Goal: Task Accomplishment & Management: Use online tool/utility

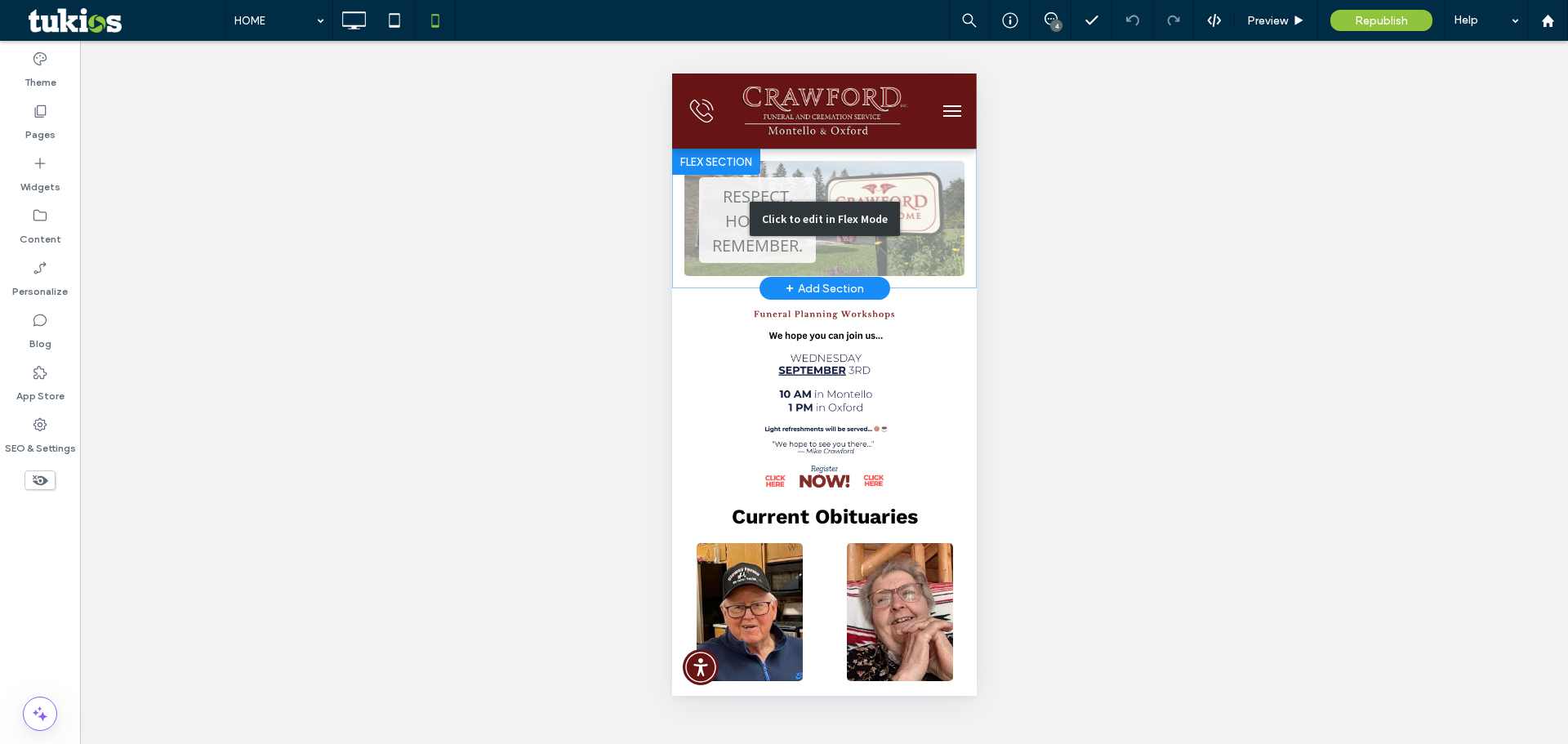
drag, startPoint x: 736, startPoint y: 222, endPoint x: 1366, endPoint y: 305, distance: 635.4
click at [736, 222] on div "Click to edit in Flex Mode" at bounding box center [824, 219] width 304 height 140
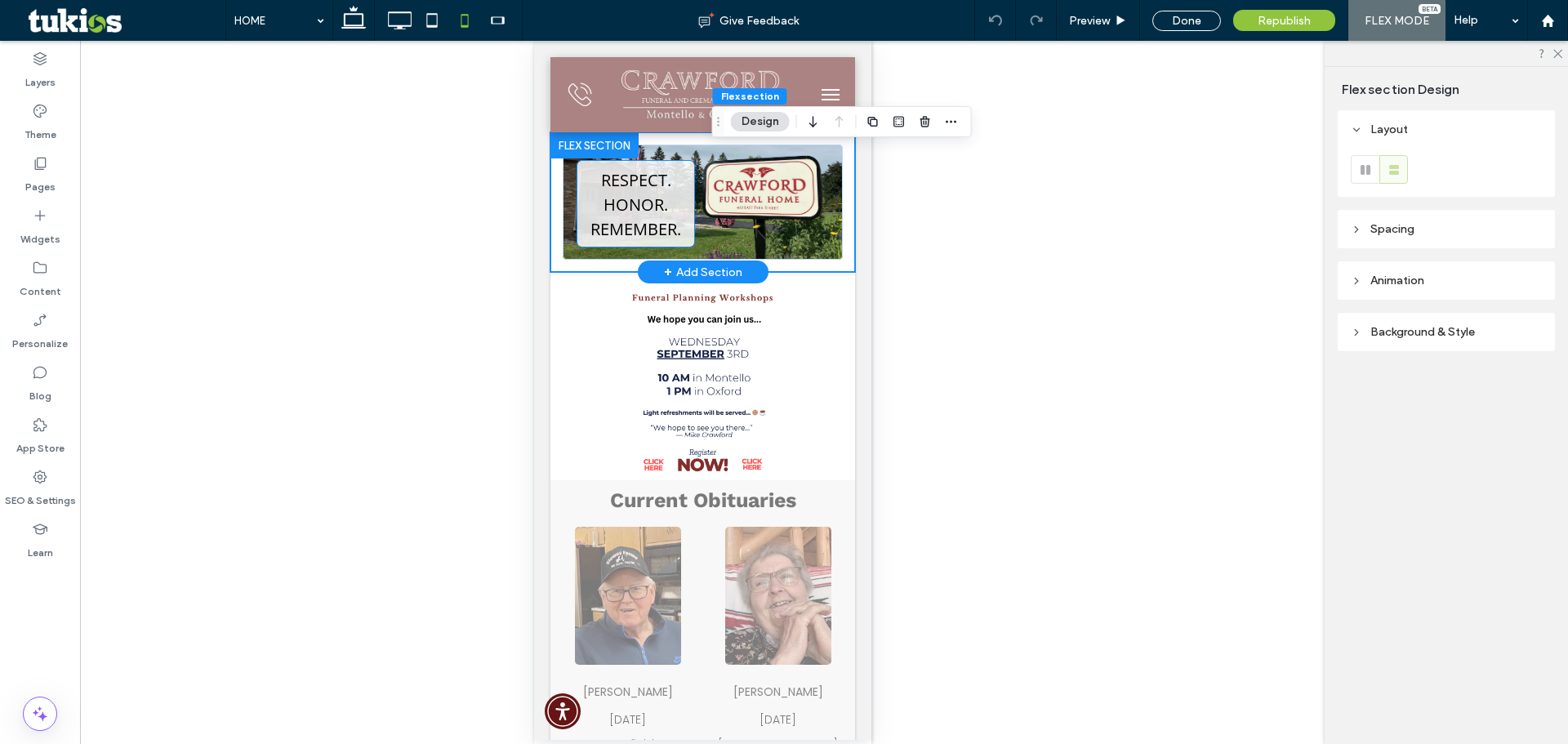
click at [636, 212] on span "Honor." at bounding box center [635, 204] width 65 height 22
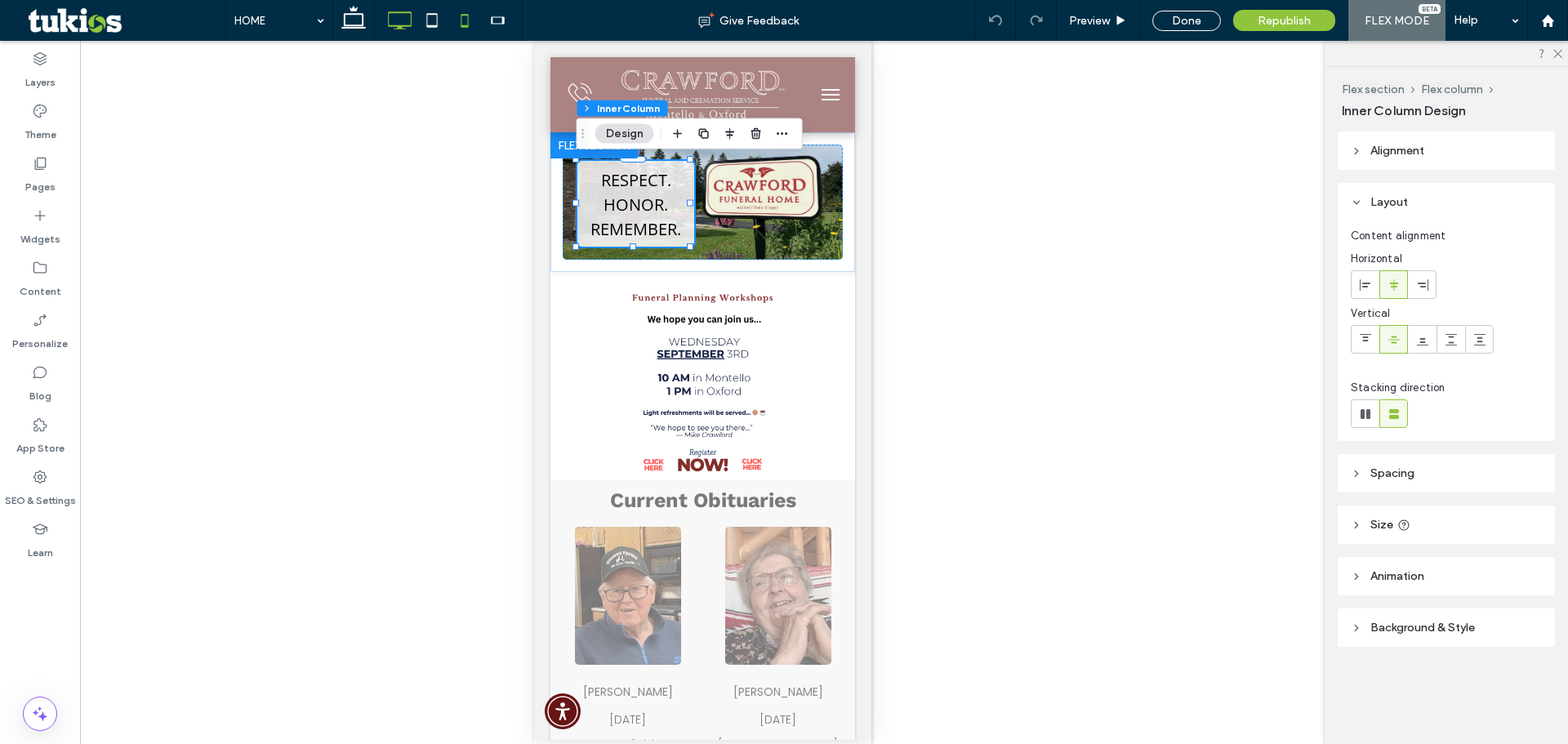
click at [413, 27] on icon at bounding box center [399, 20] width 32 height 32
type input "**"
type input "****"
type input "***"
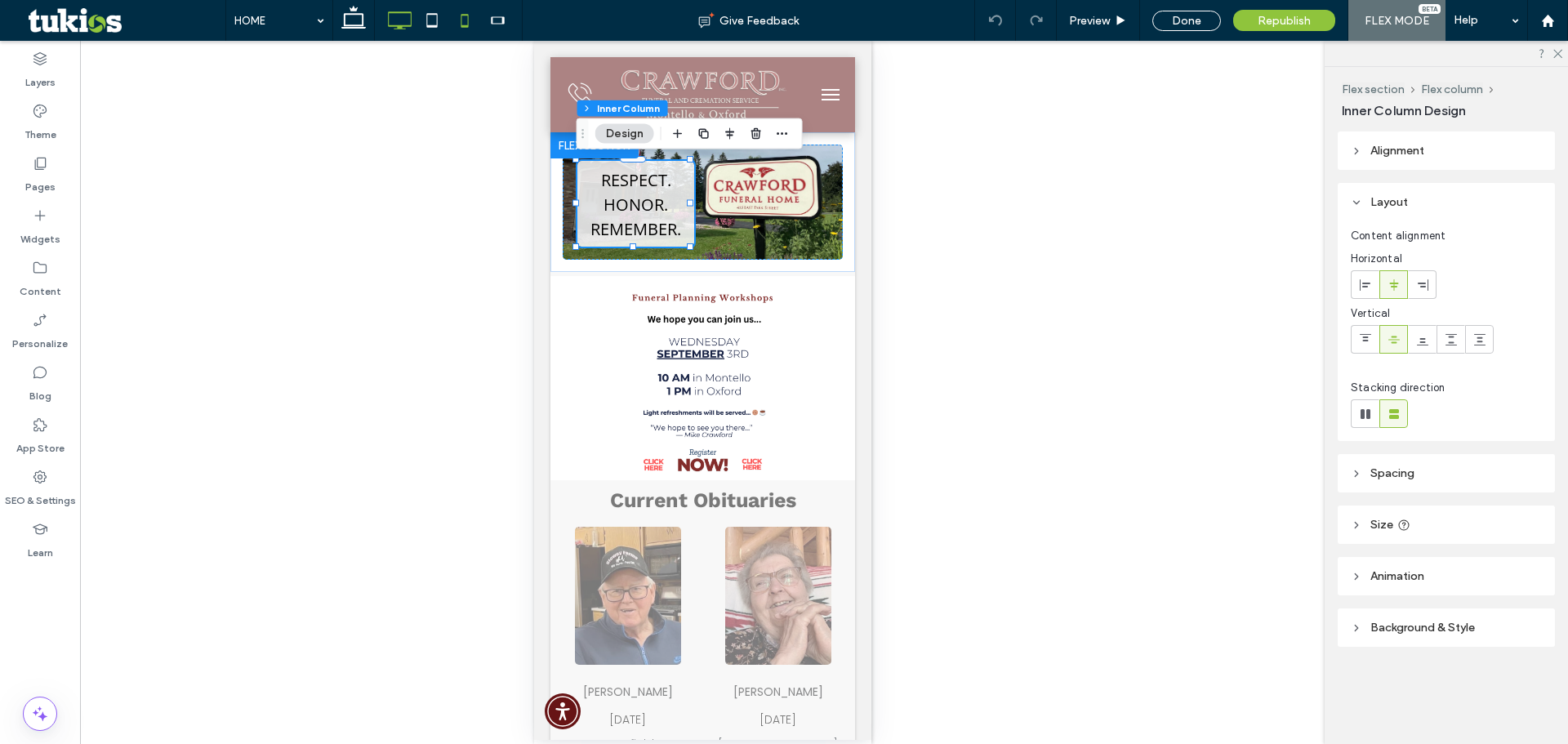
type input "***"
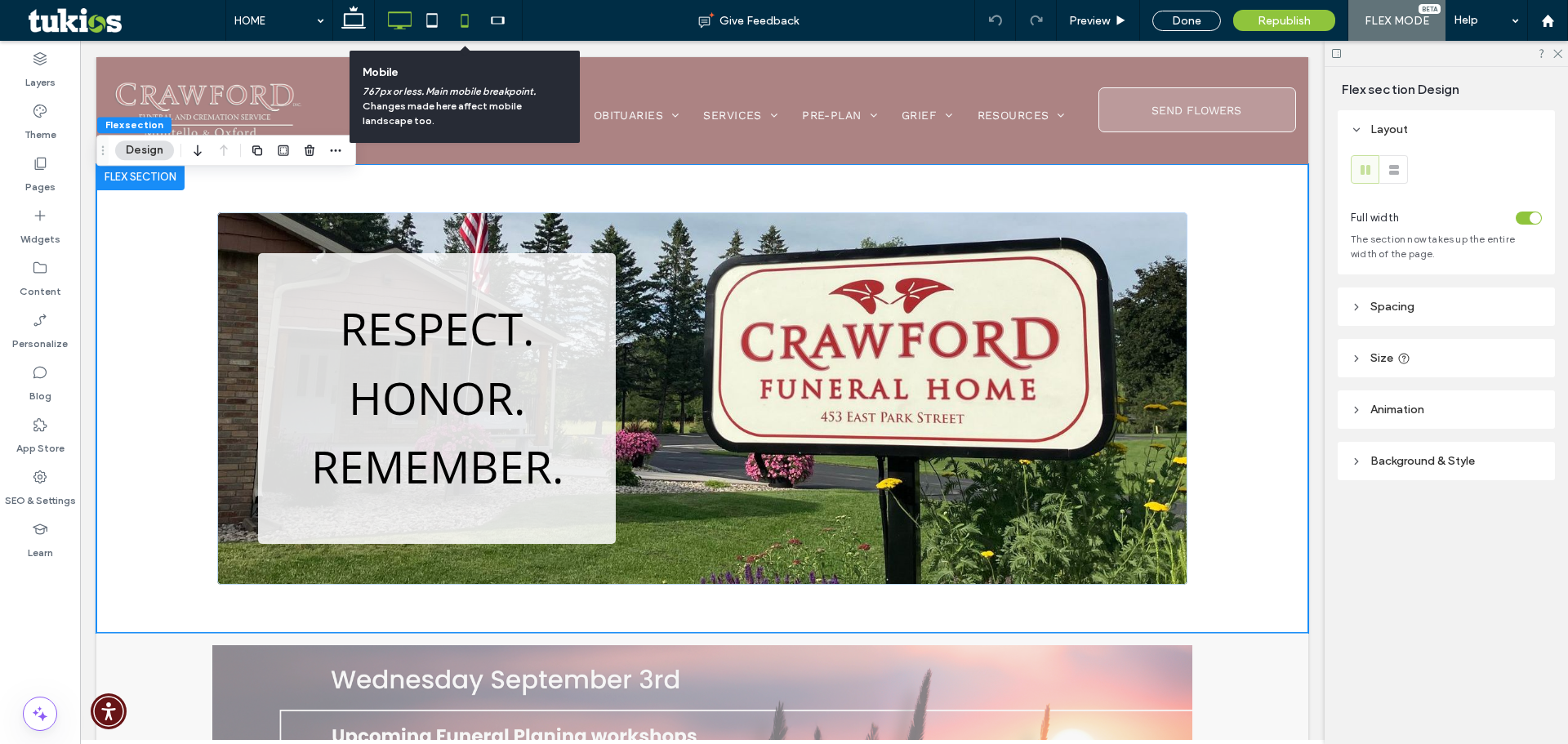
click at [470, 21] on icon at bounding box center [464, 20] width 32 height 32
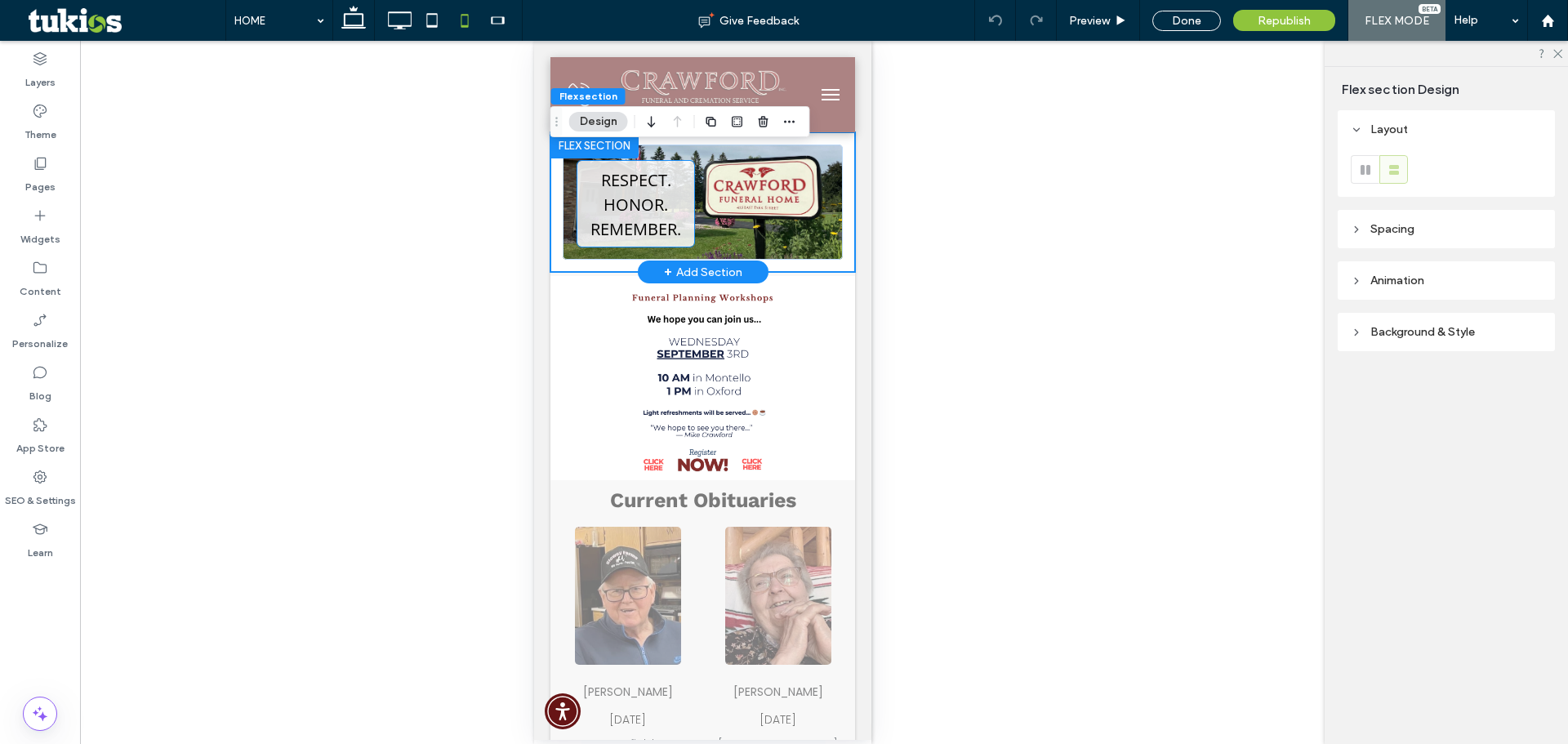
click at [605, 212] on span "Honor." at bounding box center [635, 204] width 65 height 22
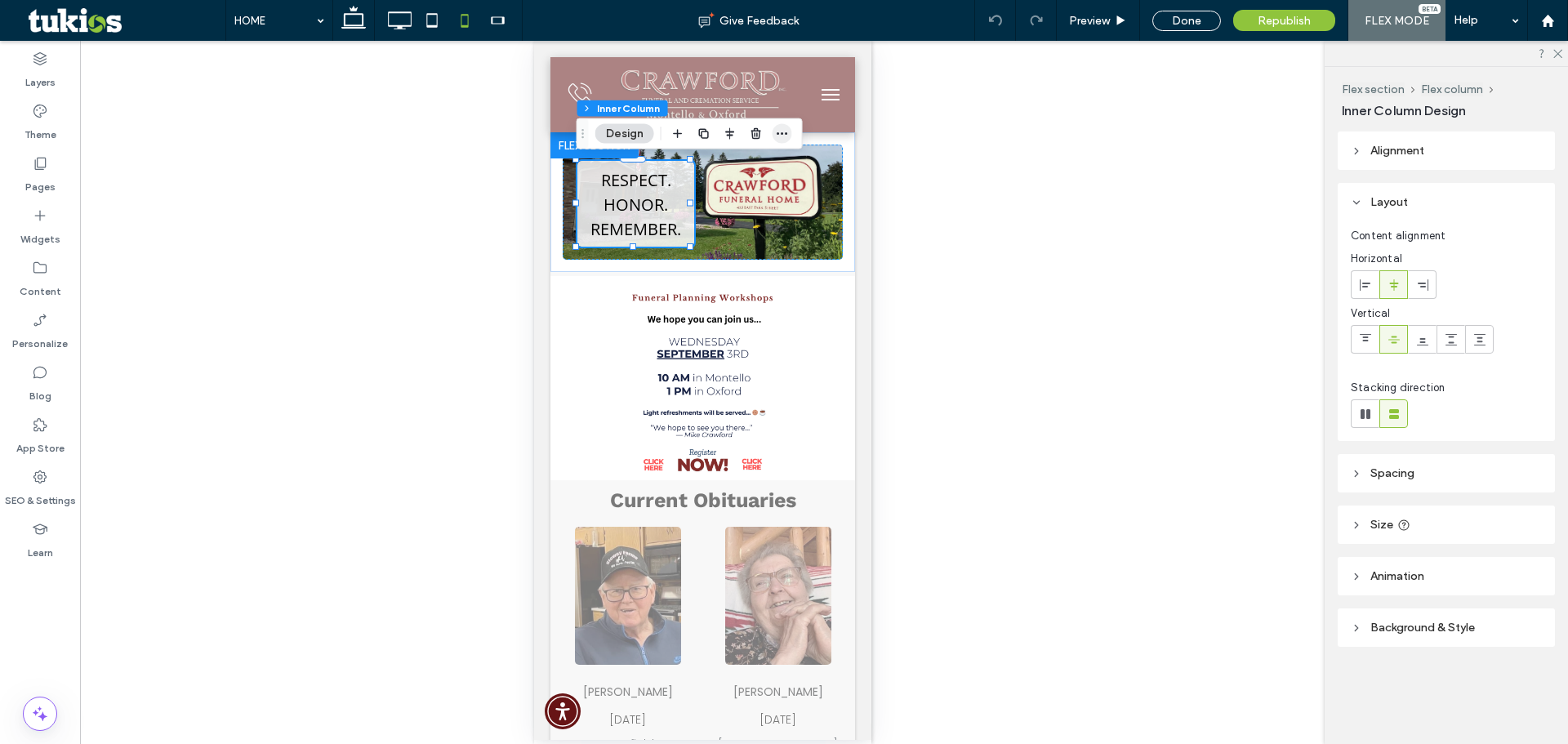
click at [782, 128] on icon "button" at bounding box center [782, 134] width 13 height 13
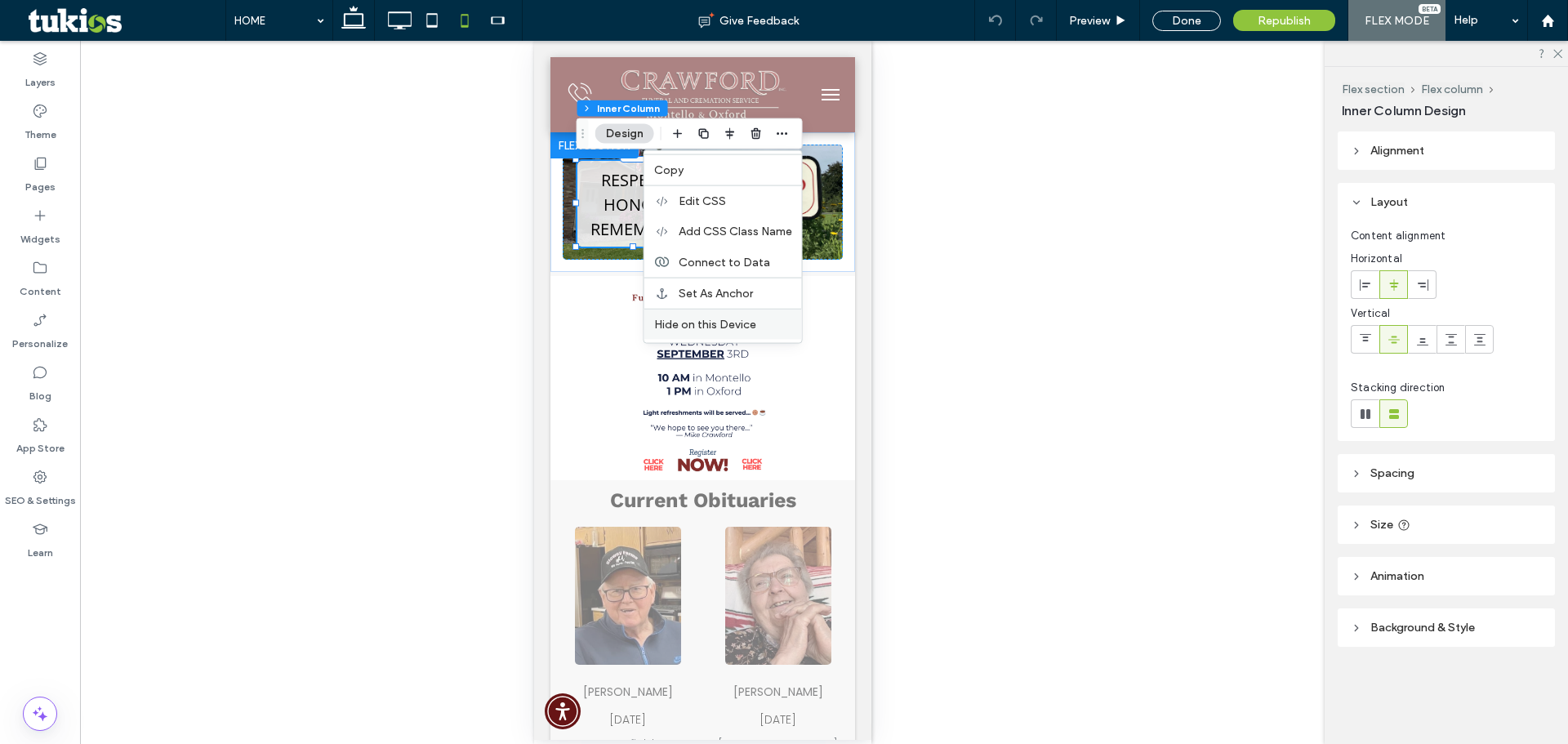
click at [701, 321] on span "Hide on this Device" at bounding box center [705, 324] width 102 height 14
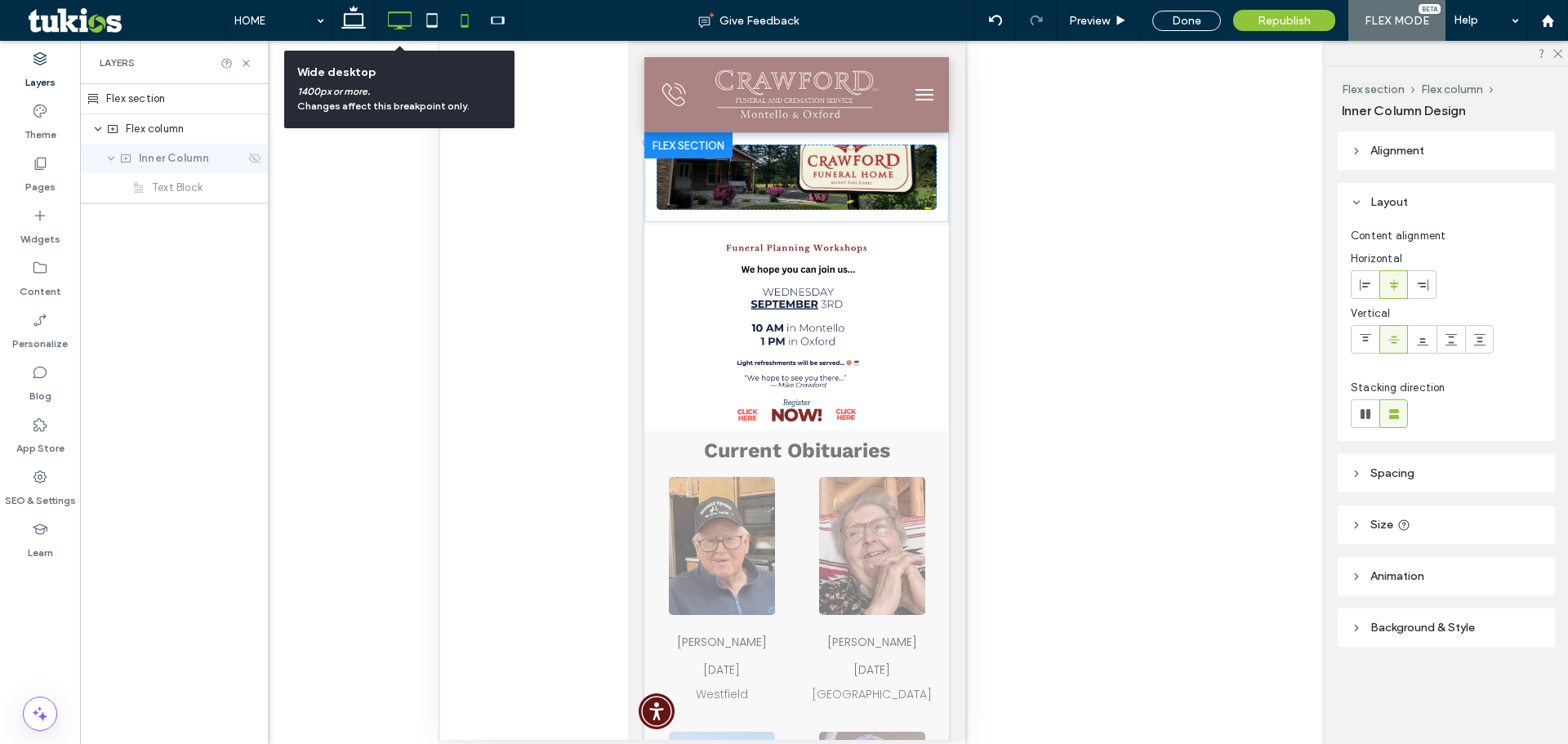
click at [404, 25] on use at bounding box center [401, 20] width 24 height 18
type input "**"
type input "****"
type input "***"
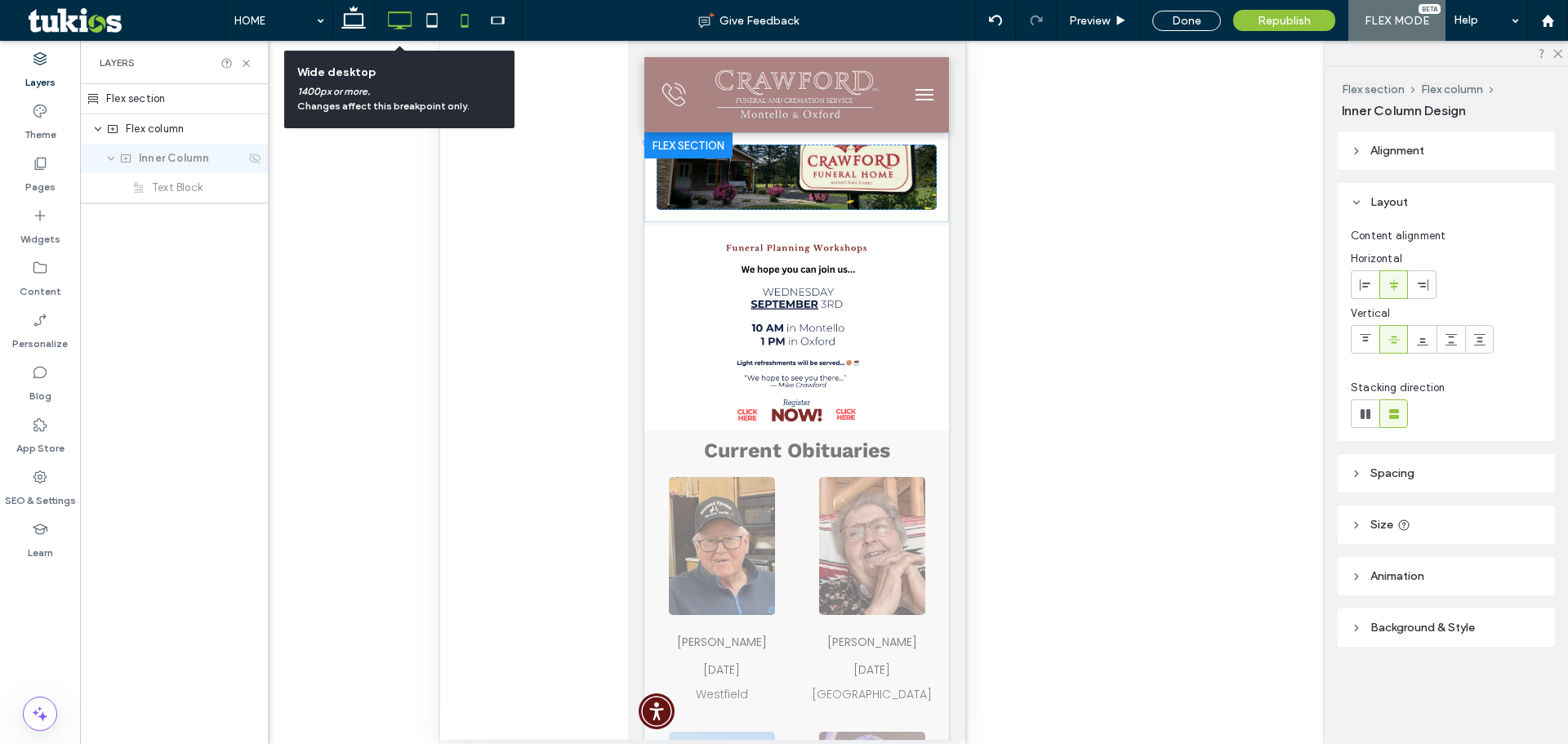
type input "***"
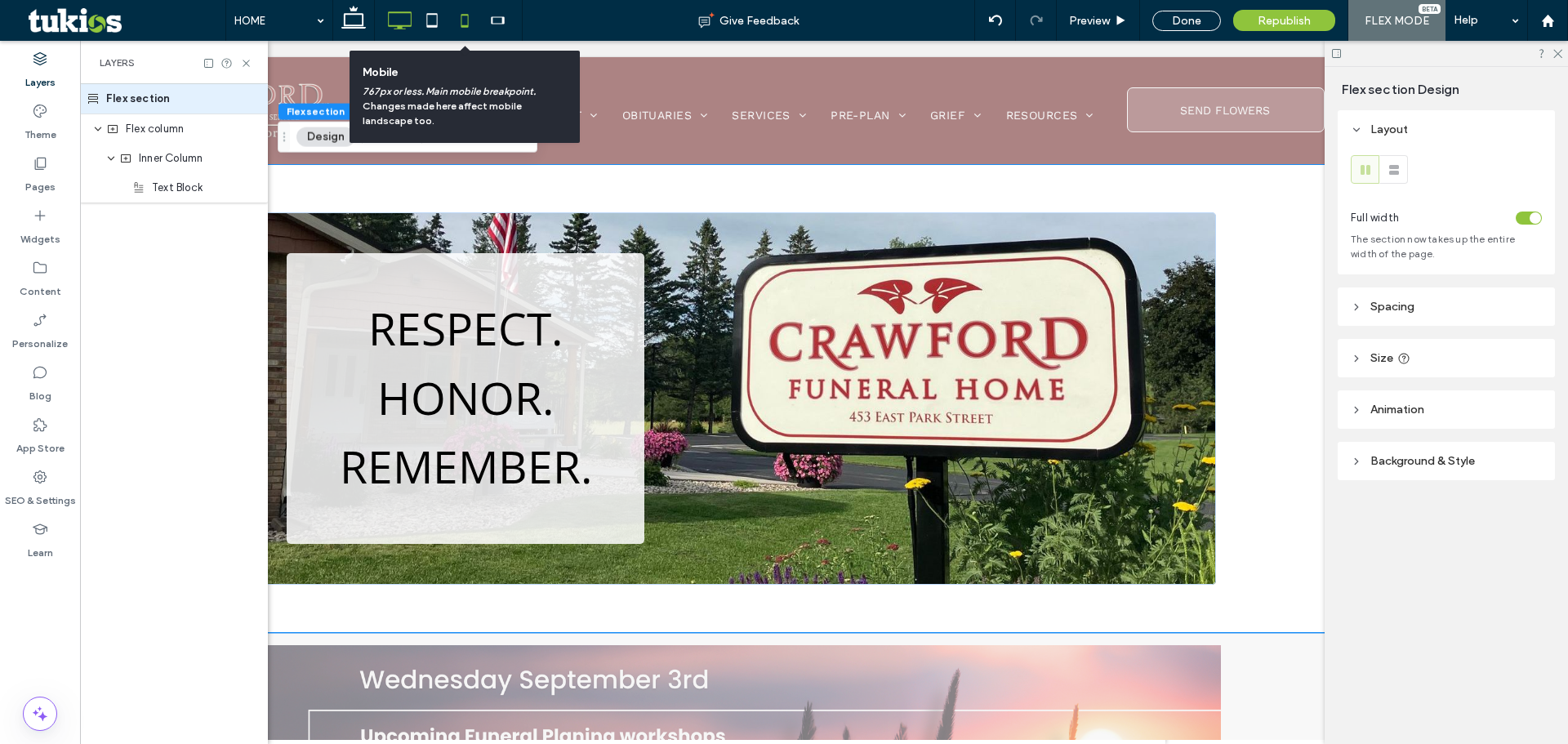
click at [464, 9] on icon at bounding box center [464, 20] width 32 height 32
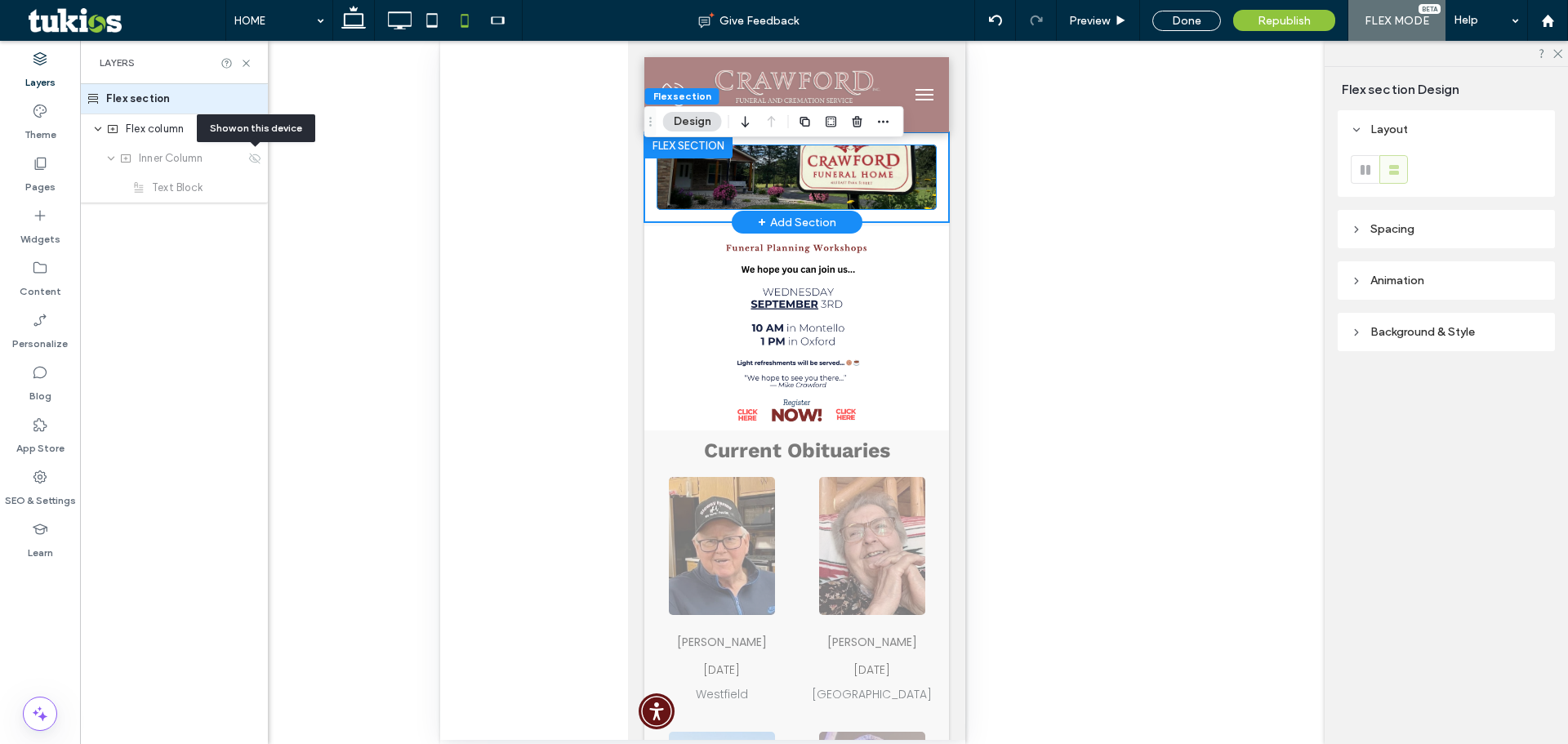
click at [679, 197] on div "Respect. Honor. Remember." at bounding box center [796, 177] width 280 height 66
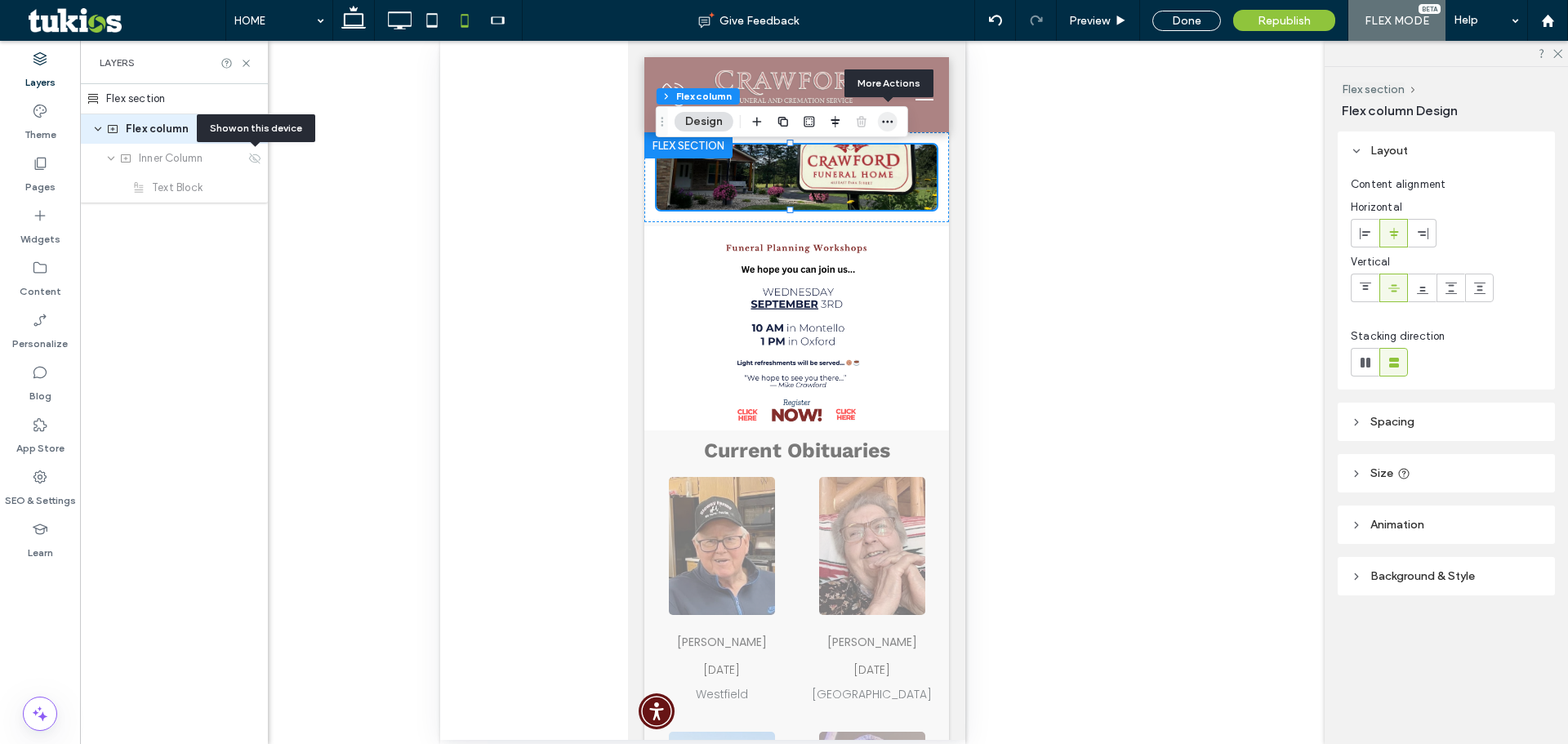
click at [896, 121] on span "button" at bounding box center [888, 122] width 19 height 19
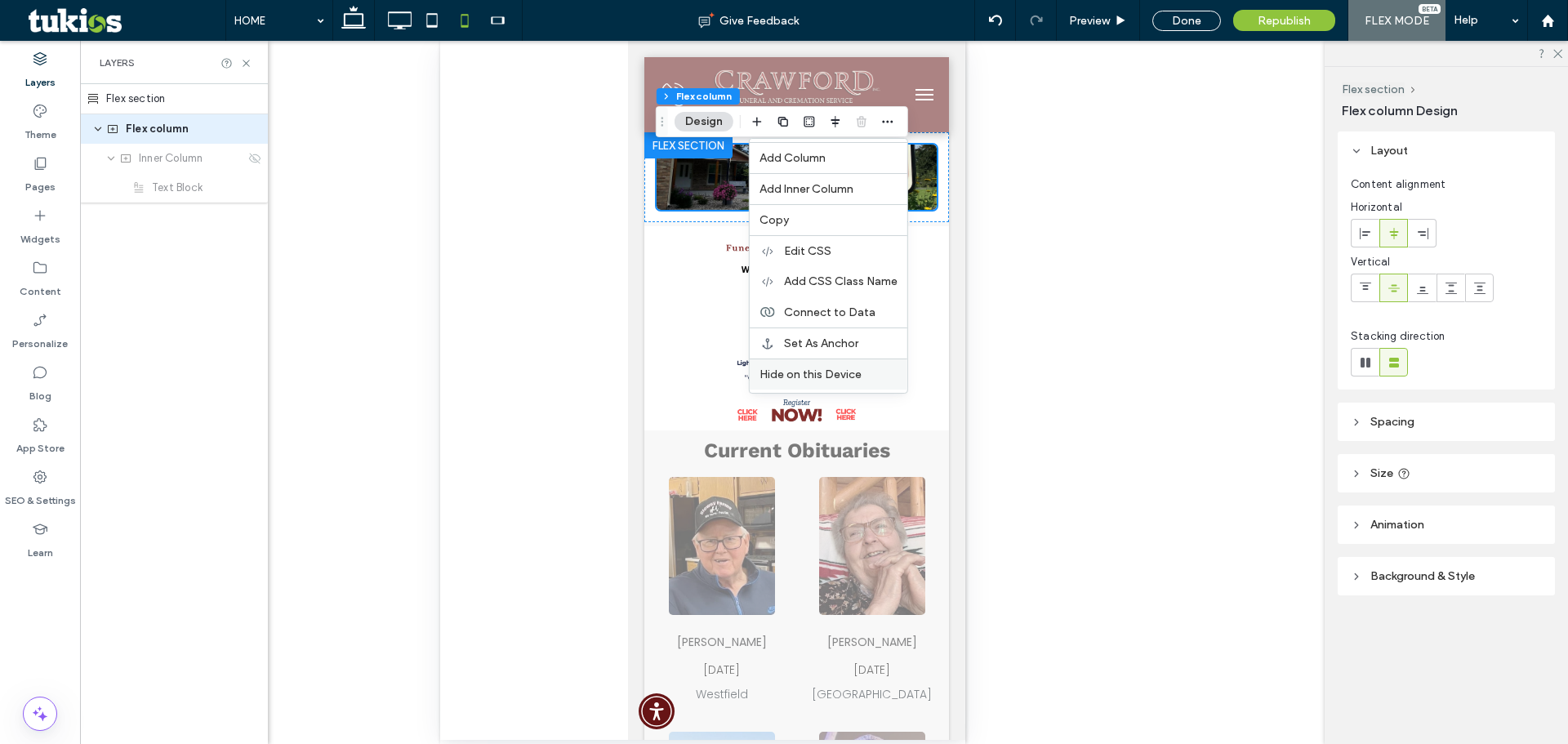
click at [794, 372] on span "Hide on this Device" at bounding box center [811, 374] width 102 height 14
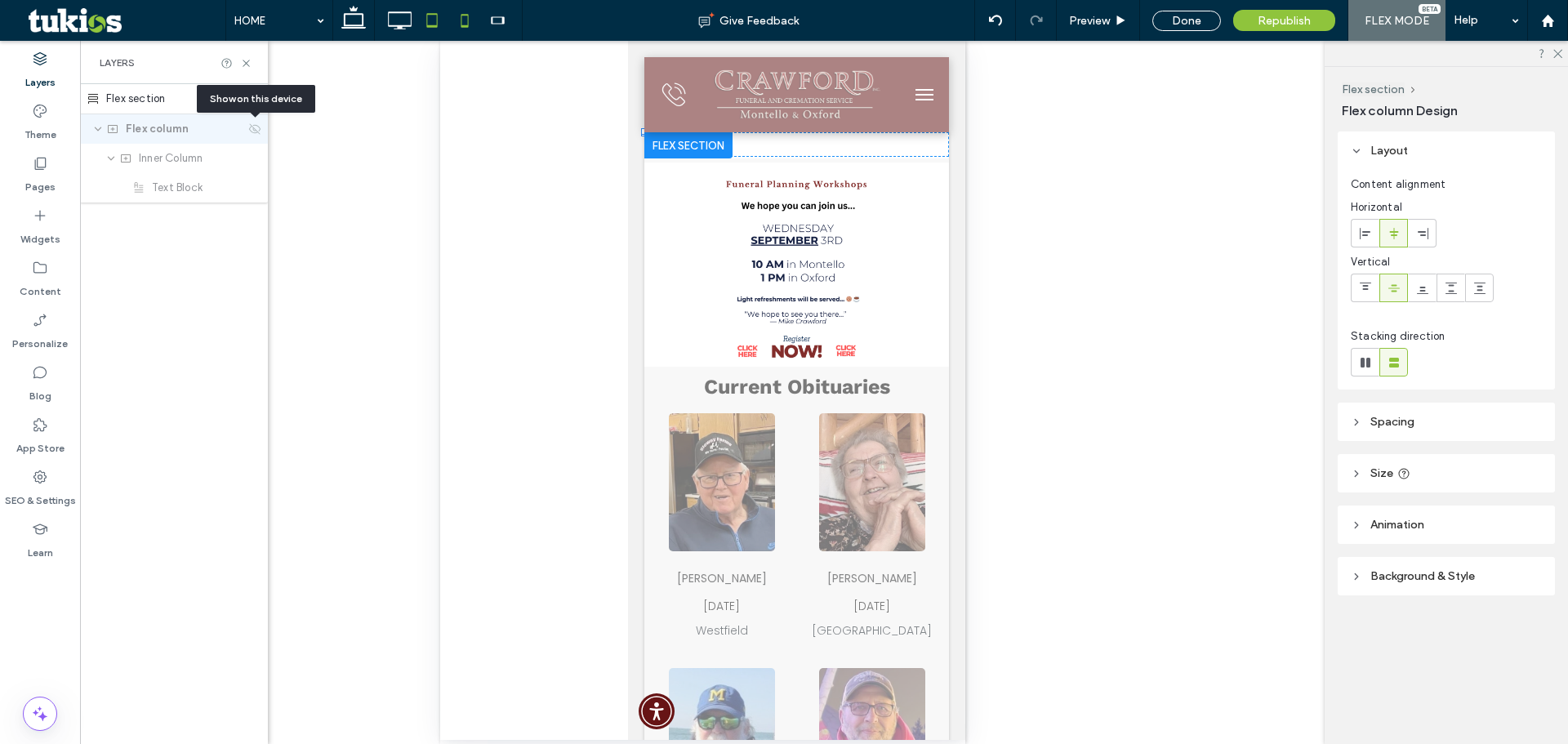
click at [422, 17] on icon at bounding box center [431, 20] width 32 height 32
type input "***"
type input "****"
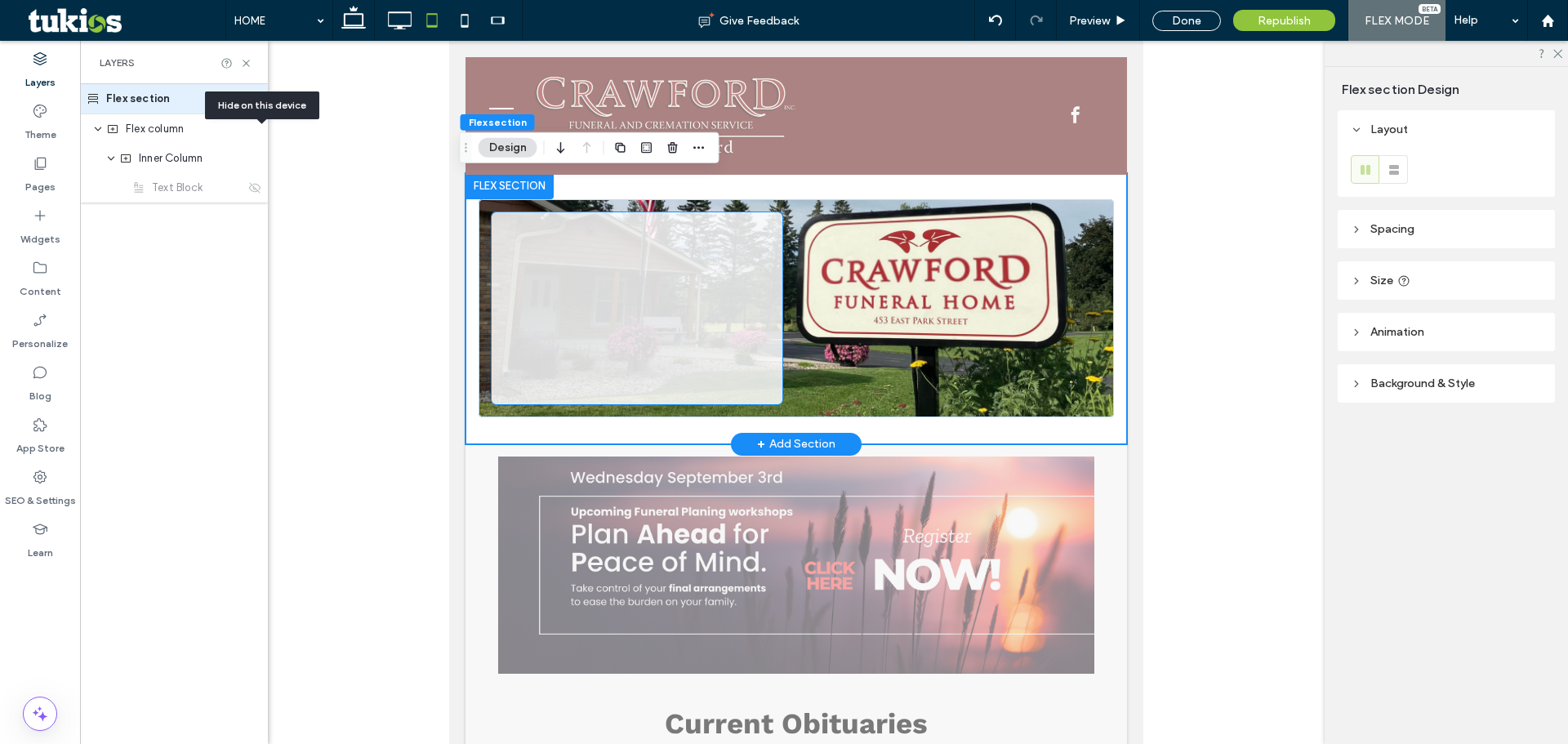
click at [663, 292] on div "Respect. Honor. Remember." at bounding box center [637, 309] width 291 height 192
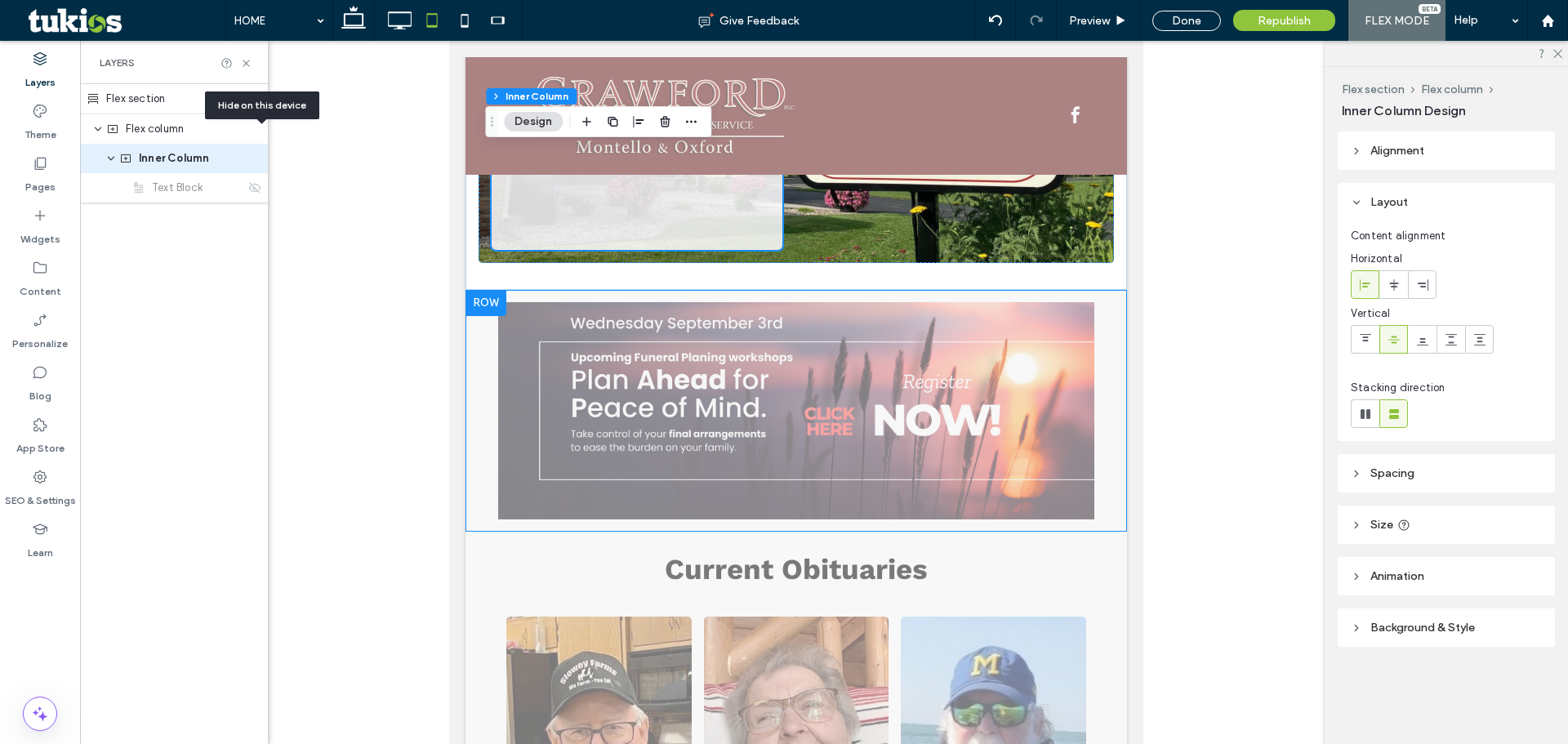
scroll to position [163, 0]
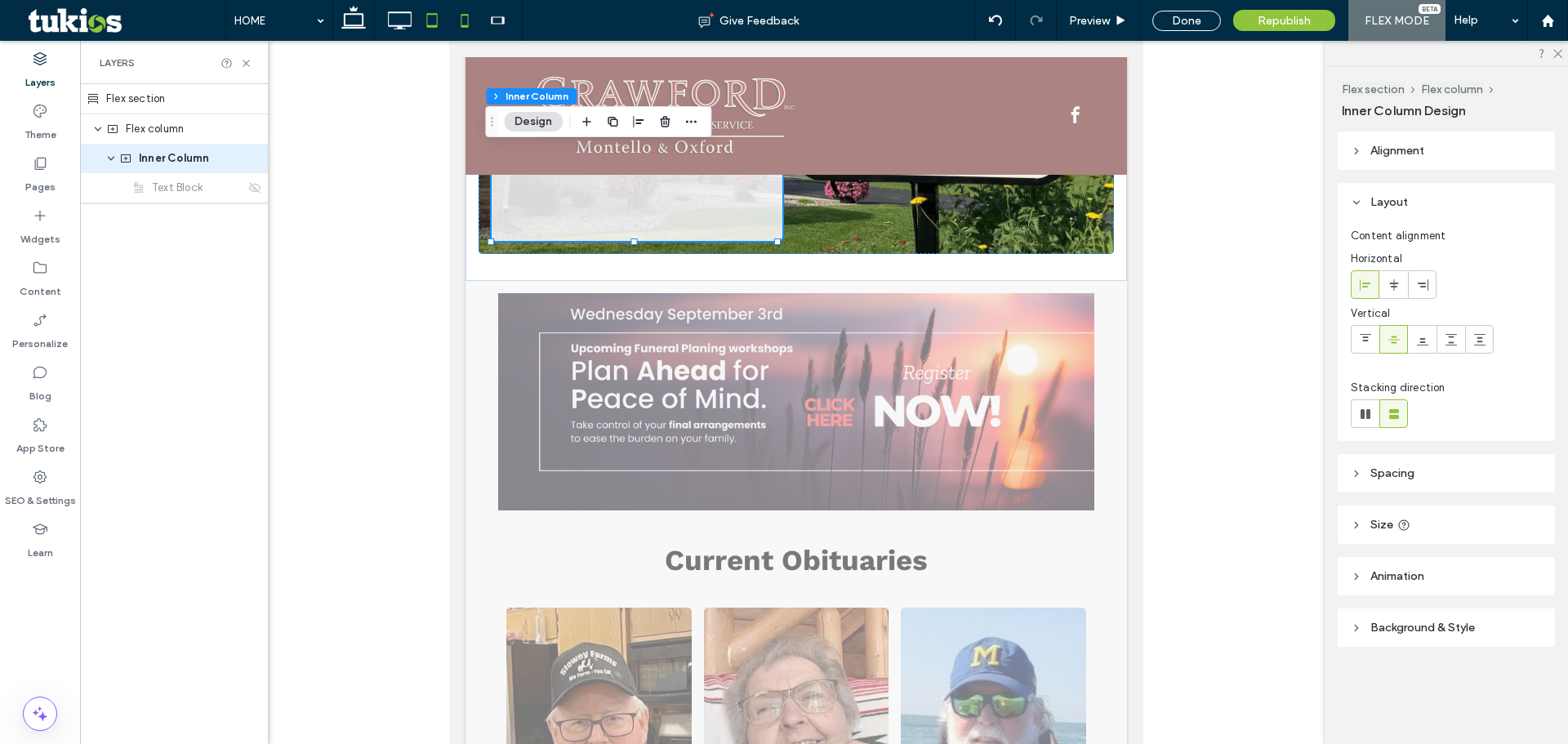
click at [460, 21] on icon at bounding box center [464, 20] width 32 height 32
type input "*"
type input "**"
type input "****"
type input "***"
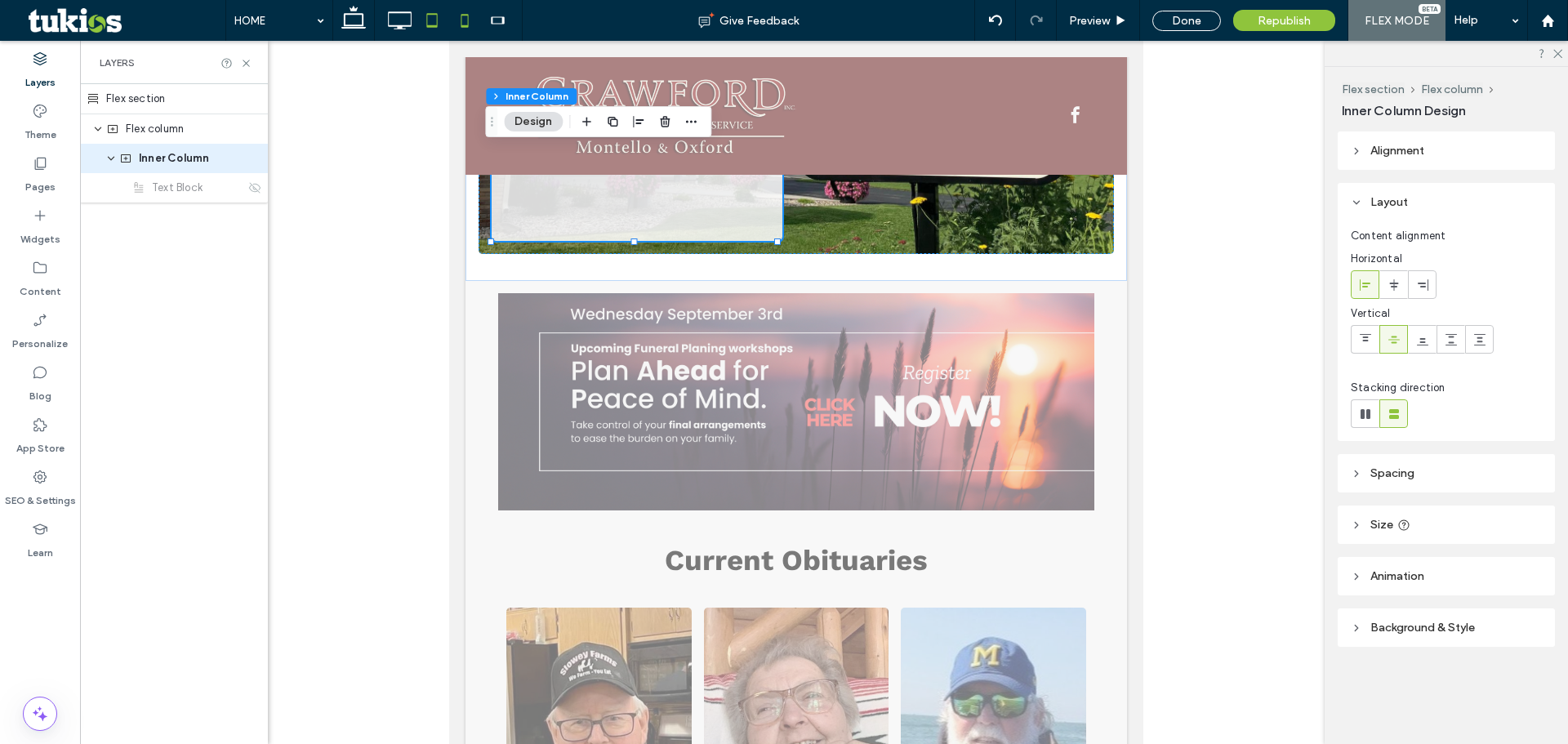
type input "***"
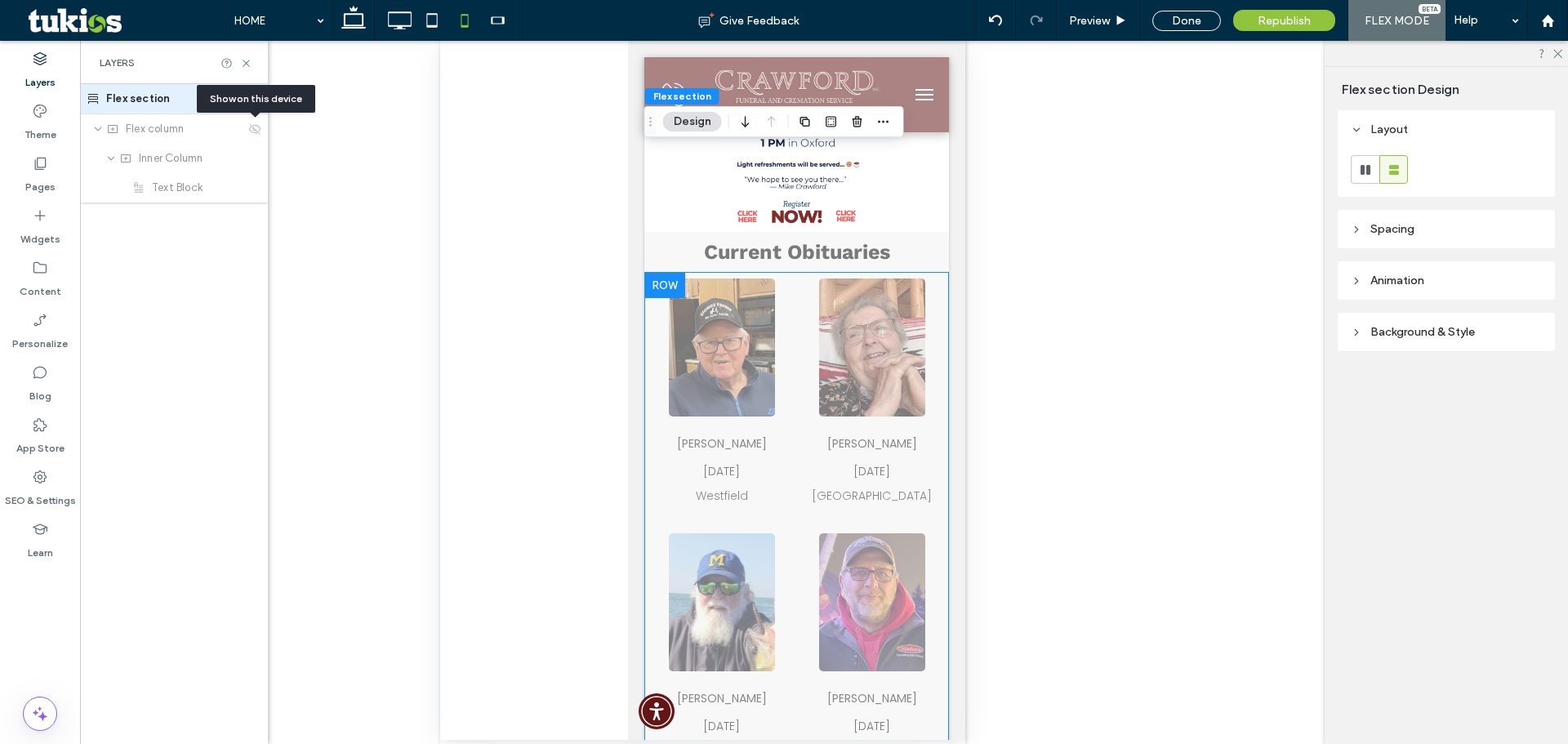
scroll to position [0, 0]
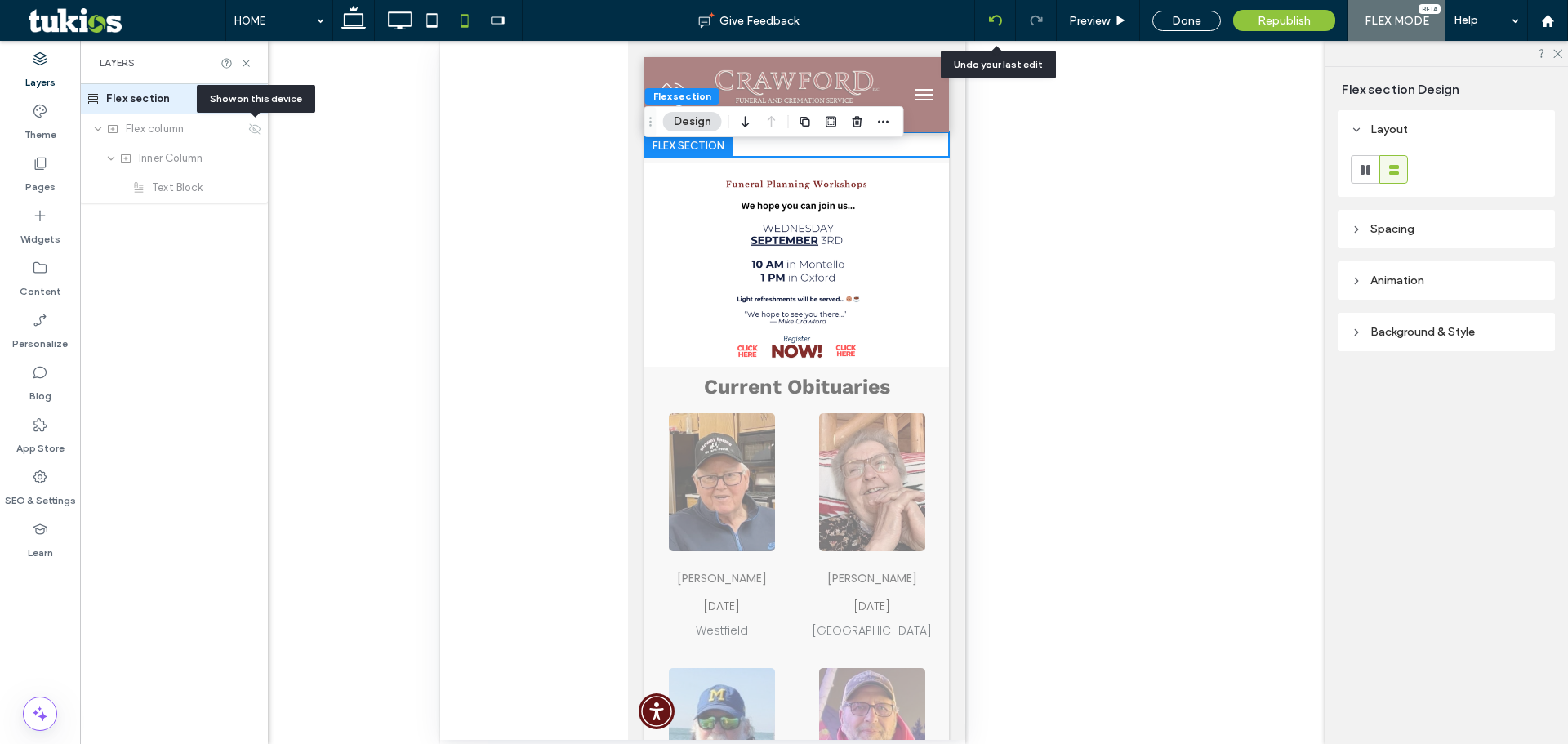
click at [987, 18] on div at bounding box center [995, 20] width 40 height 13
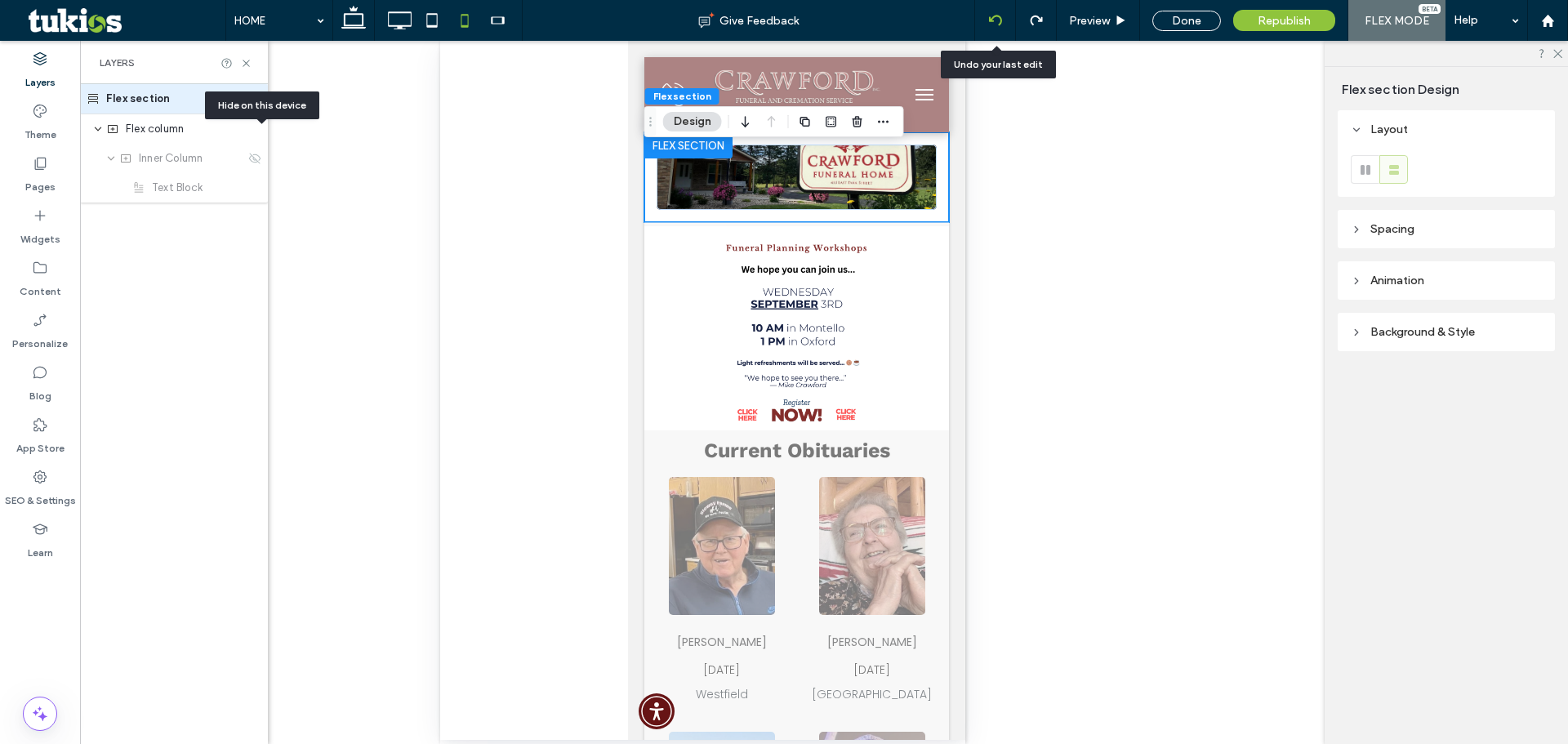
click at [1007, 25] on div at bounding box center [995, 20] width 40 height 13
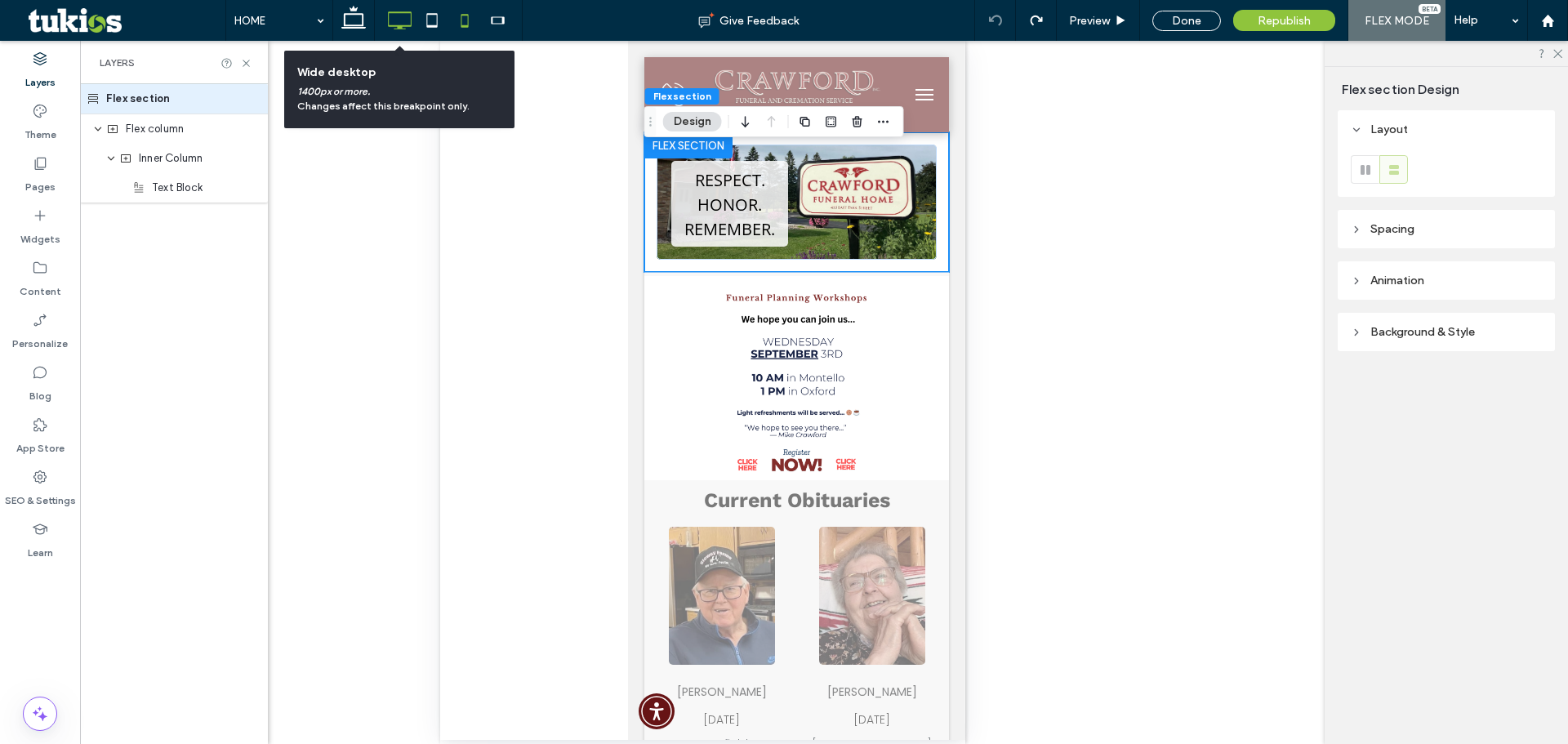
click at [401, 18] on icon at bounding box center [399, 20] width 32 height 32
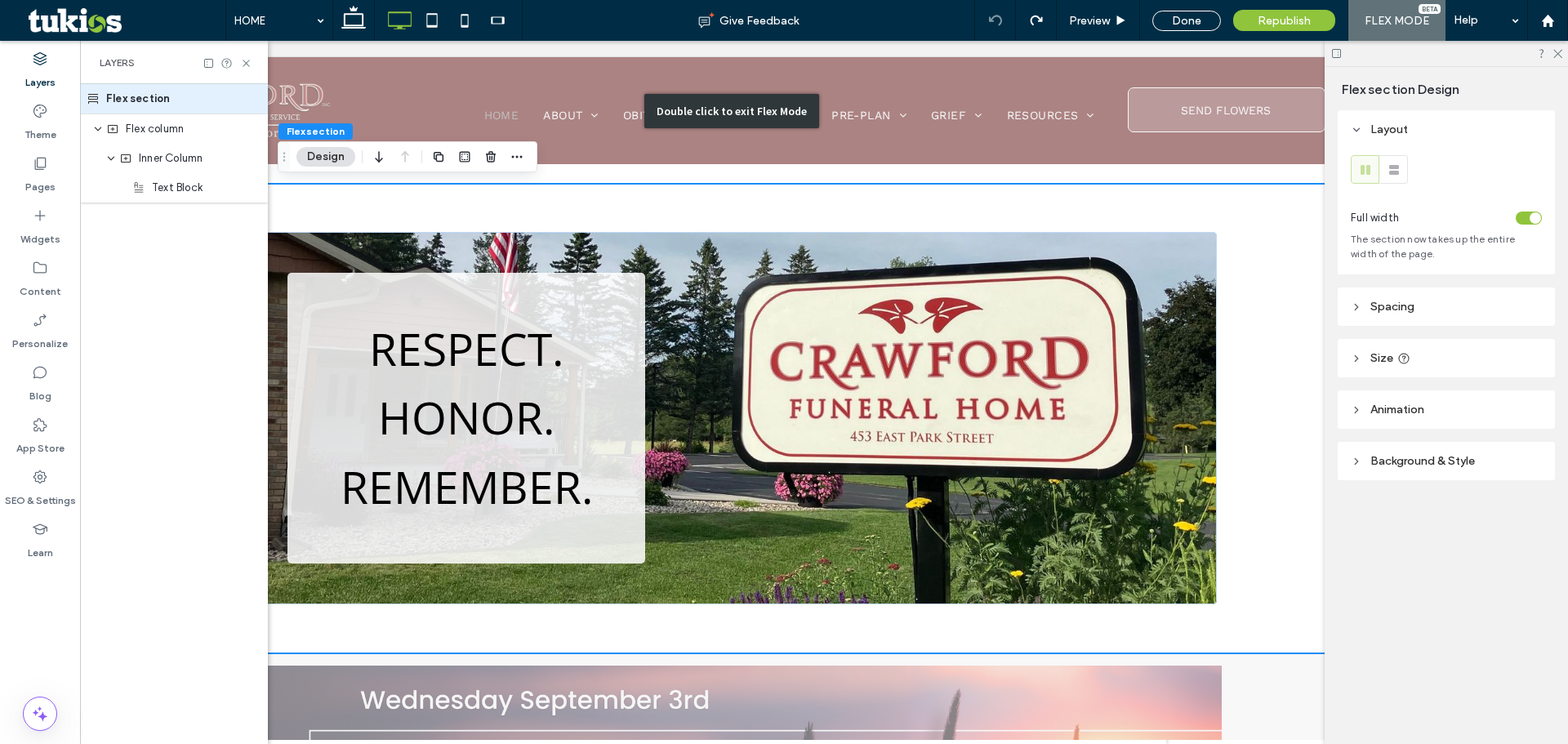
scroll to position [0, 159]
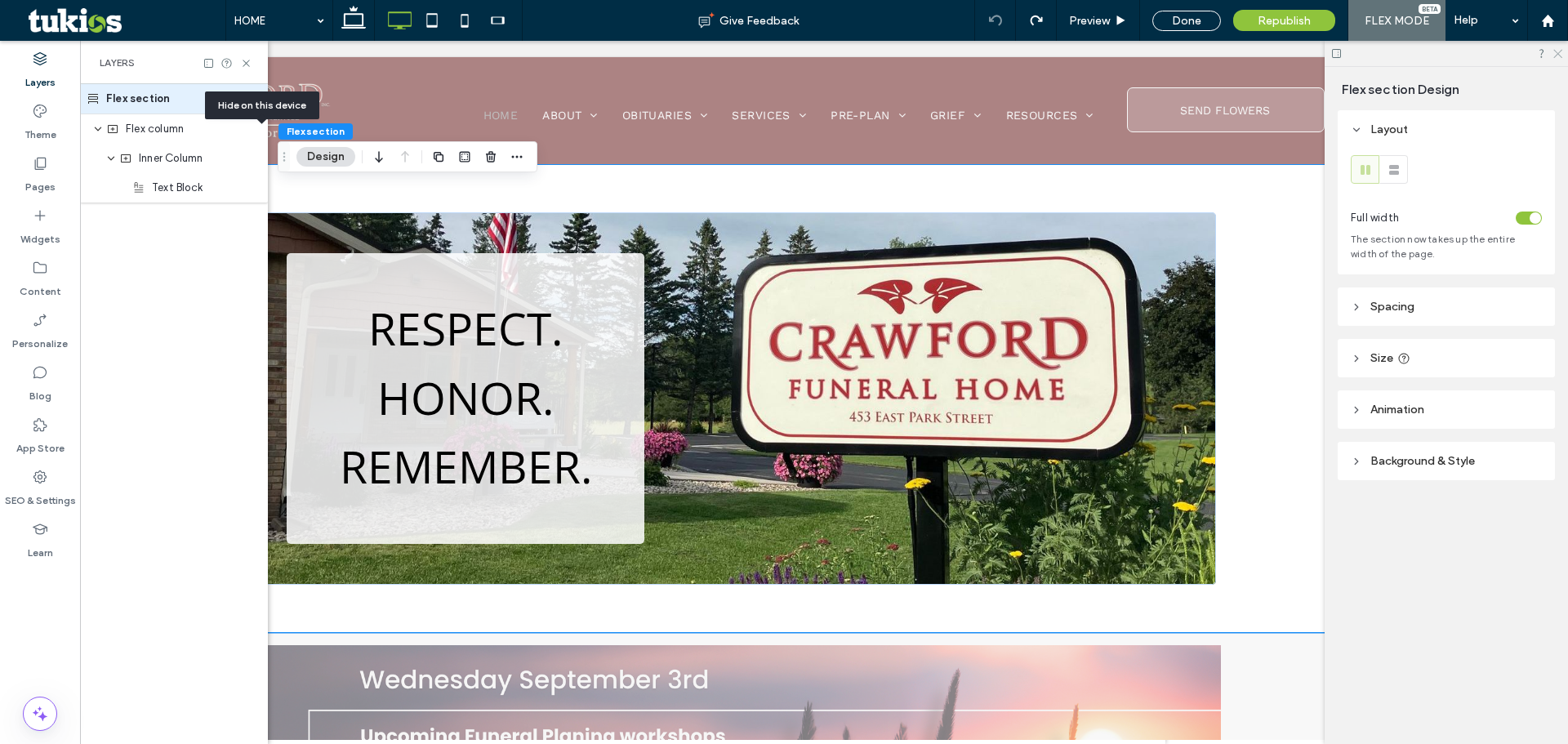
click at [1552, 56] on icon at bounding box center [1558, 52] width 10 height 10
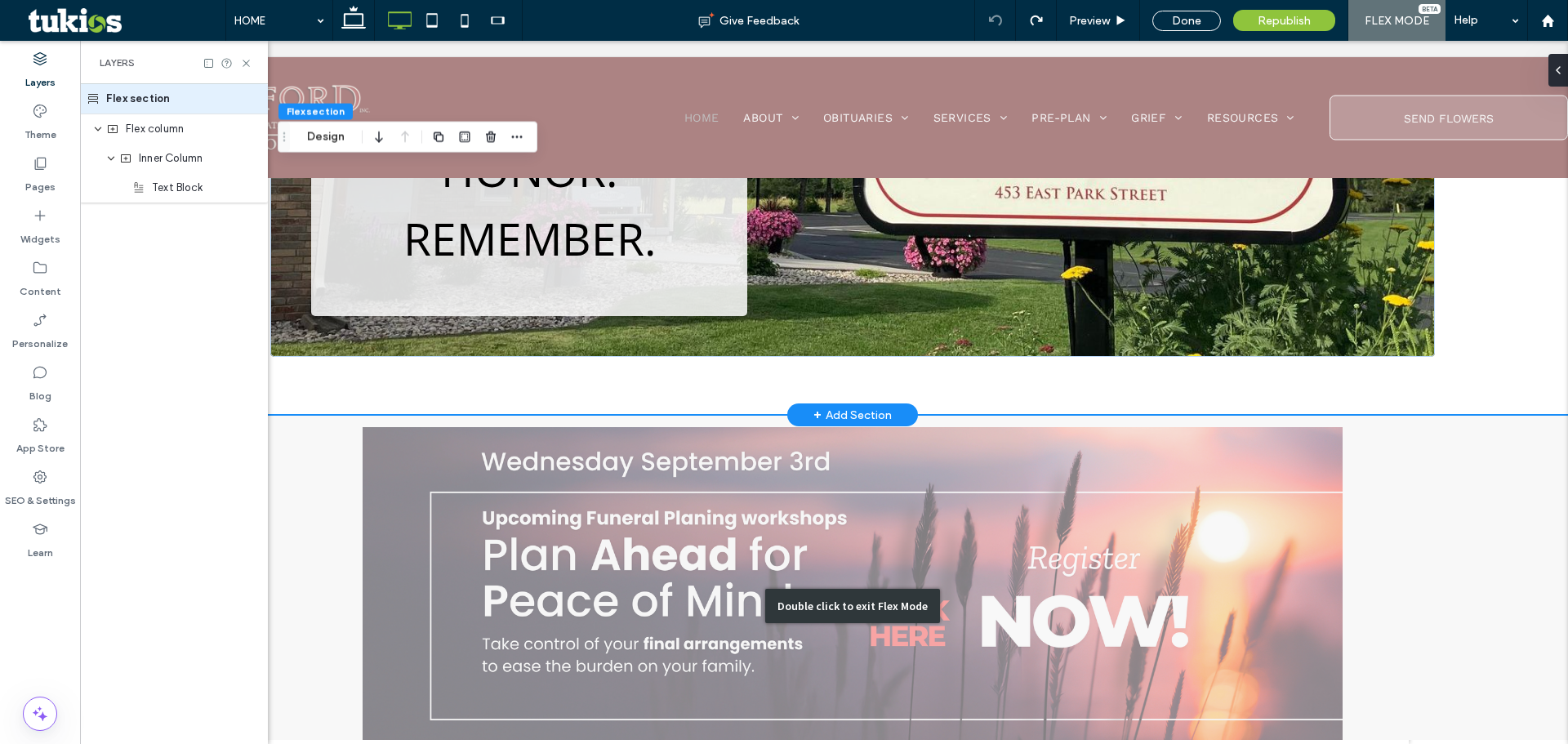
scroll to position [0, 0]
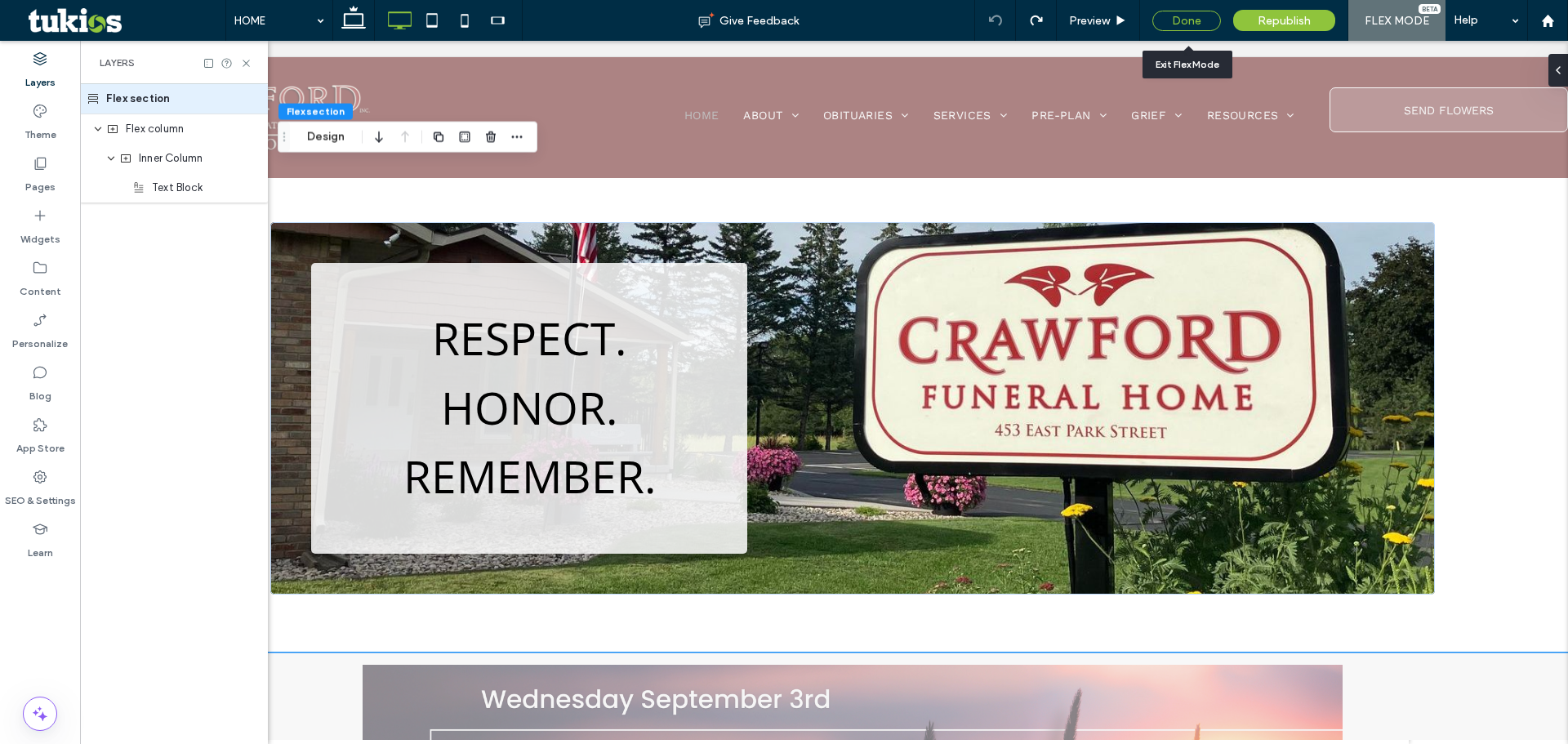
click at [1201, 25] on div "Done" at bounding box center [1187, 20] width 68 height 20
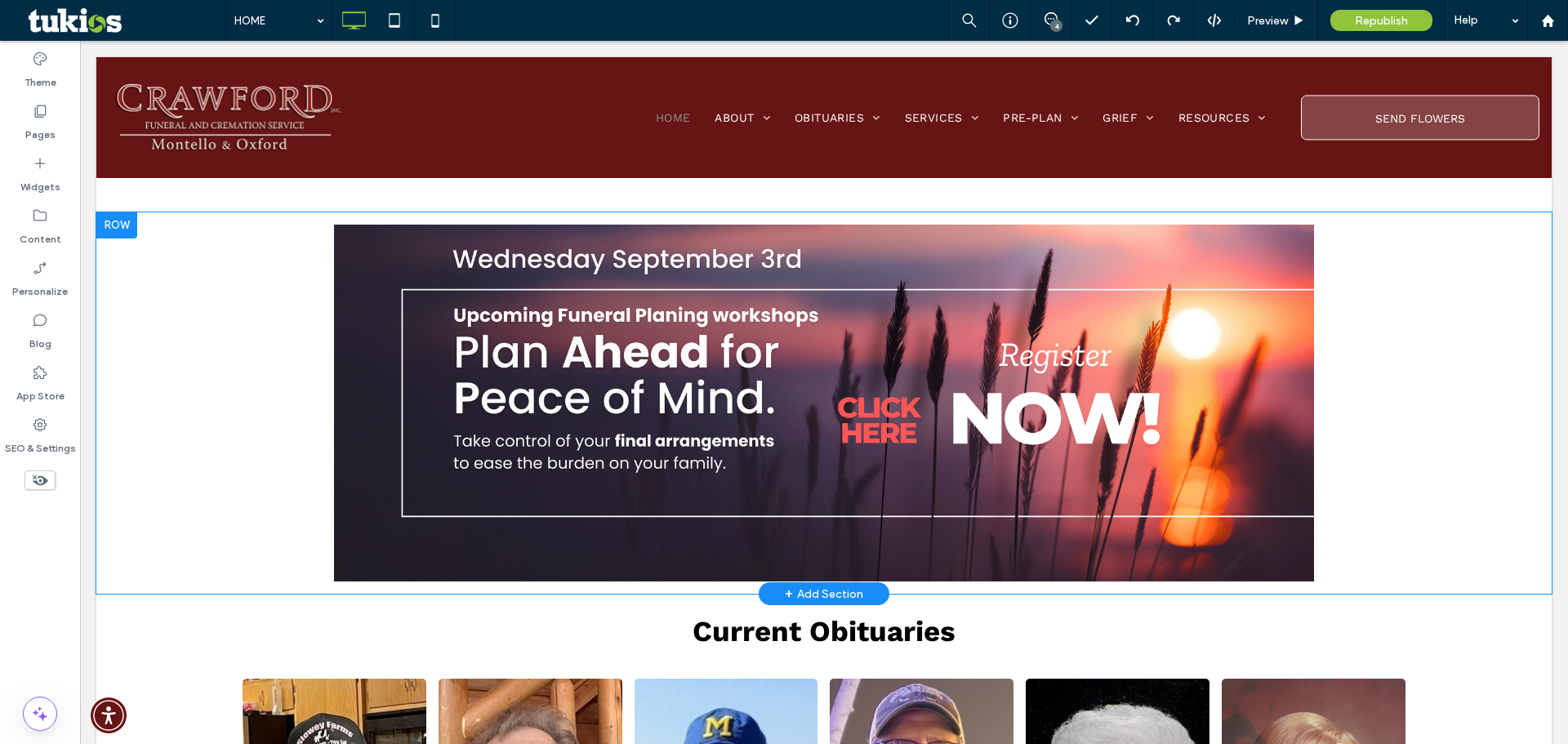
scroll to position [327, 0]
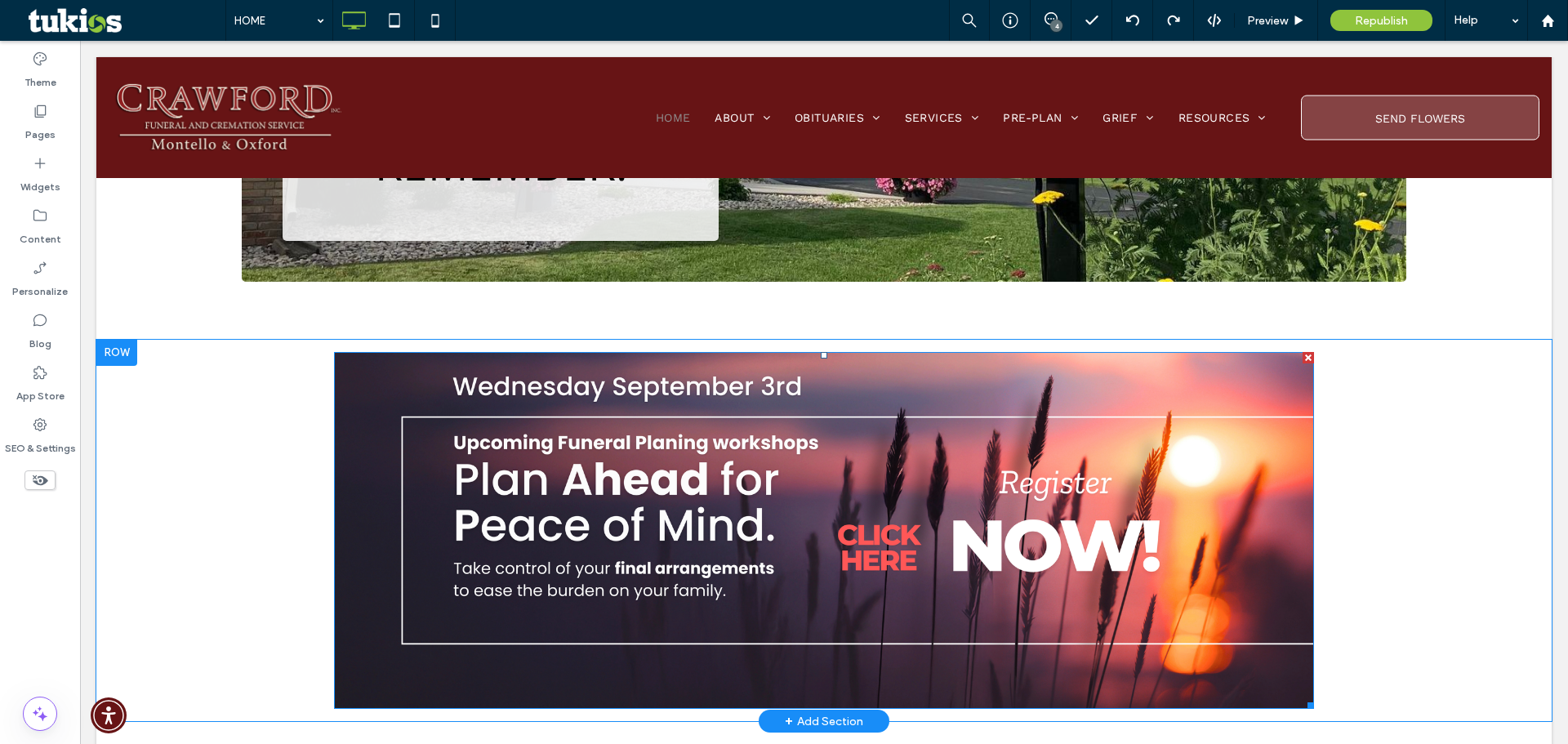
click at [433, 595] on img at bounding box center [824, 531] width 980 height 358
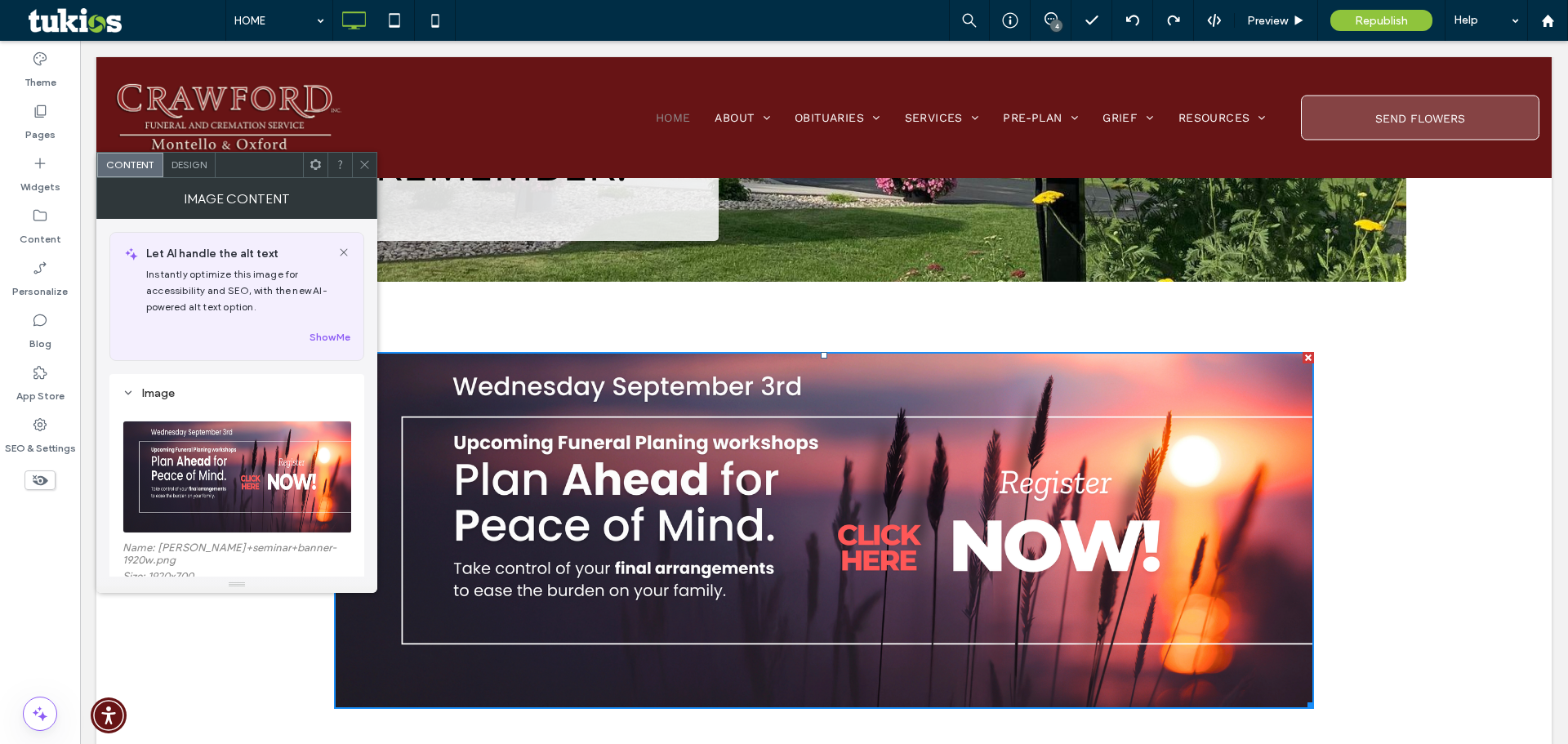
click at [366, 167] on use at bounding box center [364, 164] width 8 height 8
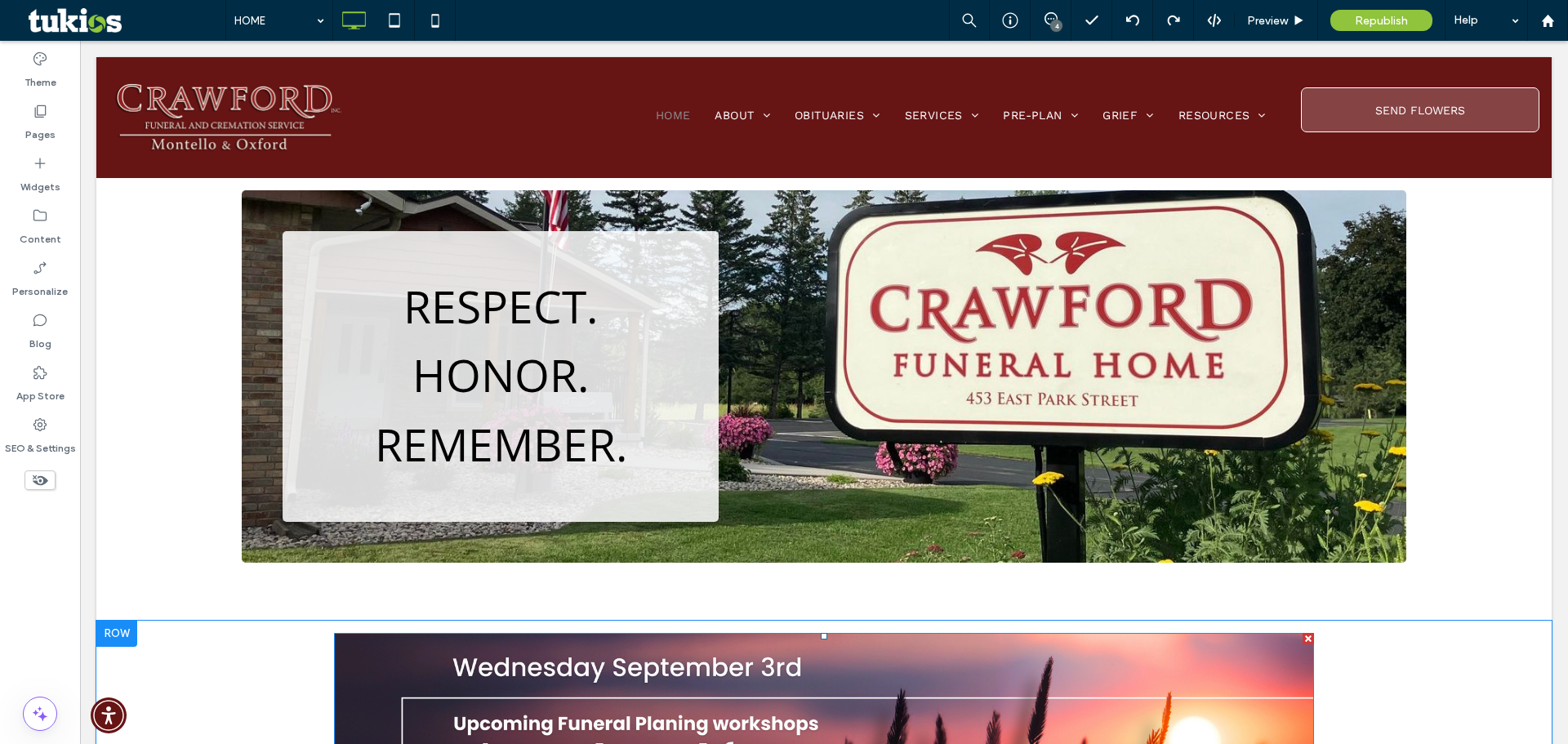
scroll to position [0, 0]
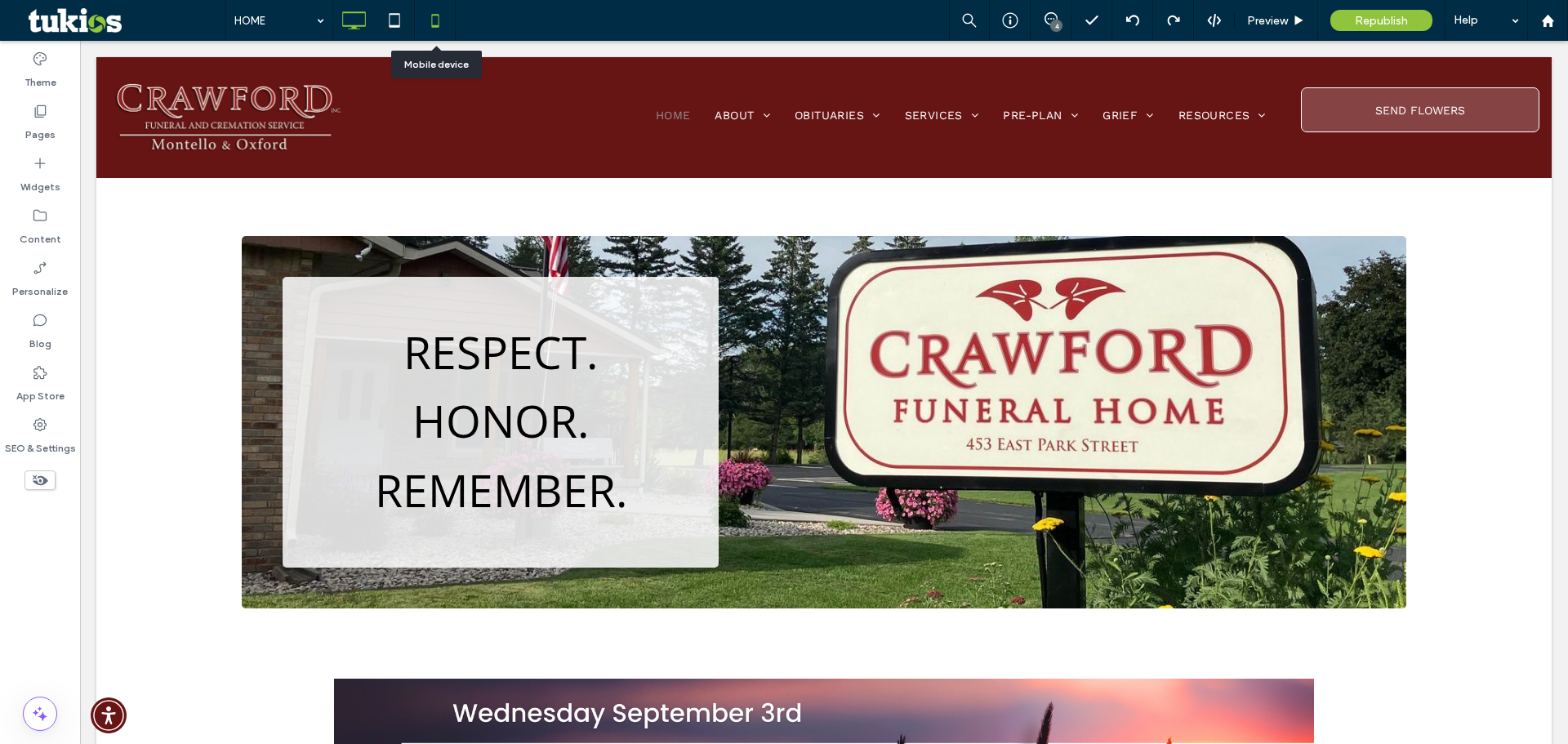
click at [429, 17] on icon at bounding box center [435, 20] width 32 height 32
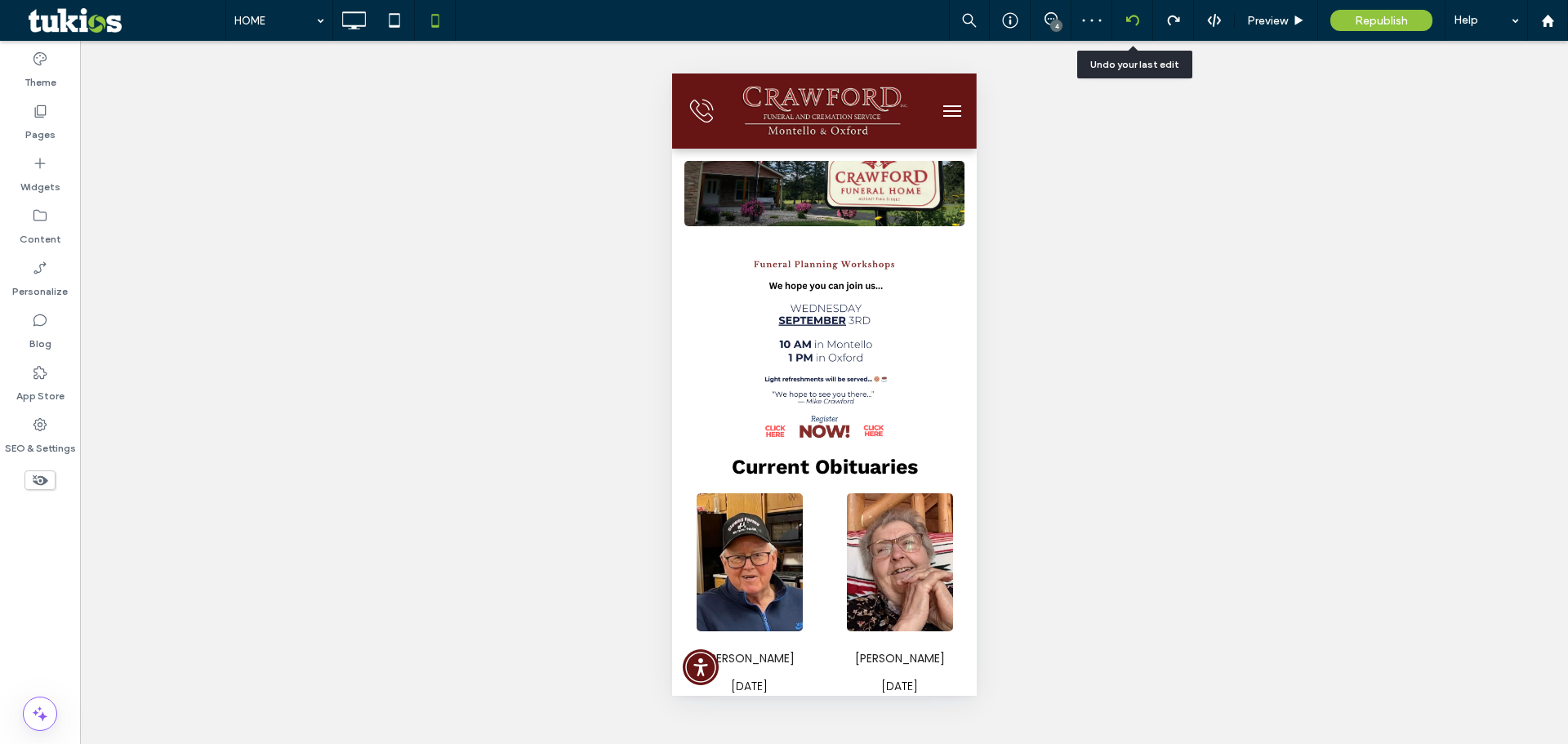
click at [1135, 15] on icon at bounding box center [1132, 20] width 13 height 13
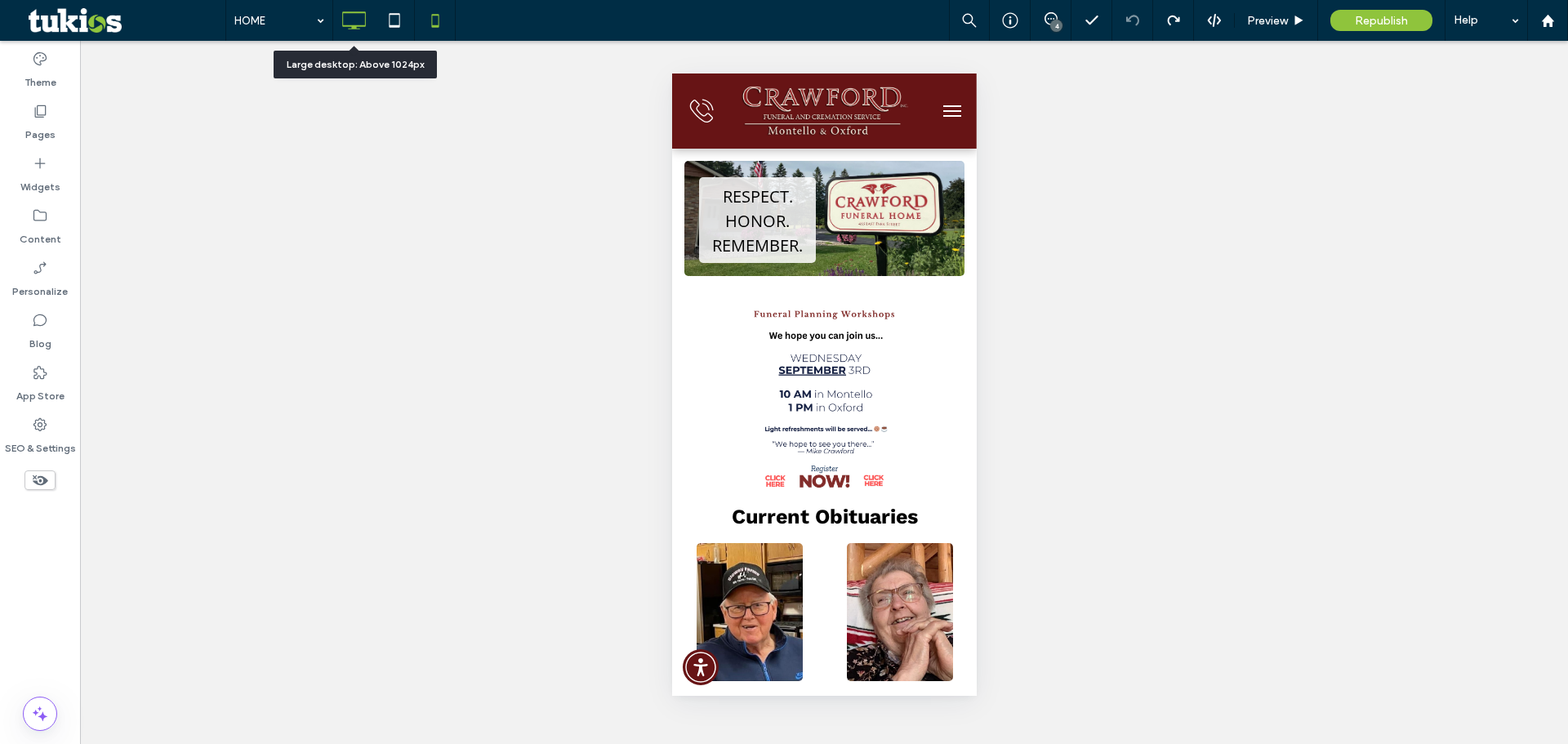
click at [346, 29] on icon at bounding box center [353, 20] width 32 height 32
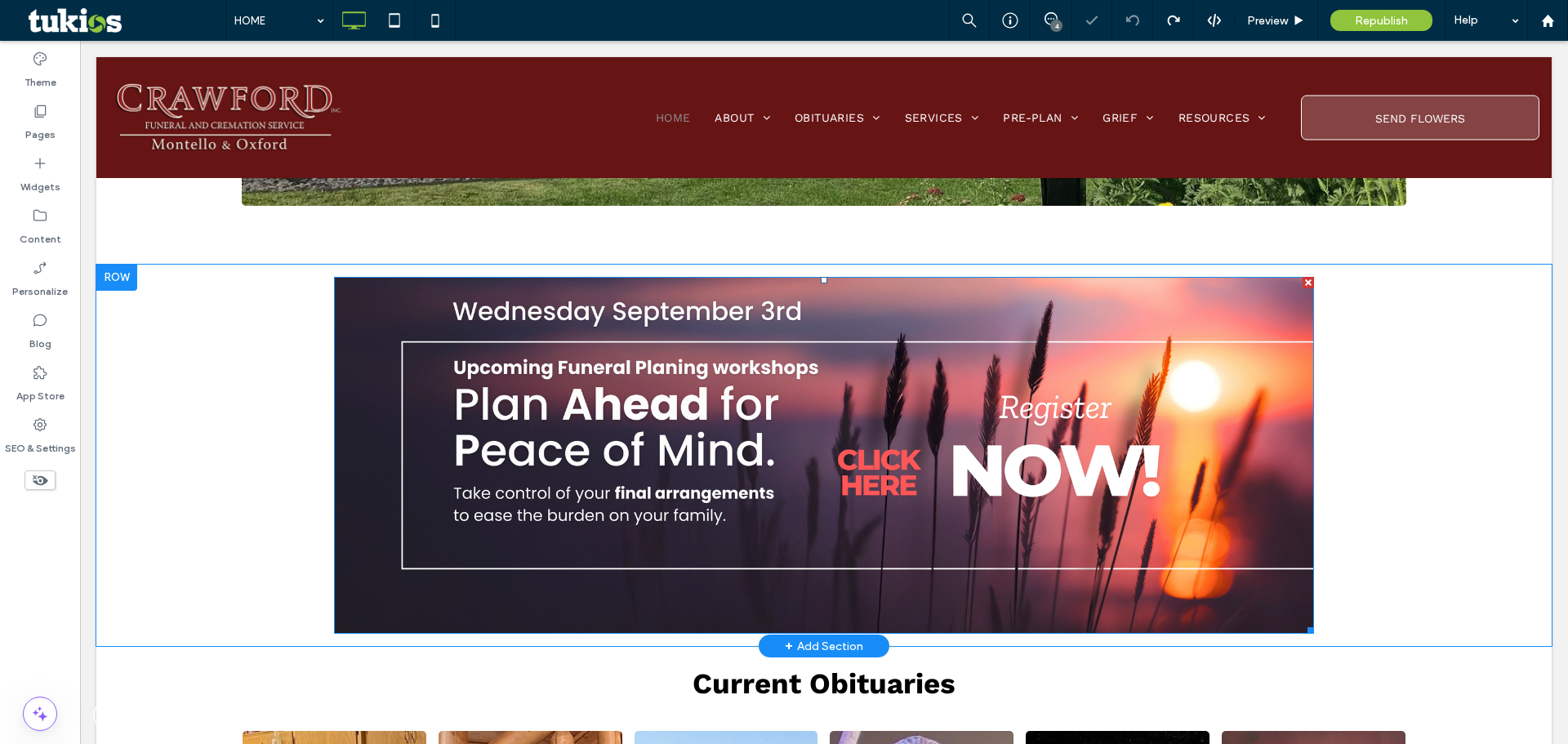
click at [555, 463] on img at bounding box center [824, 455] width 980 height 358
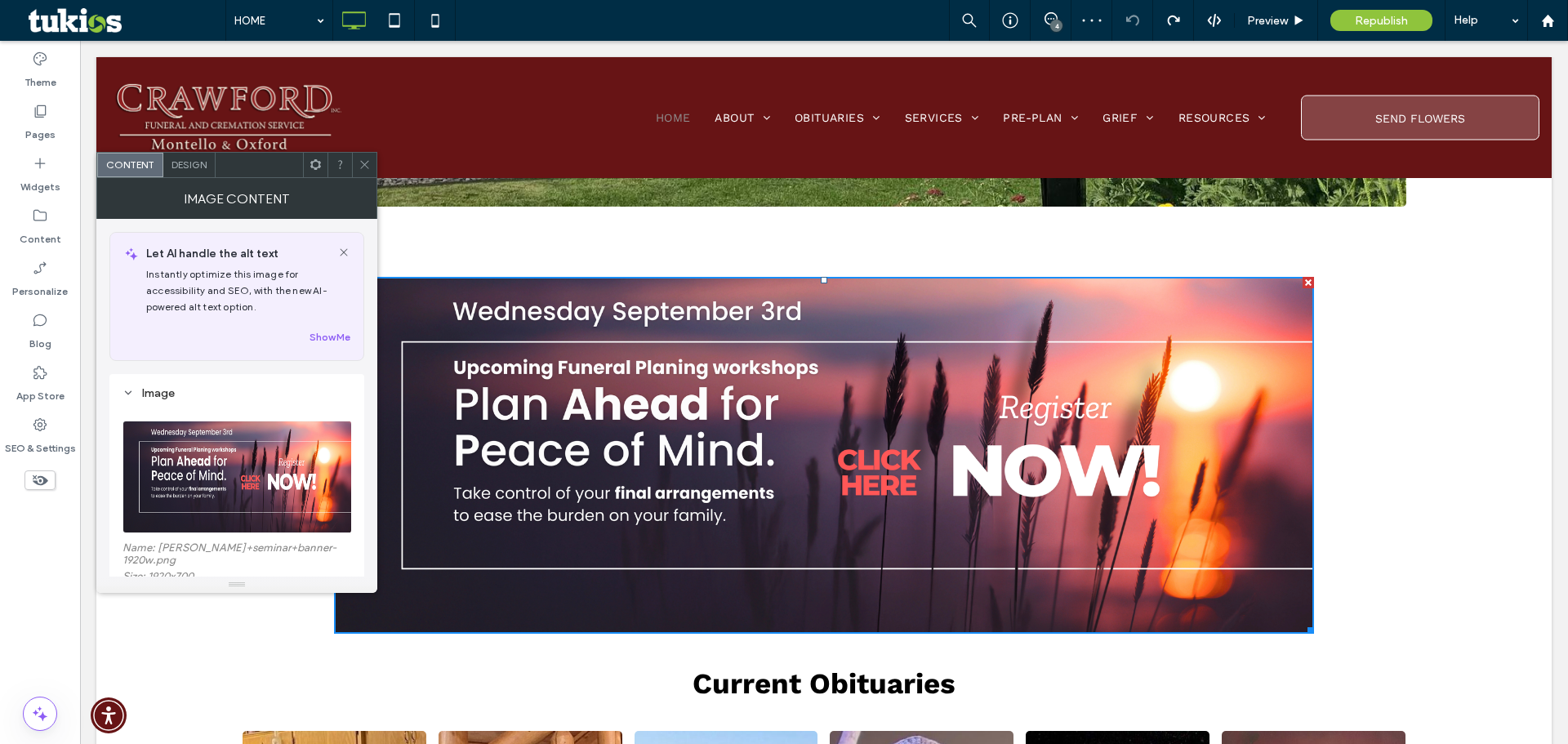
click at [367, 164] on icon at bounding box center [365, 164] width 12 height 12
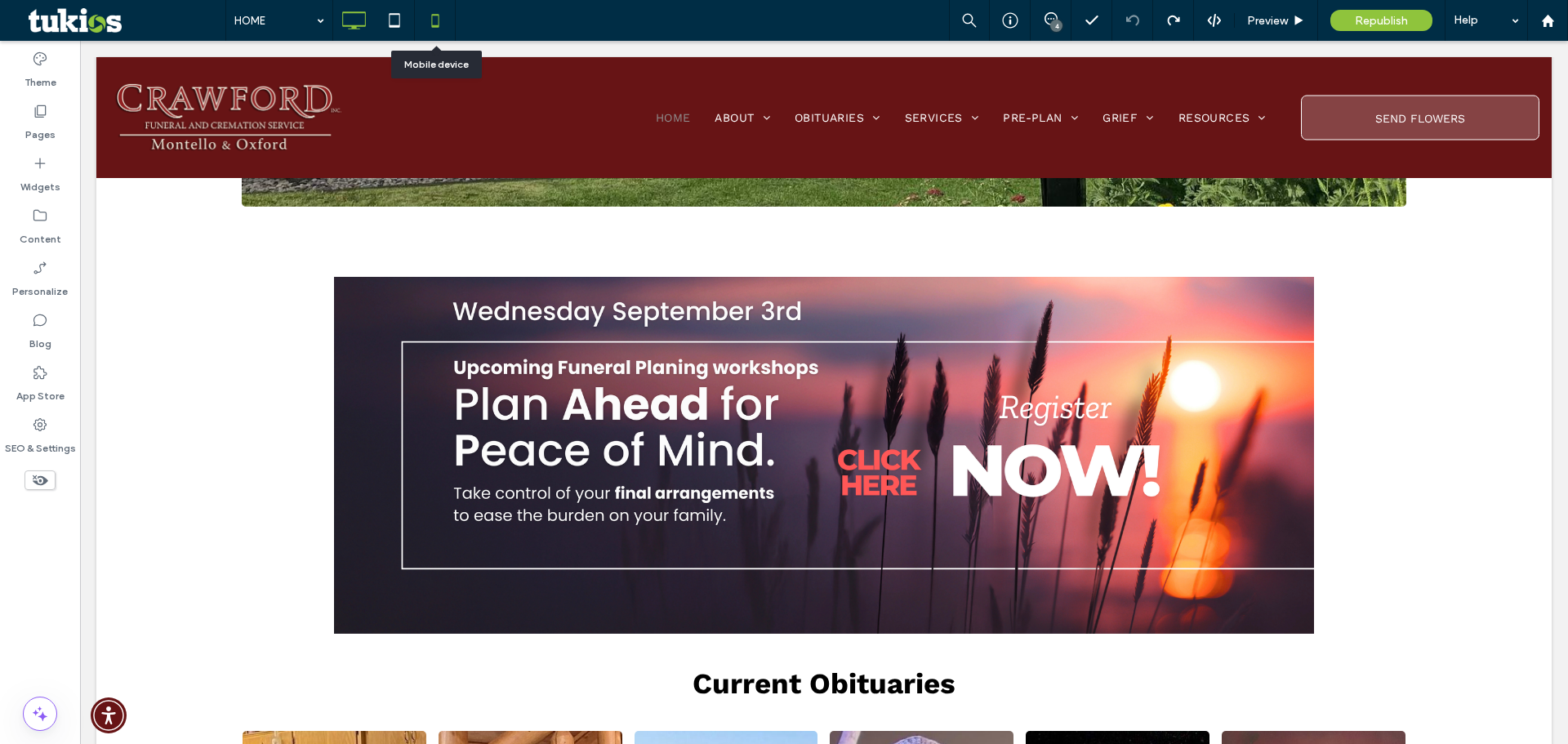
click at [439, 20] on use at bounding box center [435, 20] width 7 height 13
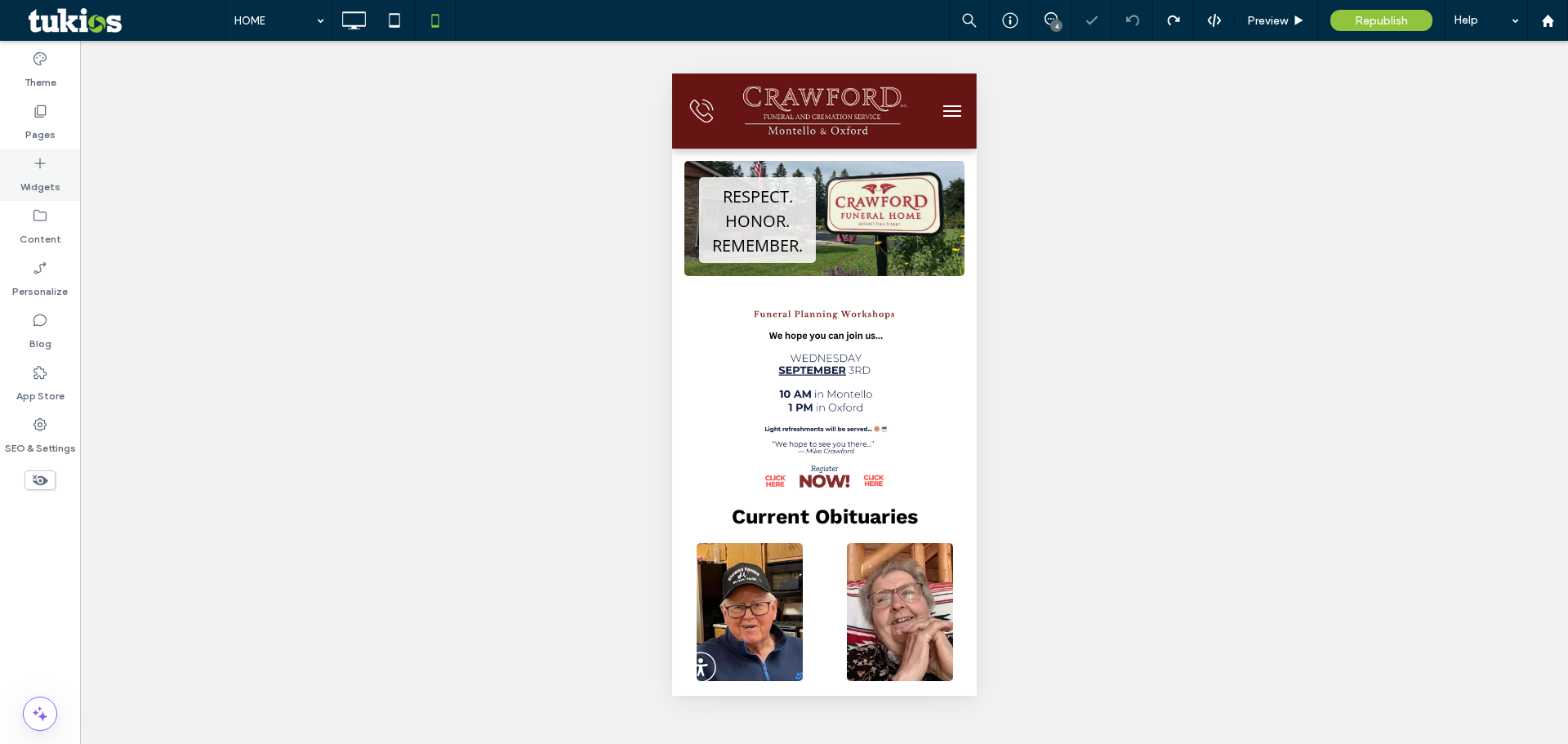
click at [31, 175] on label "Widgets" at bounding box center [40, 183] width 40 height 23
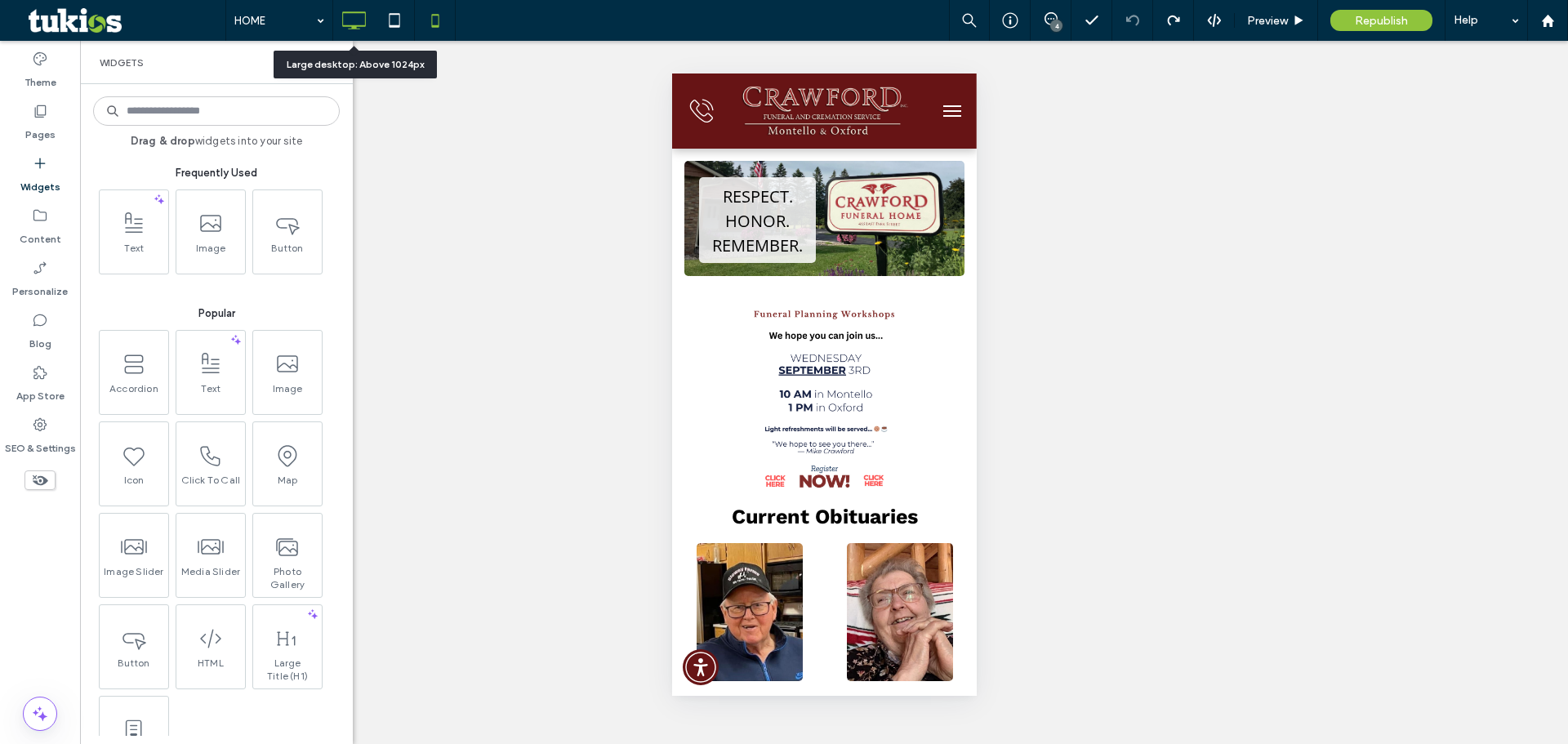
click at [353, 24] on icon at bounding box center [353, 20] width 32 height 32
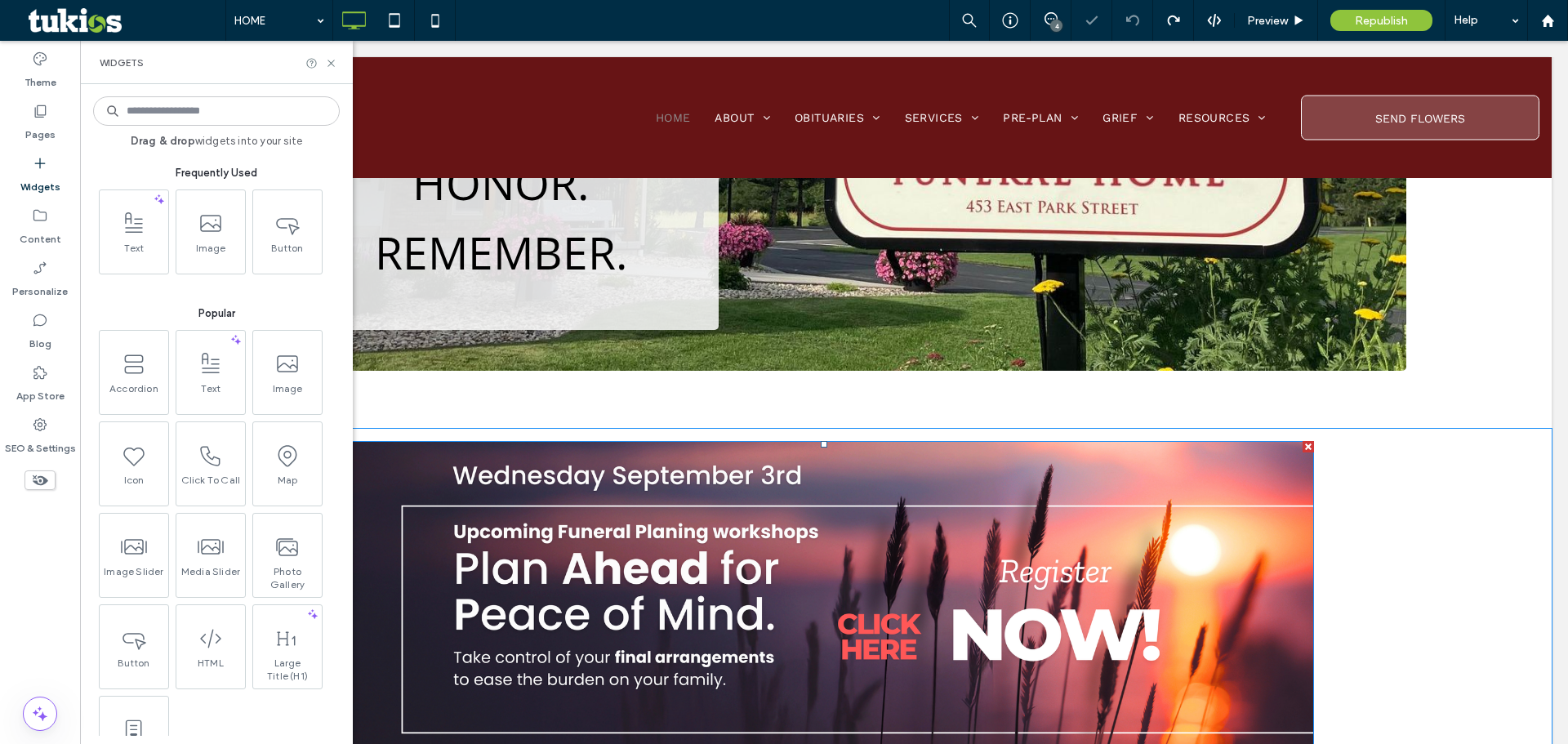
scroll to position [245, 0]
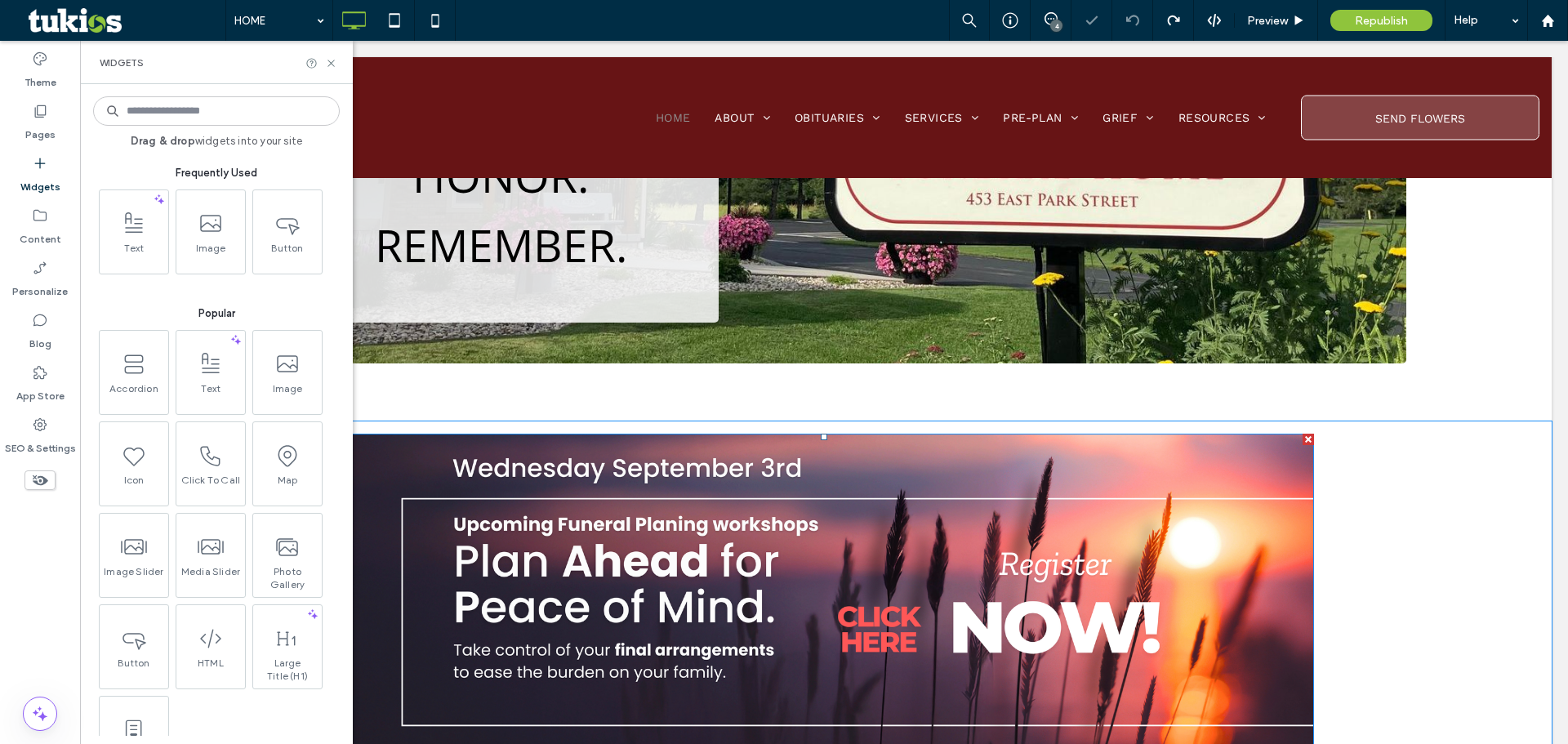
click at [834, 545] on img at bounding box center [824, 612] width 980 height 358
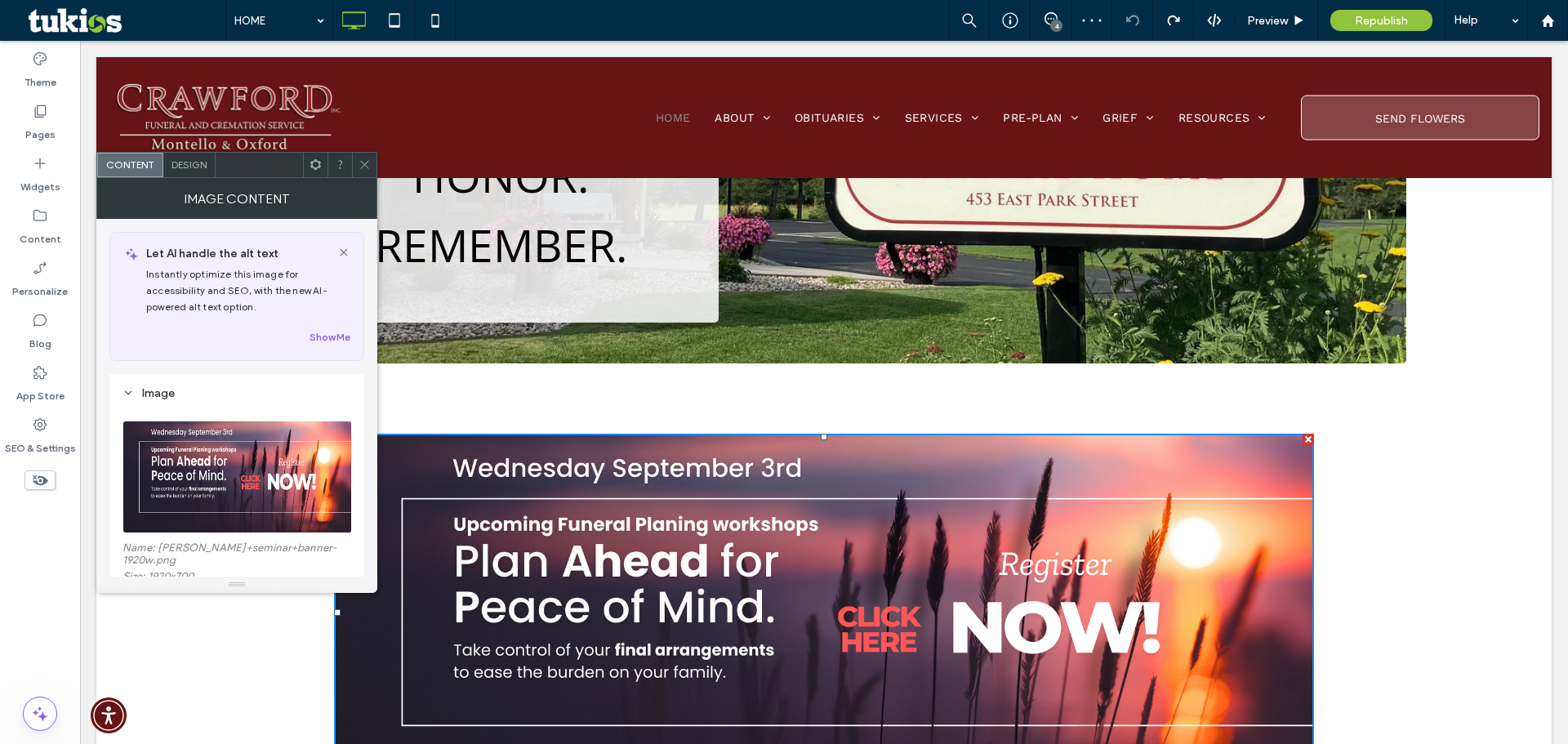
click at [368, 167] on icon at bounding box center [365, 164] width 12 height 12
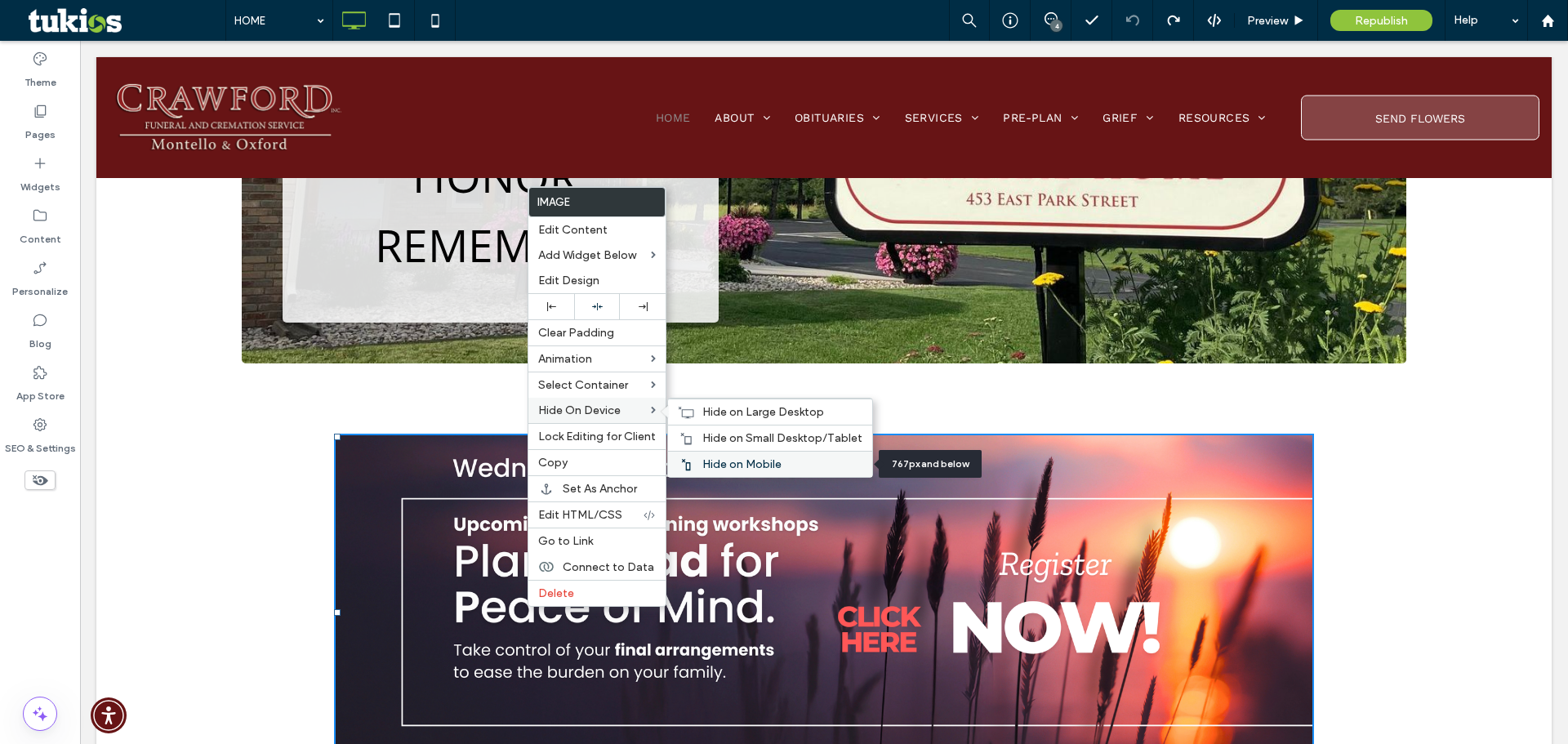
click at [706, 465] on span "Hide on Mobile" at bounding box center [742, 464] width 80 height 14
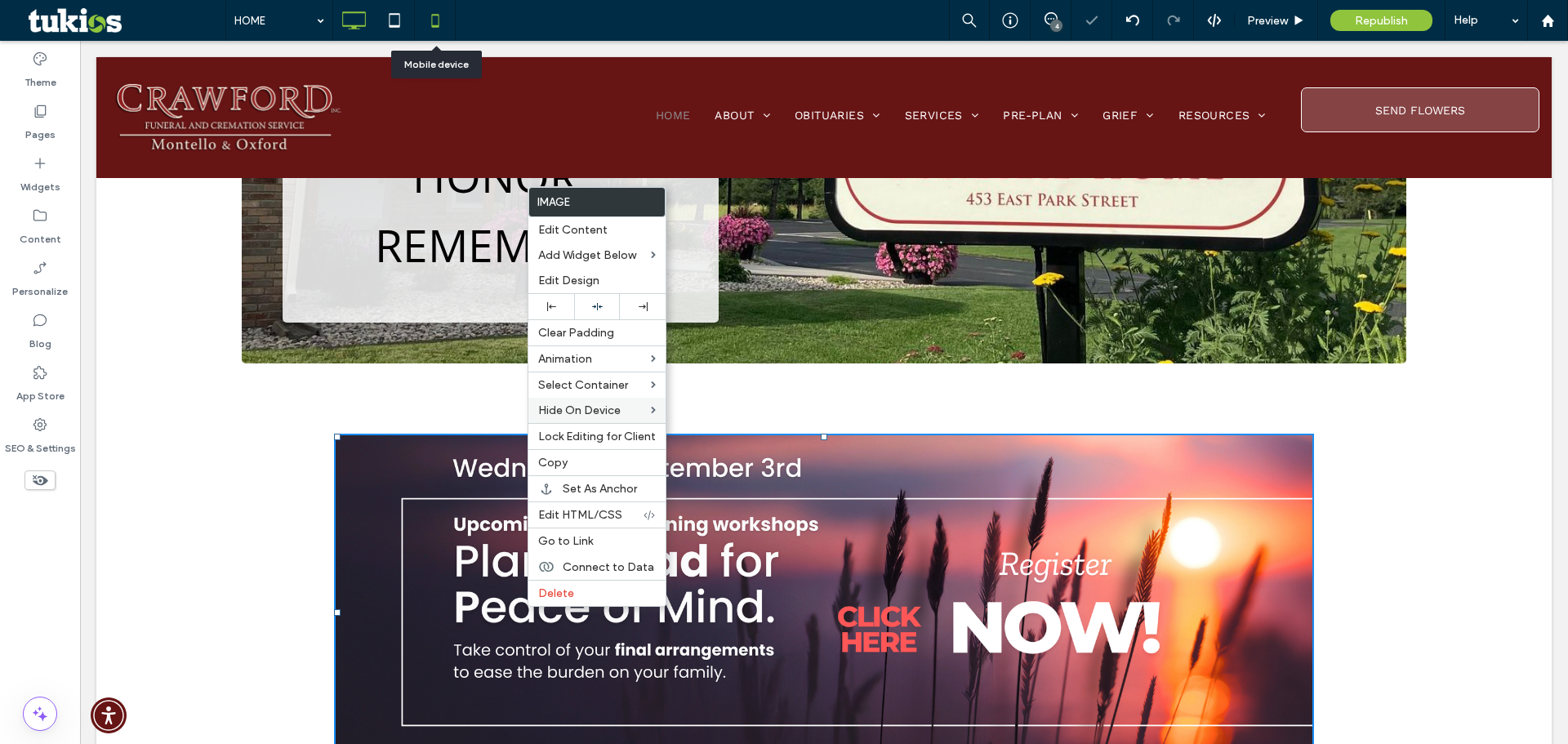
click at [440, 21] on icon at bounding box center [435, 20] width 32 height 32
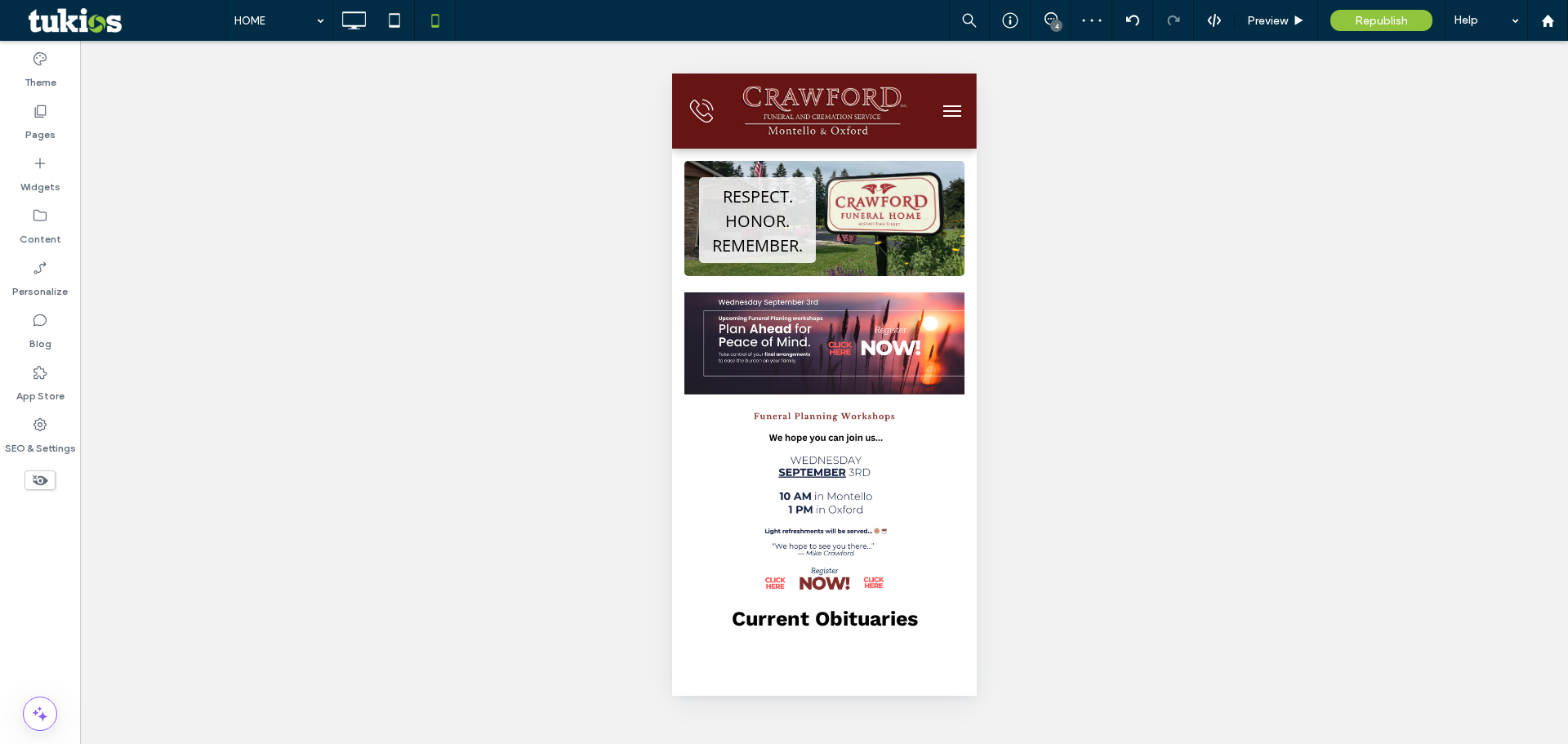
scroll to position [0, 0]
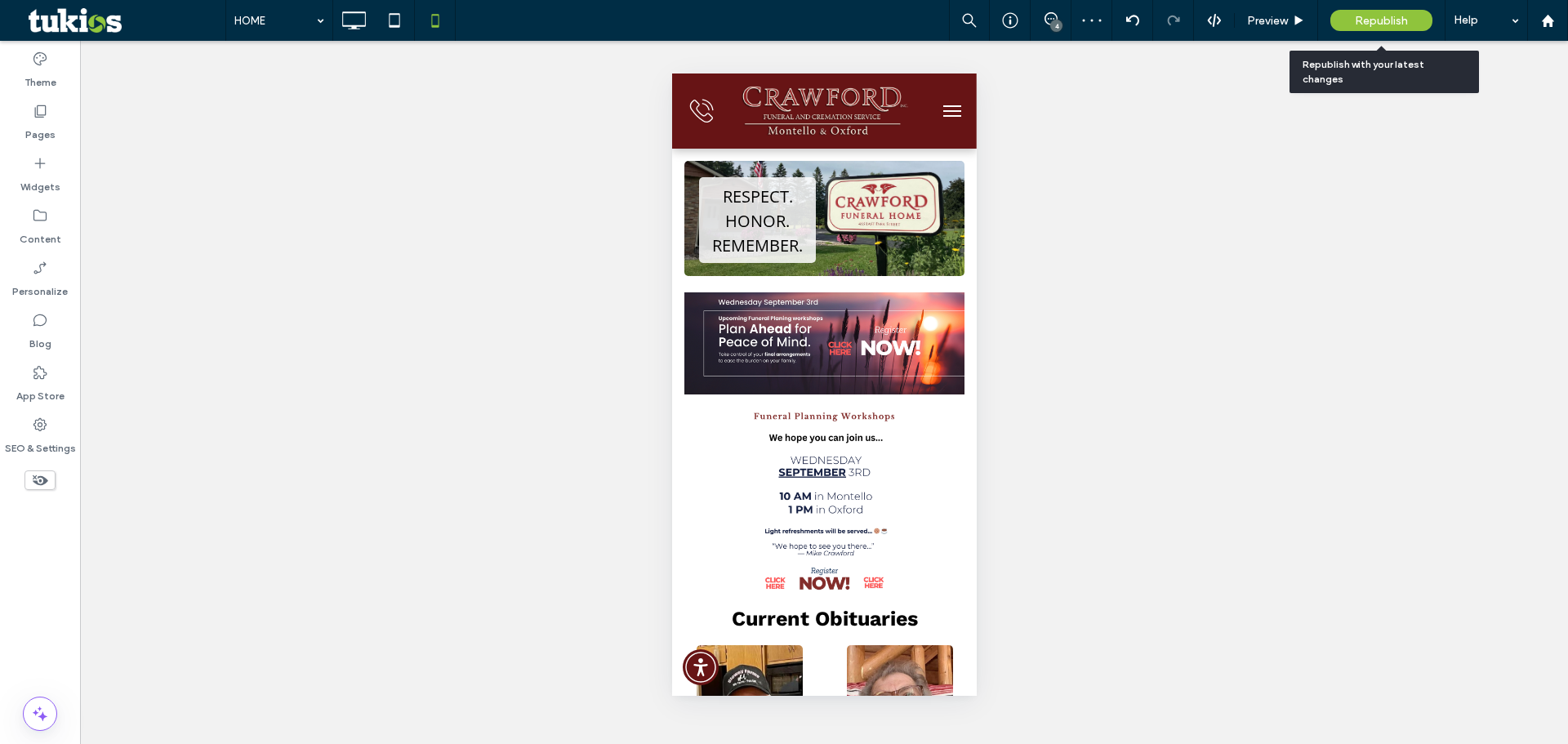
click at [1363, 28] on div "Republish" at bounding box center [1382, 20] width 102 height 21
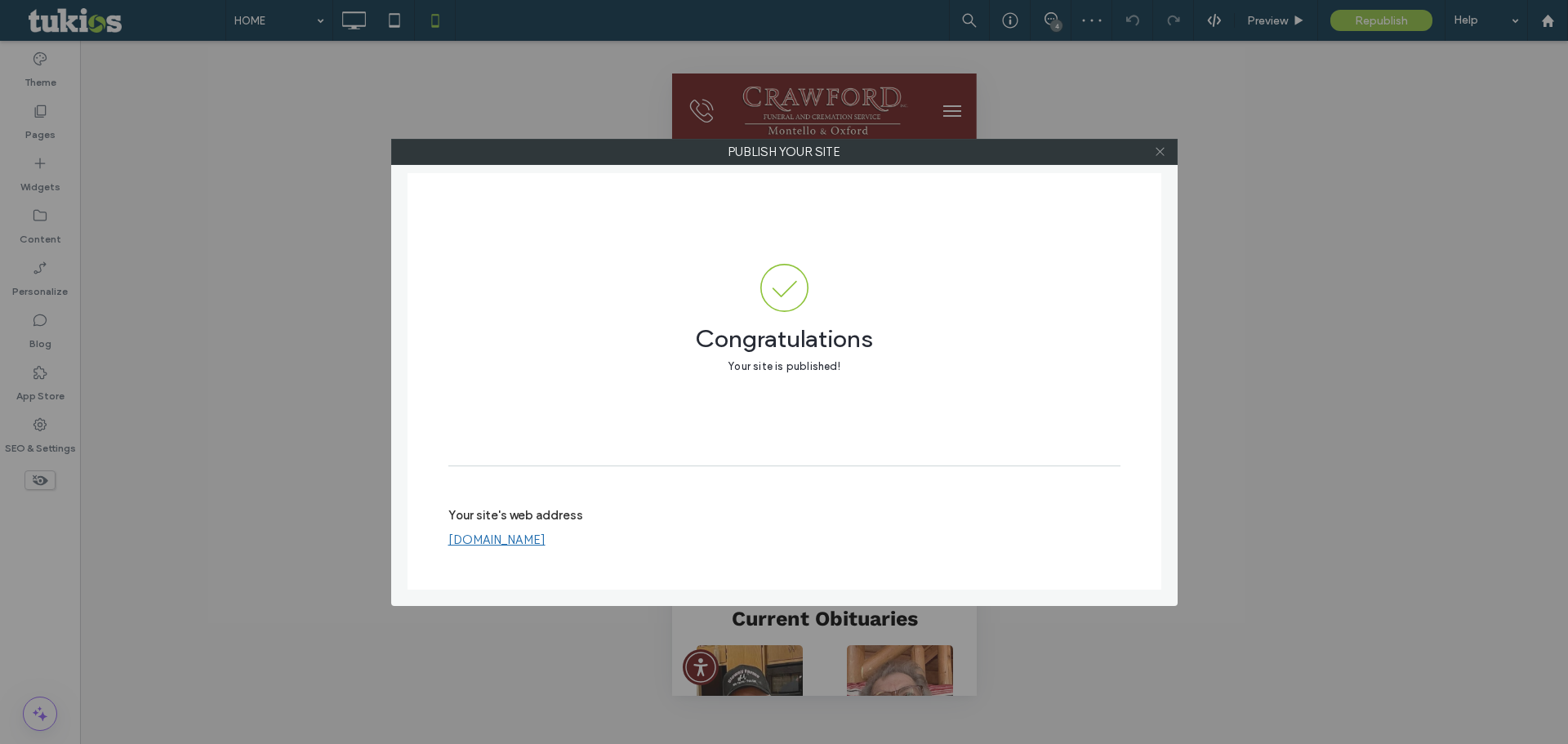
click at [1160, 154] on icon at bounding box center [1160, 151] width 12 height 12
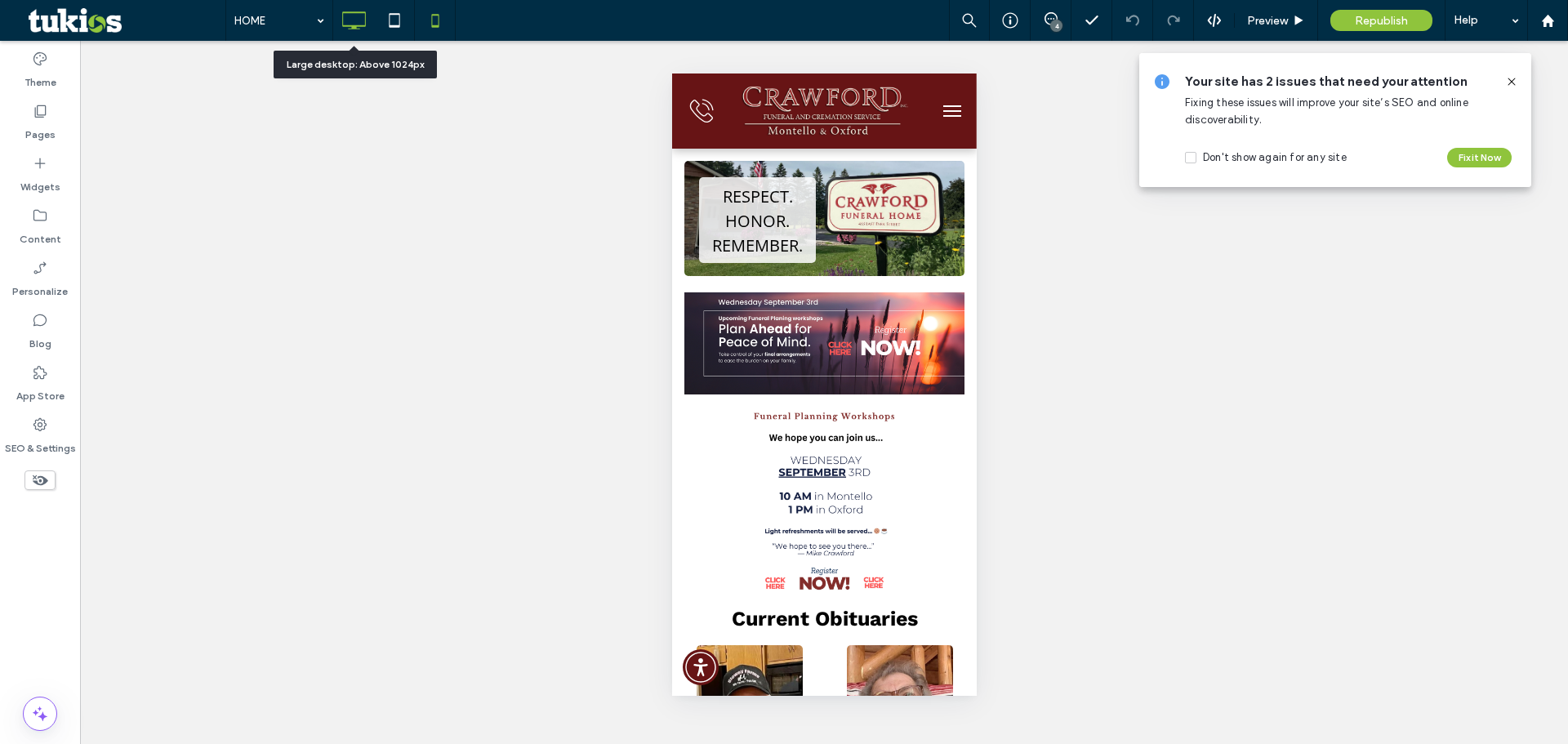
click at [343, 5] on icon at bounding box center [353, 20] width 32 height 32
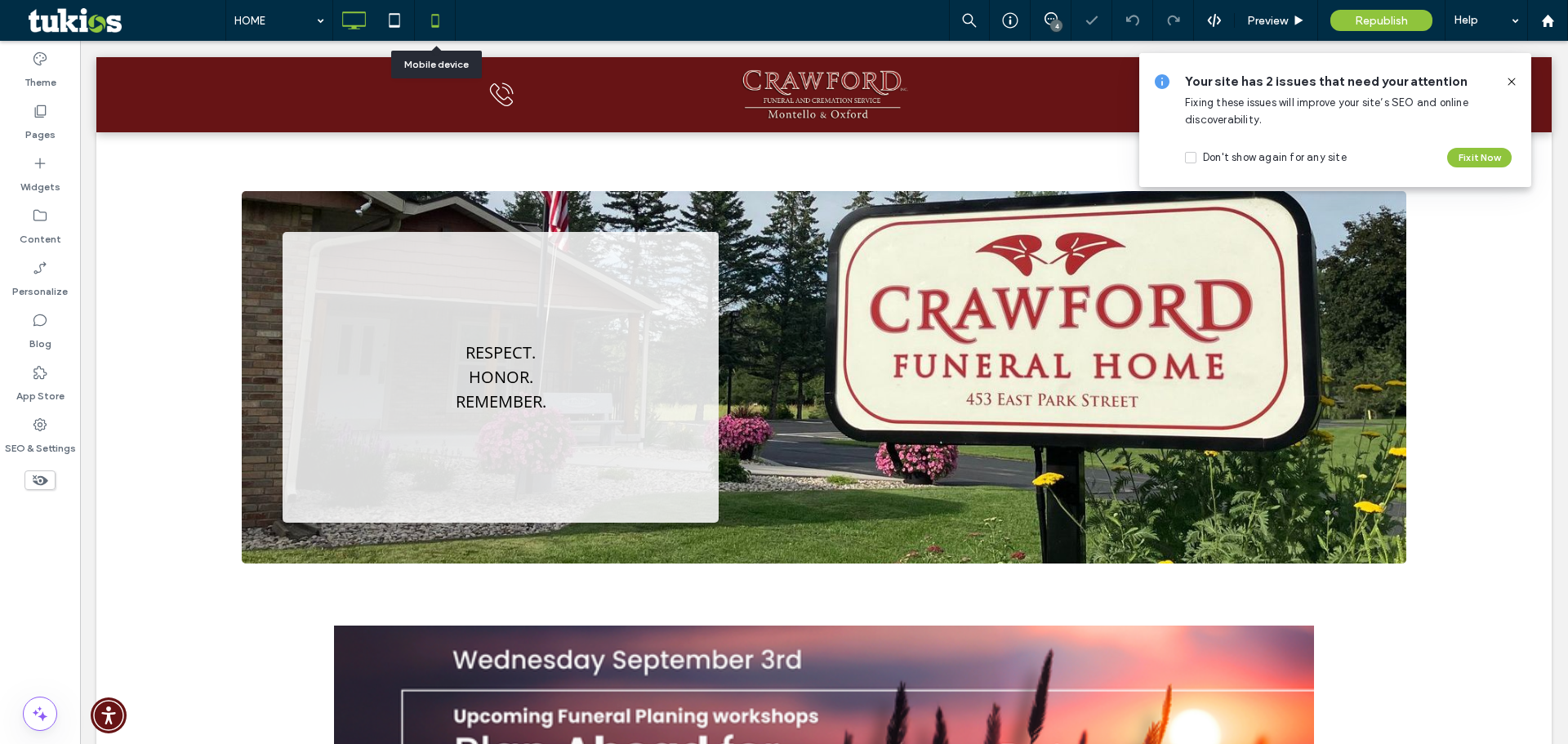
click at [433, 19] on icon at bounding box center [435, 20] width 32 height 32
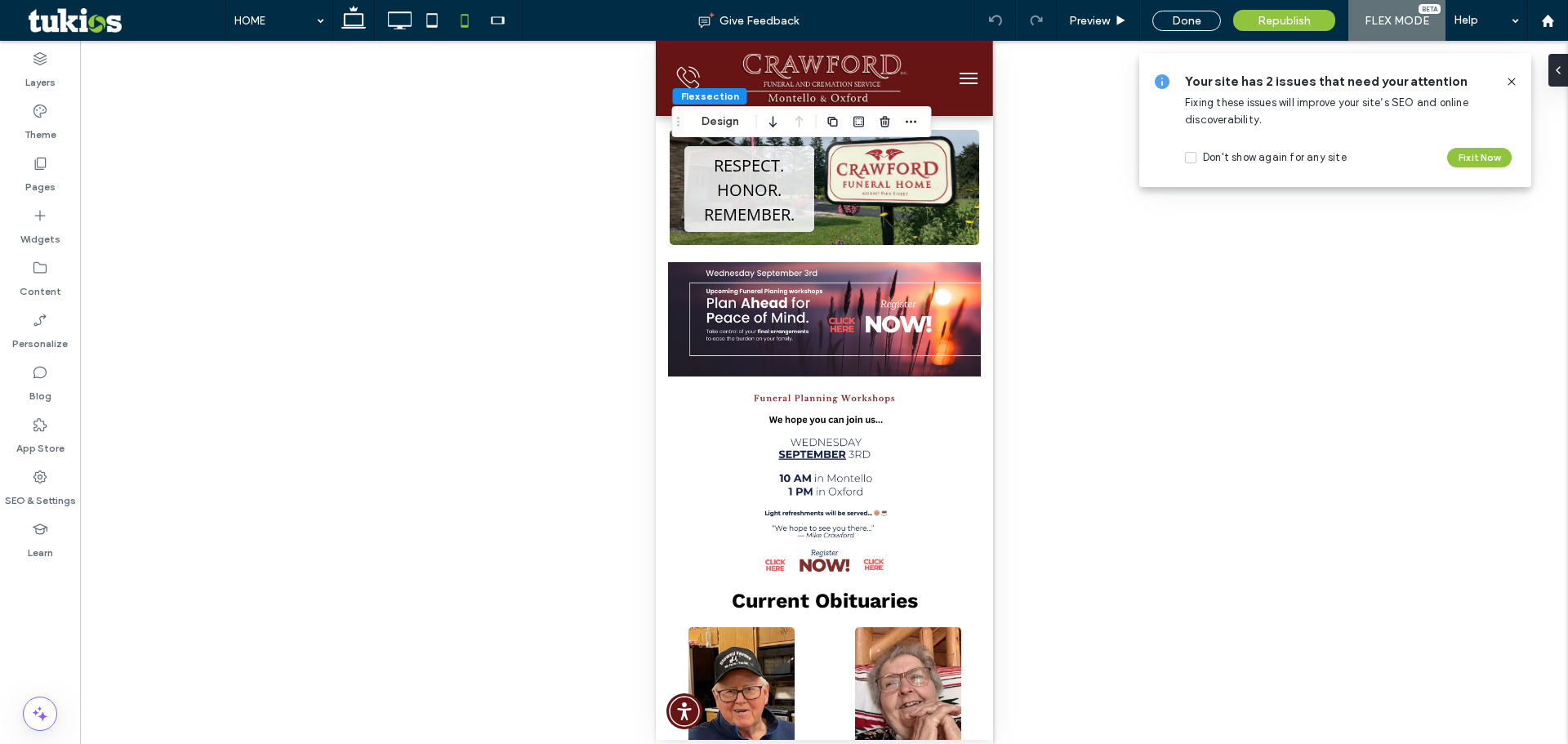
click at [1507, 79] on icon at bounding box center [1511, 81] width 13 height 13
click at [1502, 74] on div "Unhide? Yes Unhide? Yes Unhide? Yes Unhide? Yes Unhide? Yes Unhide? Yes Unhide?…" at bounding box center [825, 393] width 1488 height 703
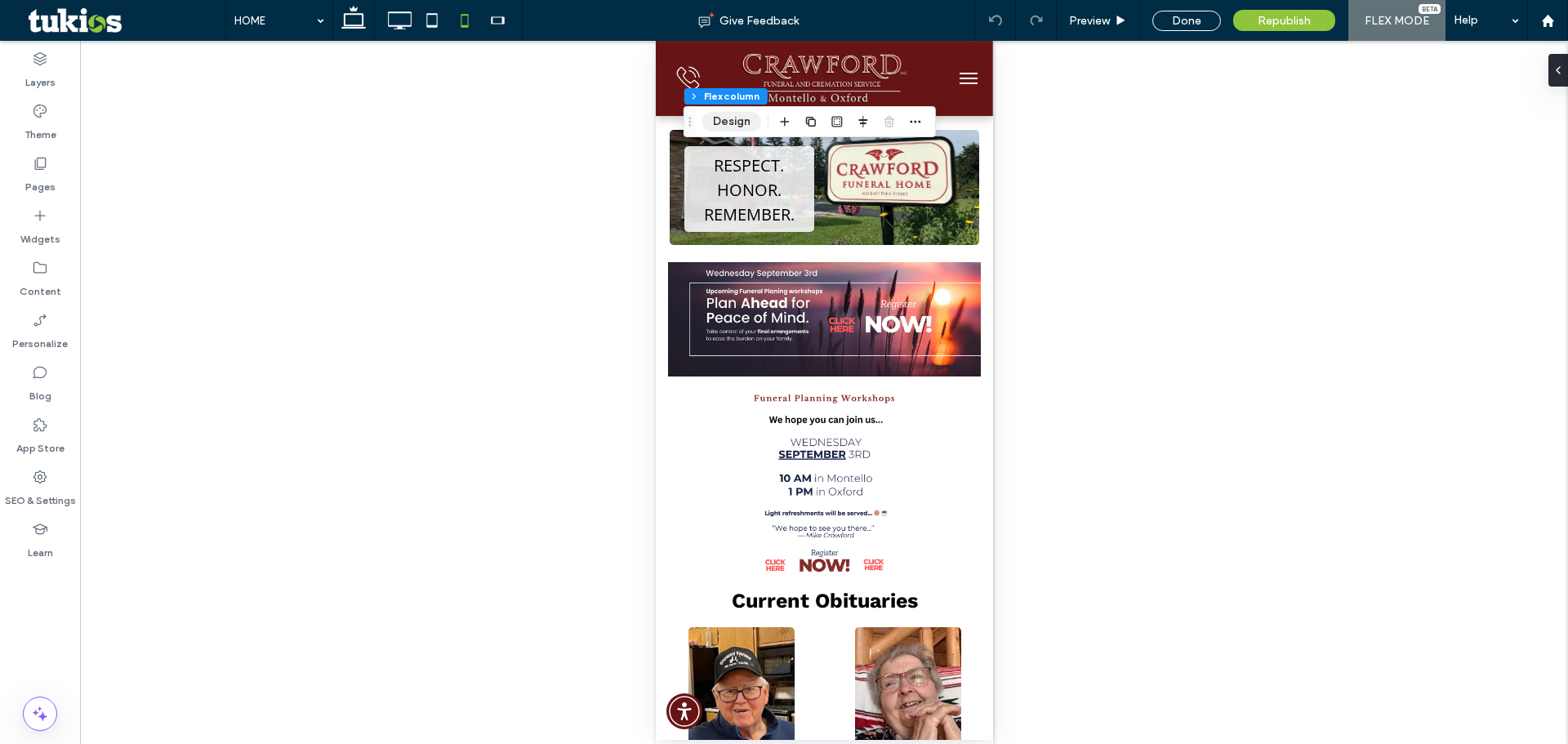
click at [737, 117] on button "Design" at bounding box center [731, 122] width 59 height 19
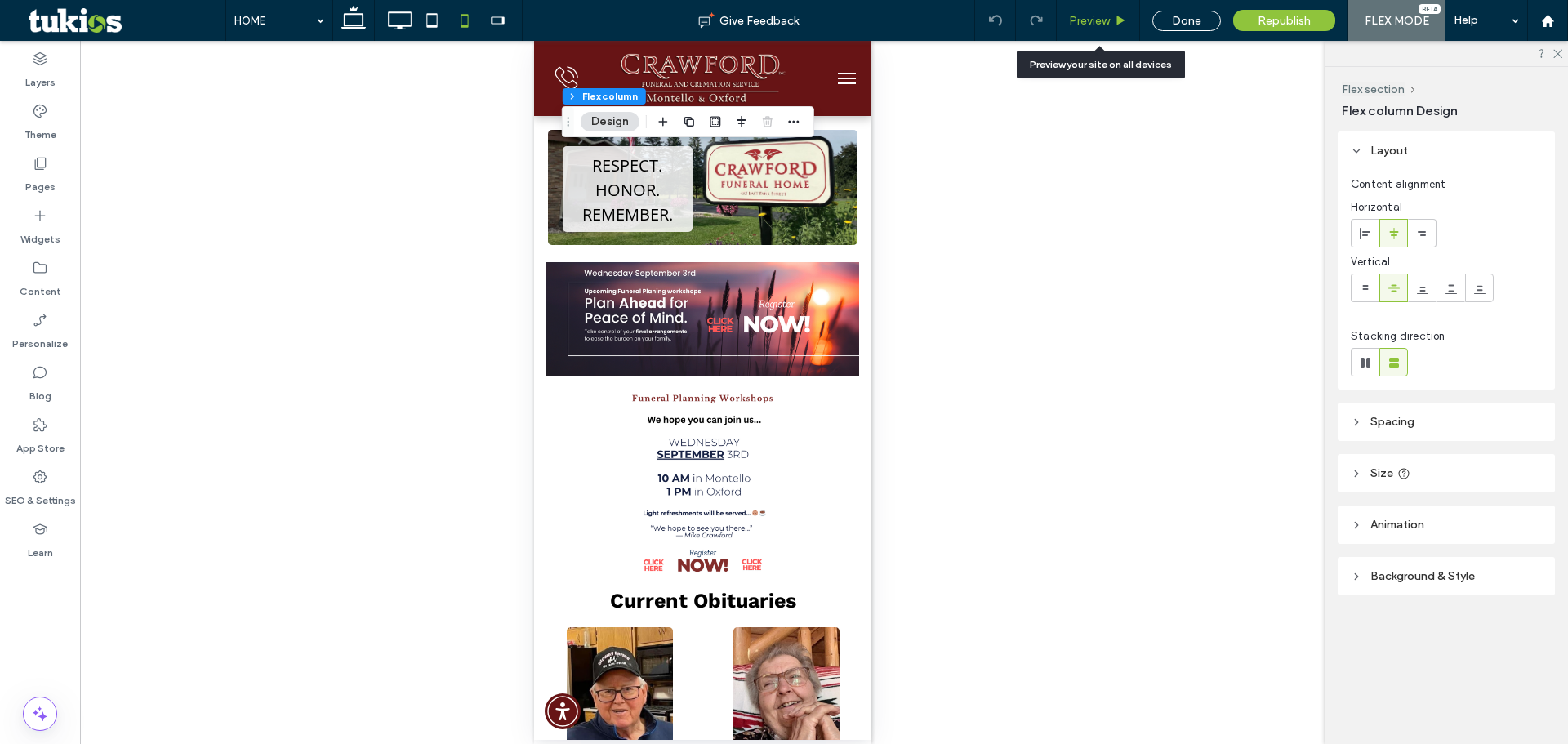
click at [1113, 24] on div "Preview" at bounding box center [1098, 21] width 82 height 14
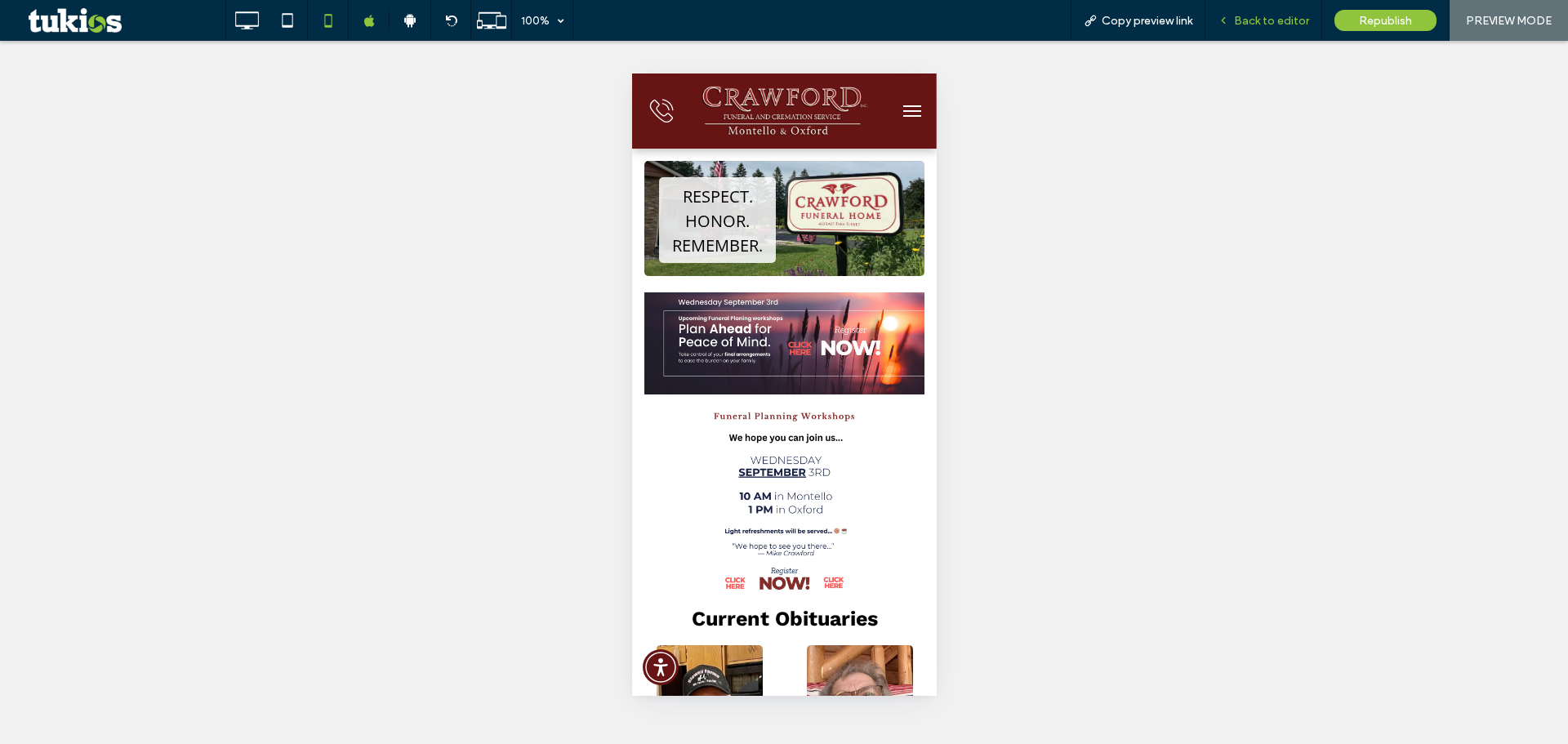
click at [1270, 23] on span "Back to editor" at bounding box center [1272, 21] width 75 height 14
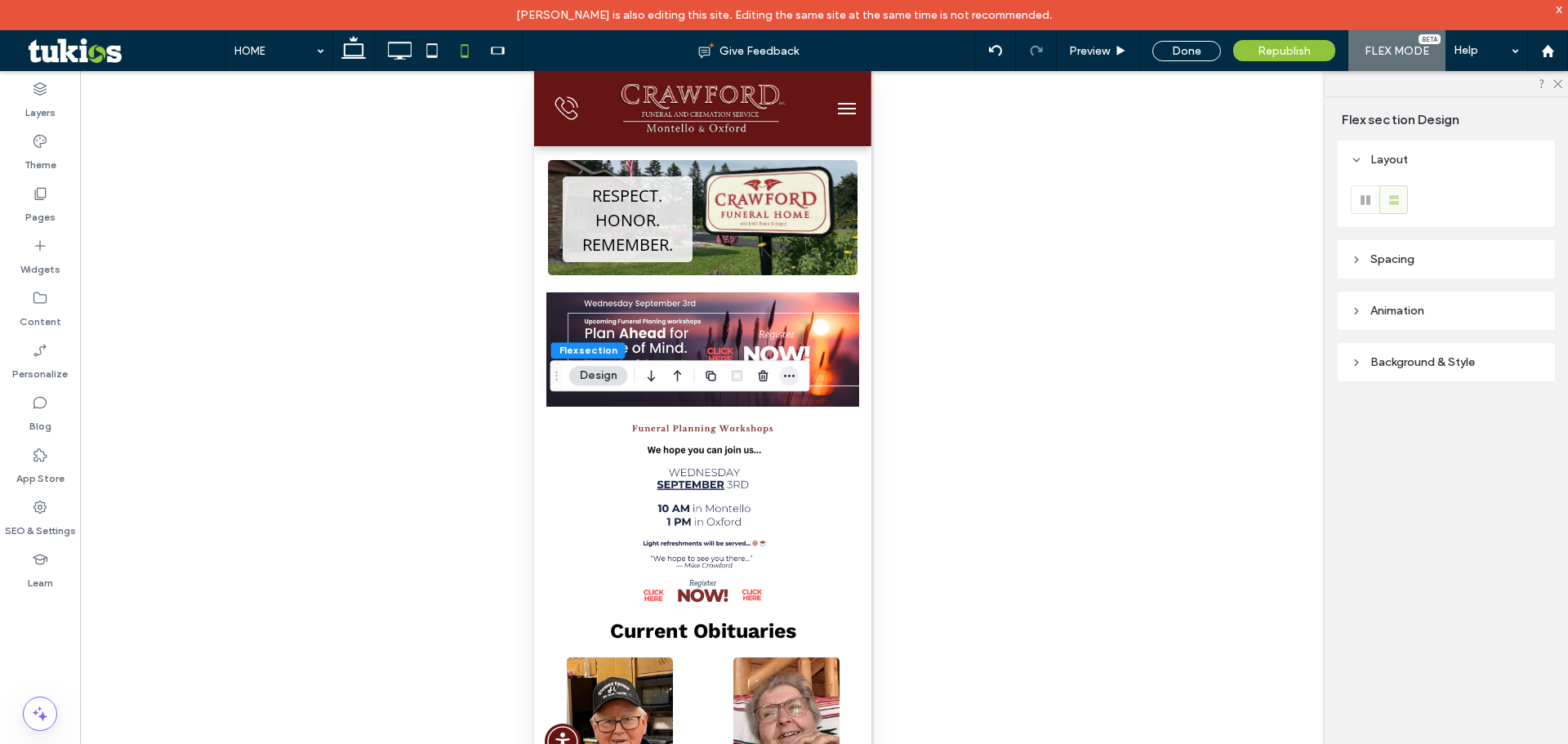
click at [793, 377] on use "button" at bounding box center [790, 376] width 10 height 3
click at [412, 478] on div "Unhide? Yes Unhide? Yes Unhide? Yes Unhide? Yes Unhide? Yes Unhide? Yes Unhide?…" at bounding box center [703, 422] width 1245 height 703
click at [1555, 77] on div at bounding box center [1446, 83] width 243 height 25
click at [1559, 83] on use at bounding box center [1558, 85] width 9 height 9
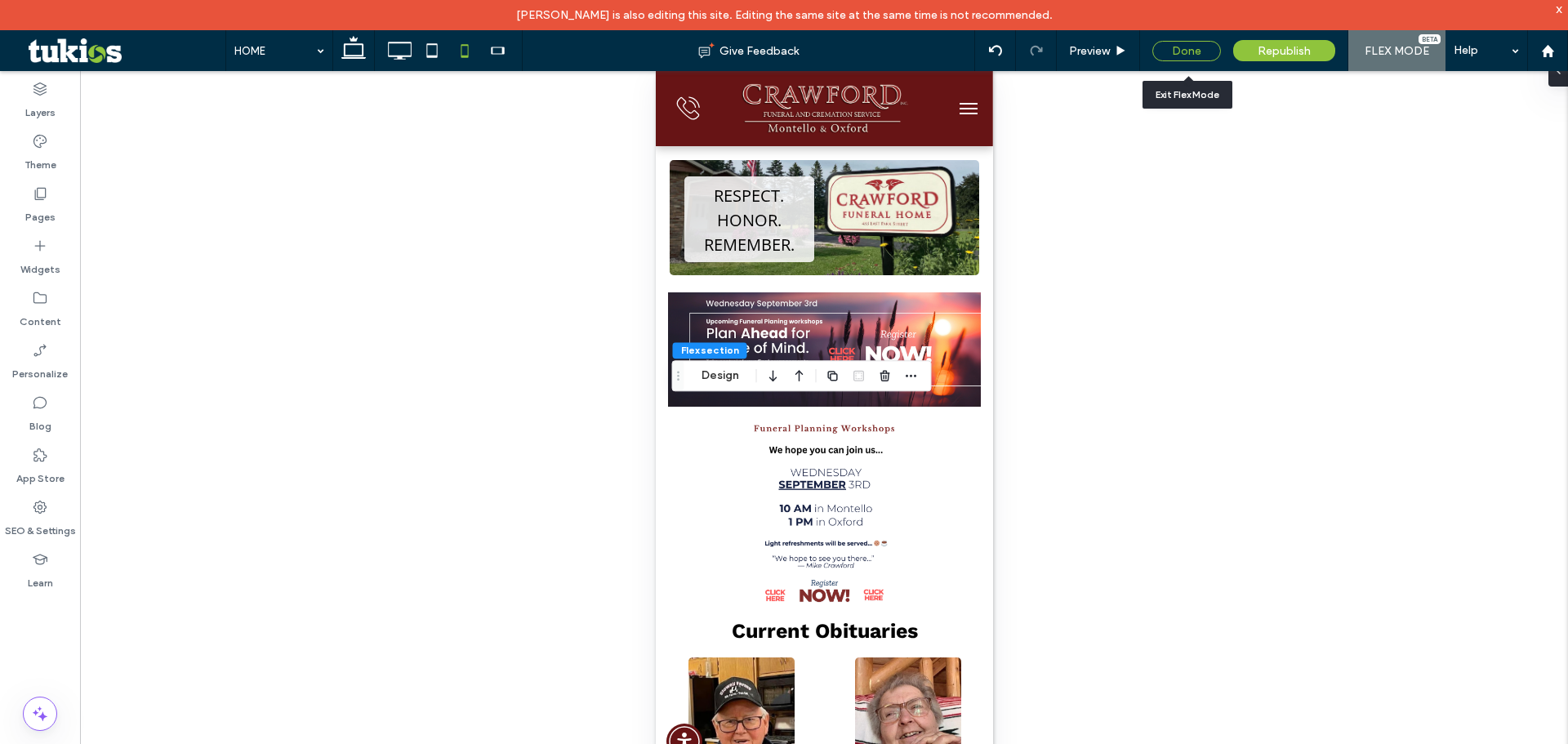
click at [1202, 49] on div "Done" at bounding box center [1187, 51] width 68 height 20
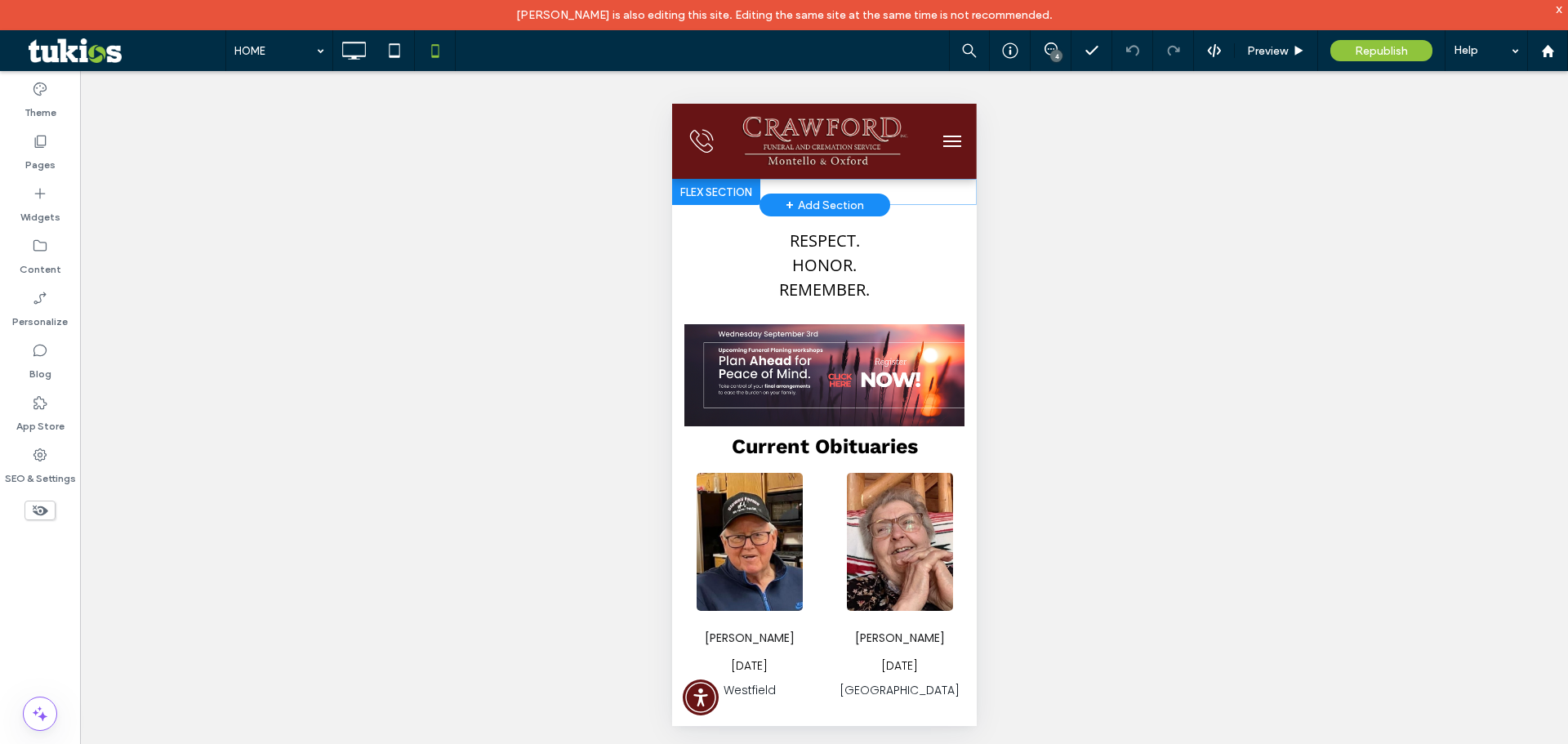
click at [706, 184] on div at bounding box center [715, 192] width 88 height 26
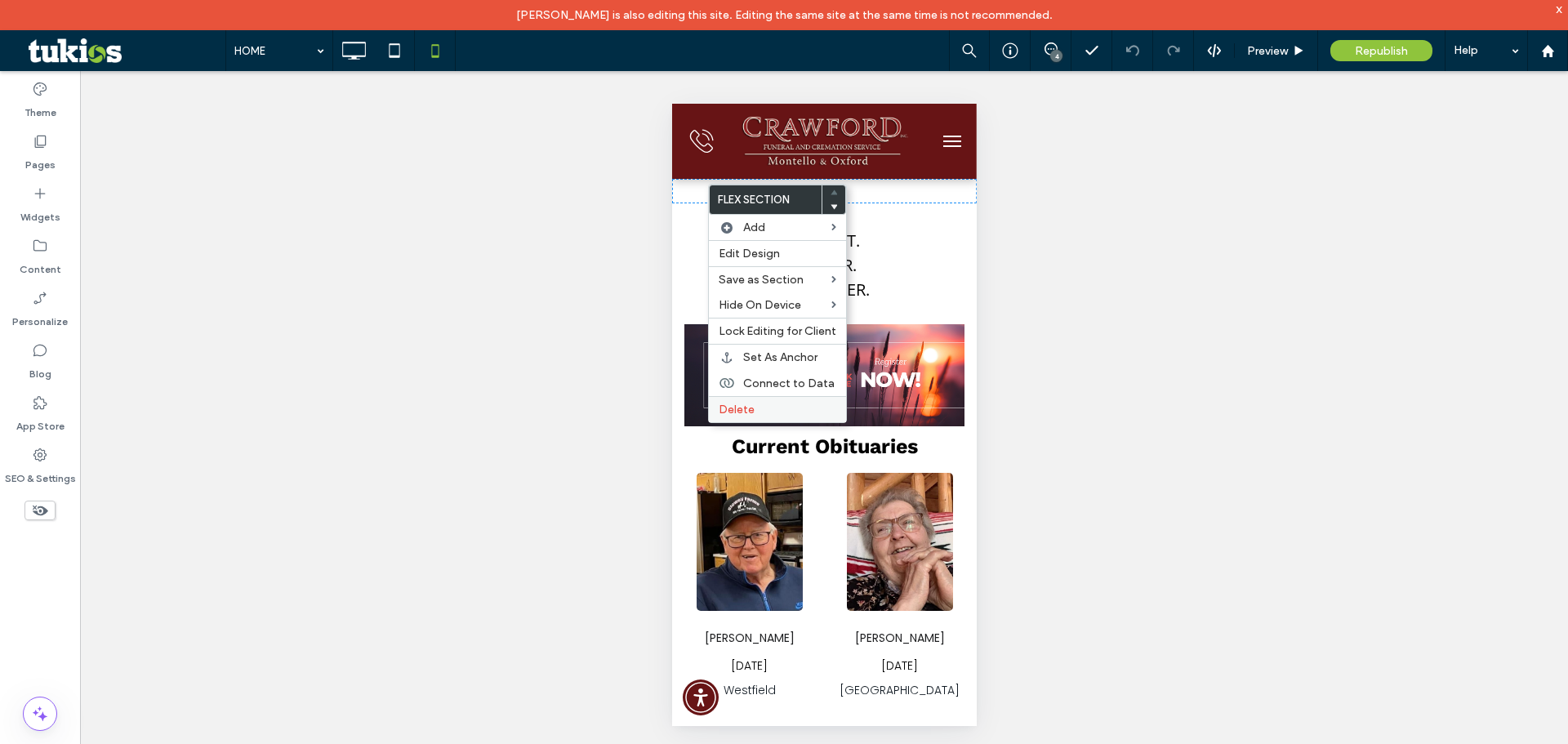
click at [778, 412] on label "Delete" at bounding box center [777, 409] width 118 height 14
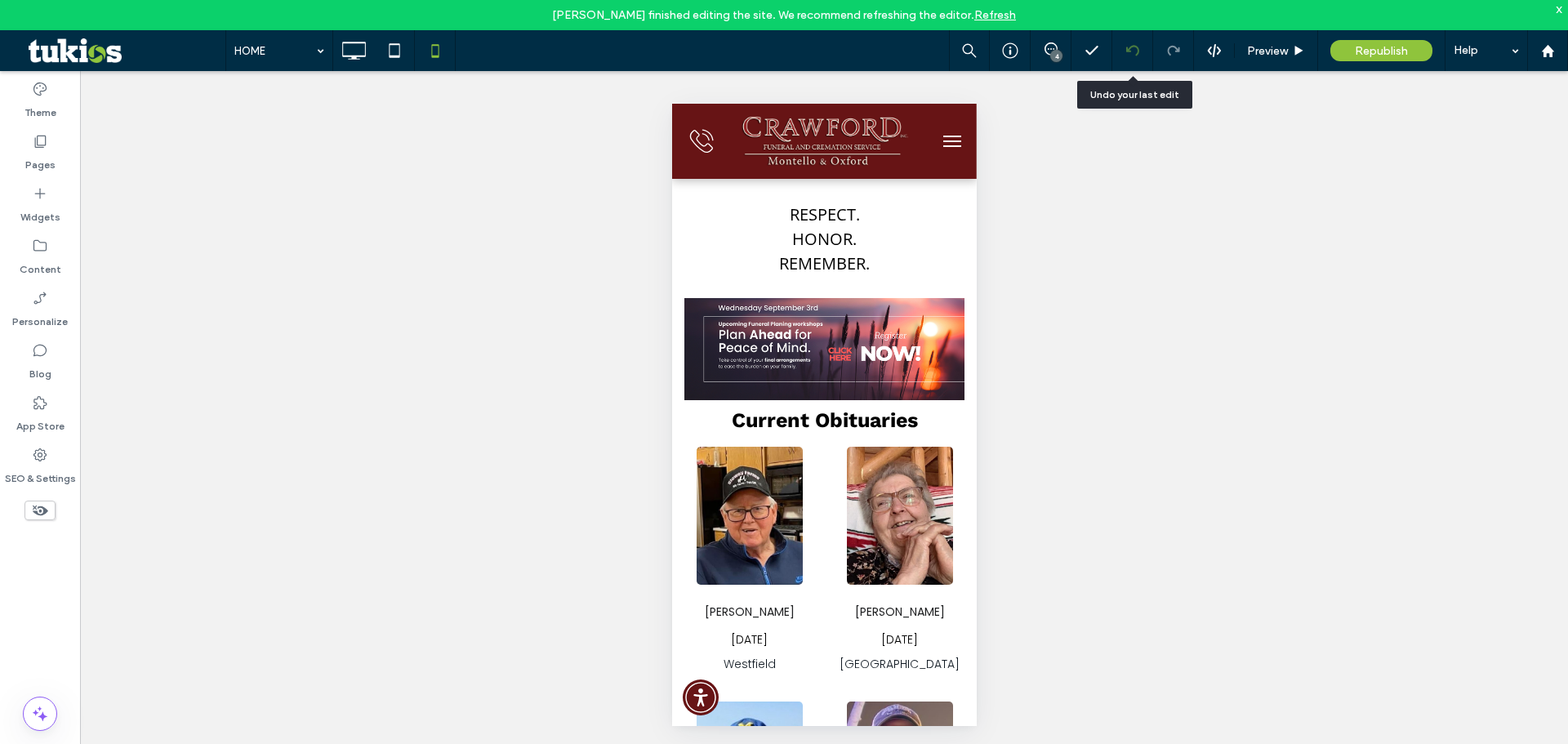
click at [1131, 56] on icon at bounding box center [1132, 50] width 13 height 13
click at [1133, 51] on icon at bounding box center [1132, 50] width 13 height 13
click at [345, 47] on icon at bounding box center [353, 50] width 32 height 32
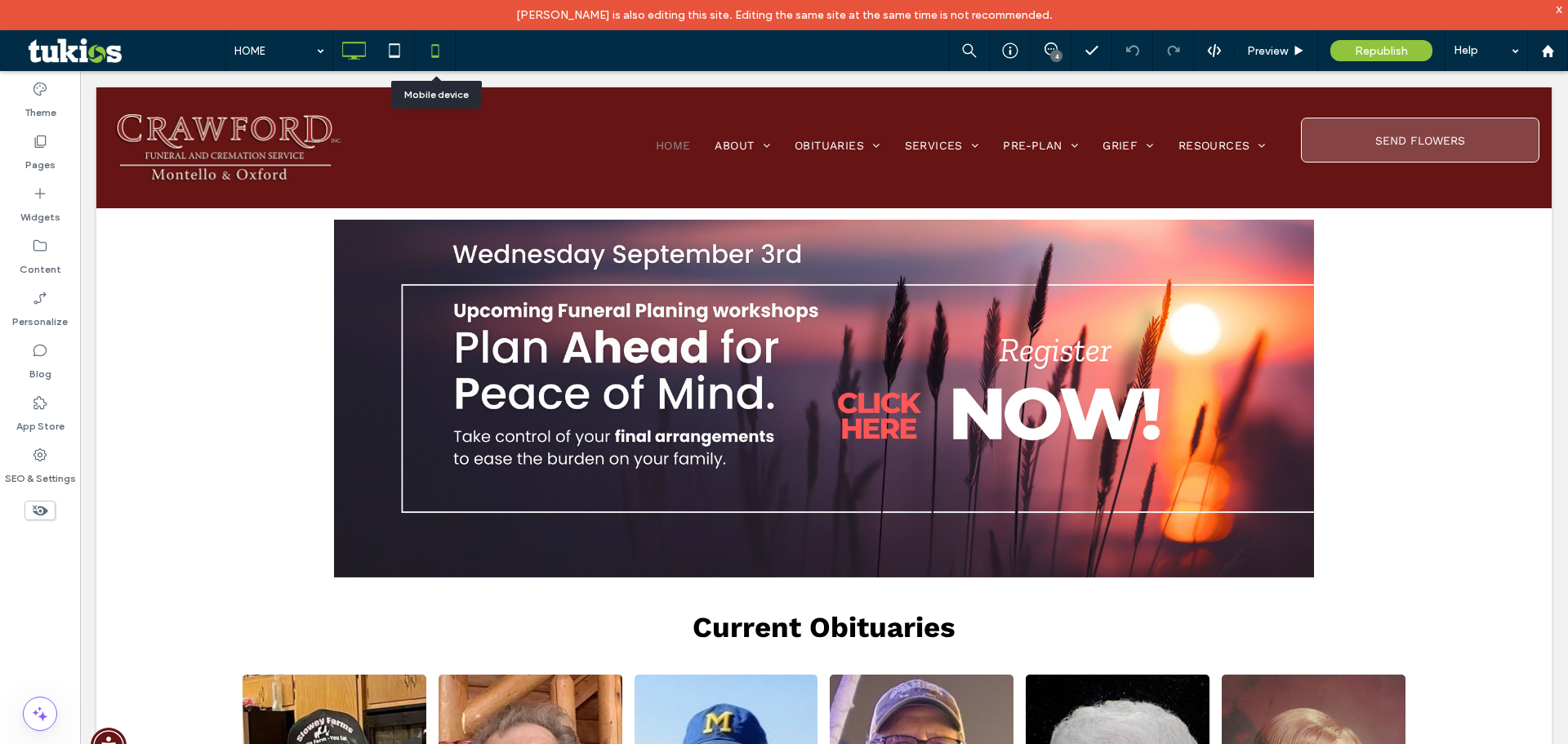
click at [449, 50] on icon at bounding box center [435, 50] width 32 height 32
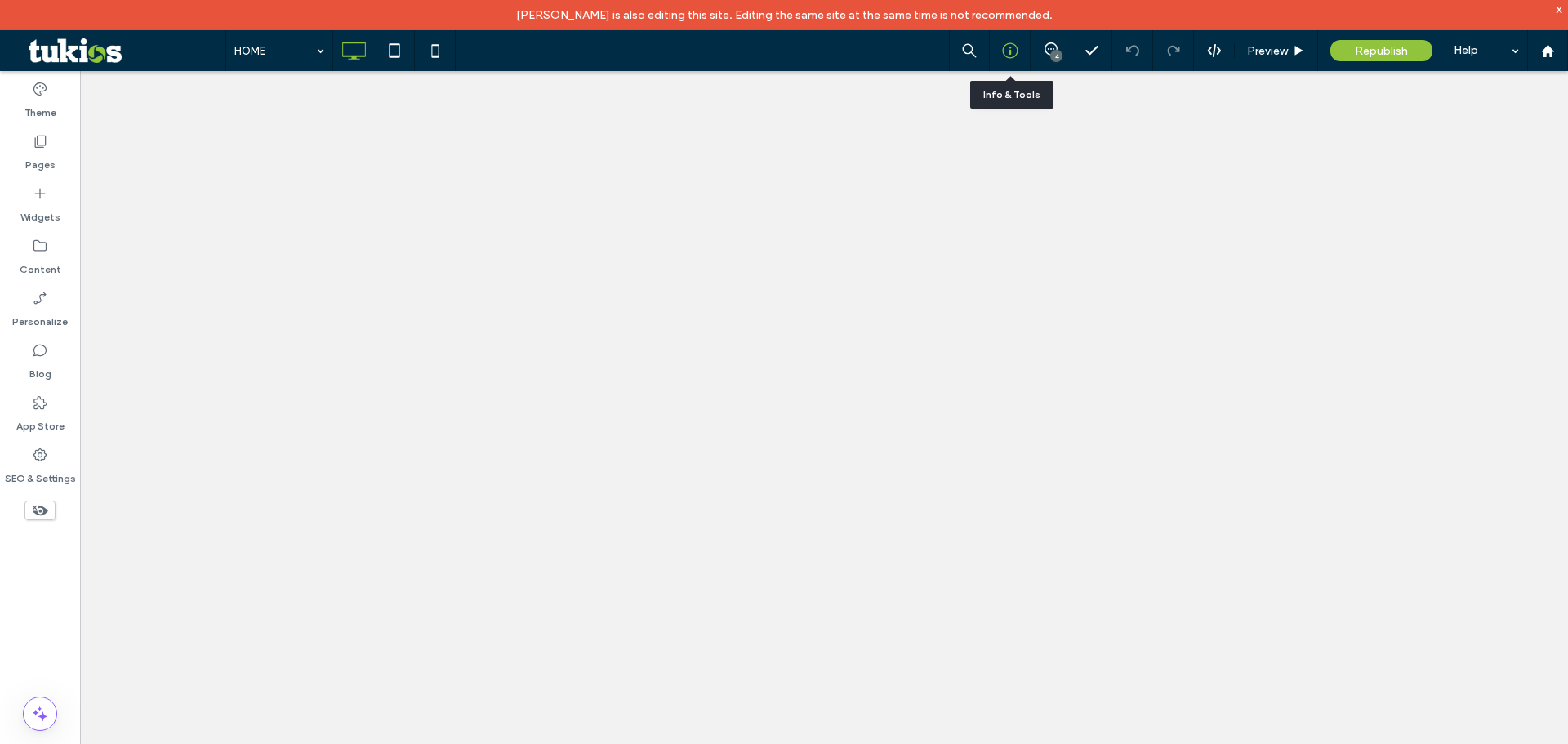
click at [1009, 52] on icon at bounding box center [1010, 51] width 17 height 17
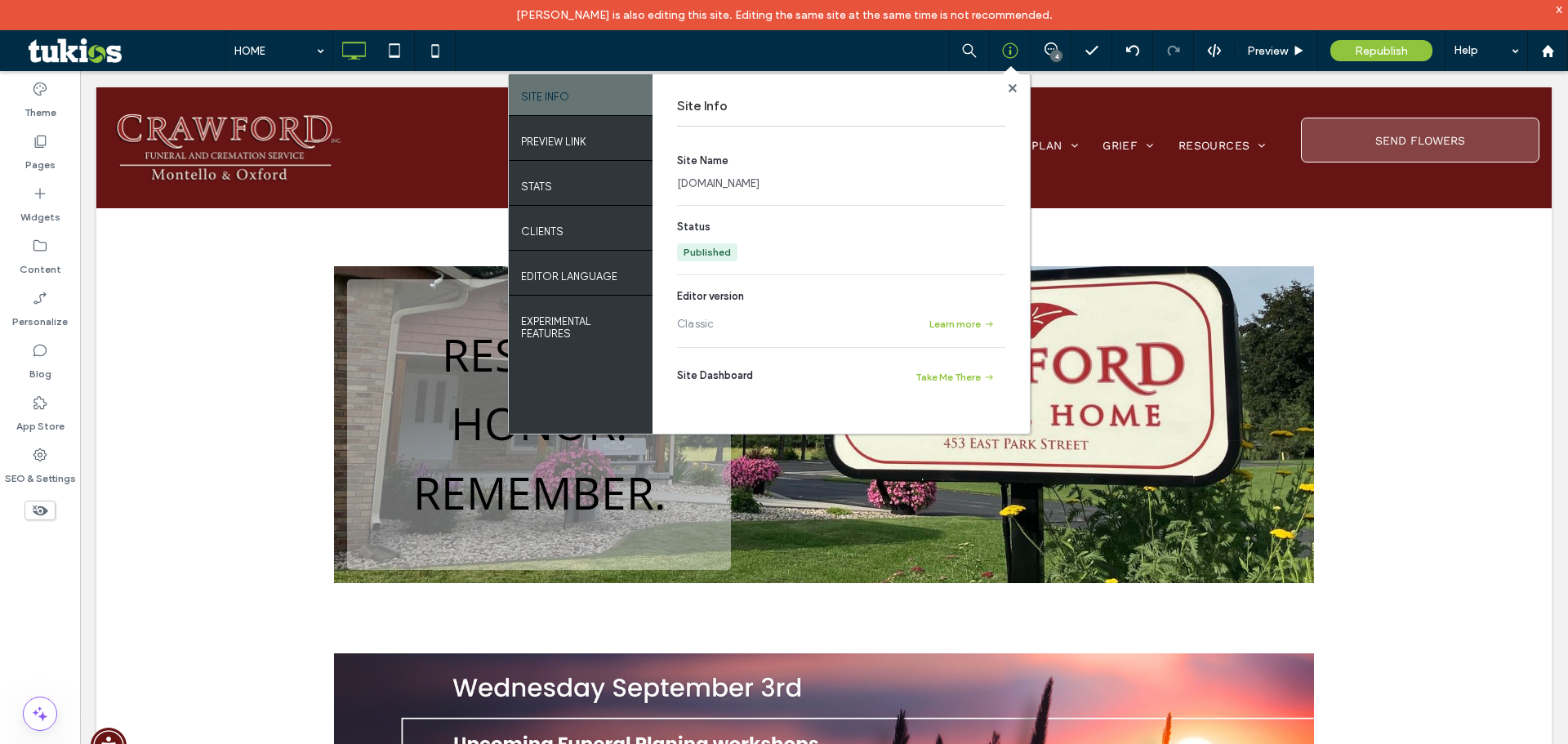
click at [707, 184] on link "www.crawfordfh.com" at bounding box center [718, 184] width 82 height 17
click at [1009, 91] on use at bounding box center [1012, 87] width 8 height 8
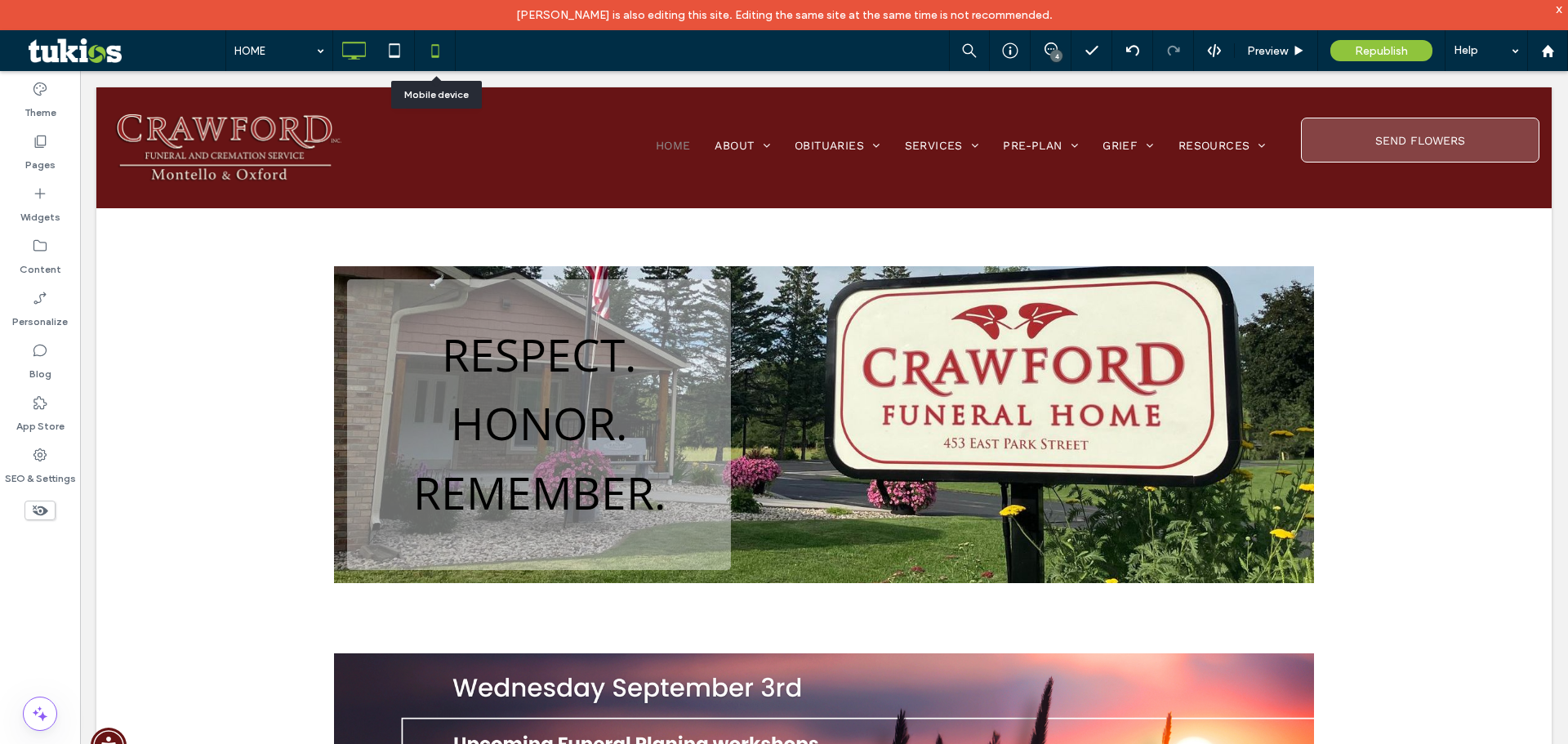
click at [429, 41] on icon at bounding box center [435, 50] width 32 height 32
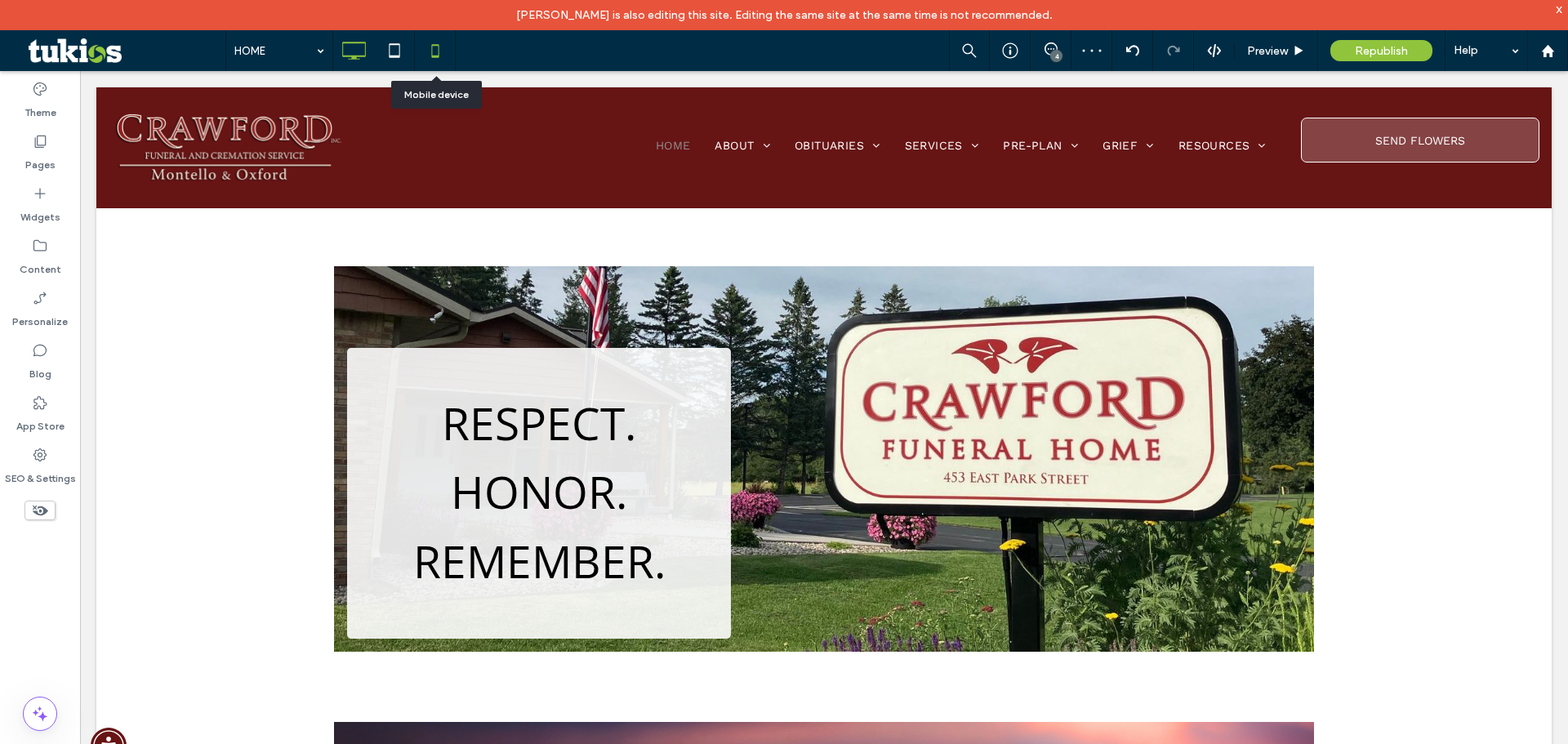
click at [445, 49] on icon at bounding box center [435, 50] width 32 height 32
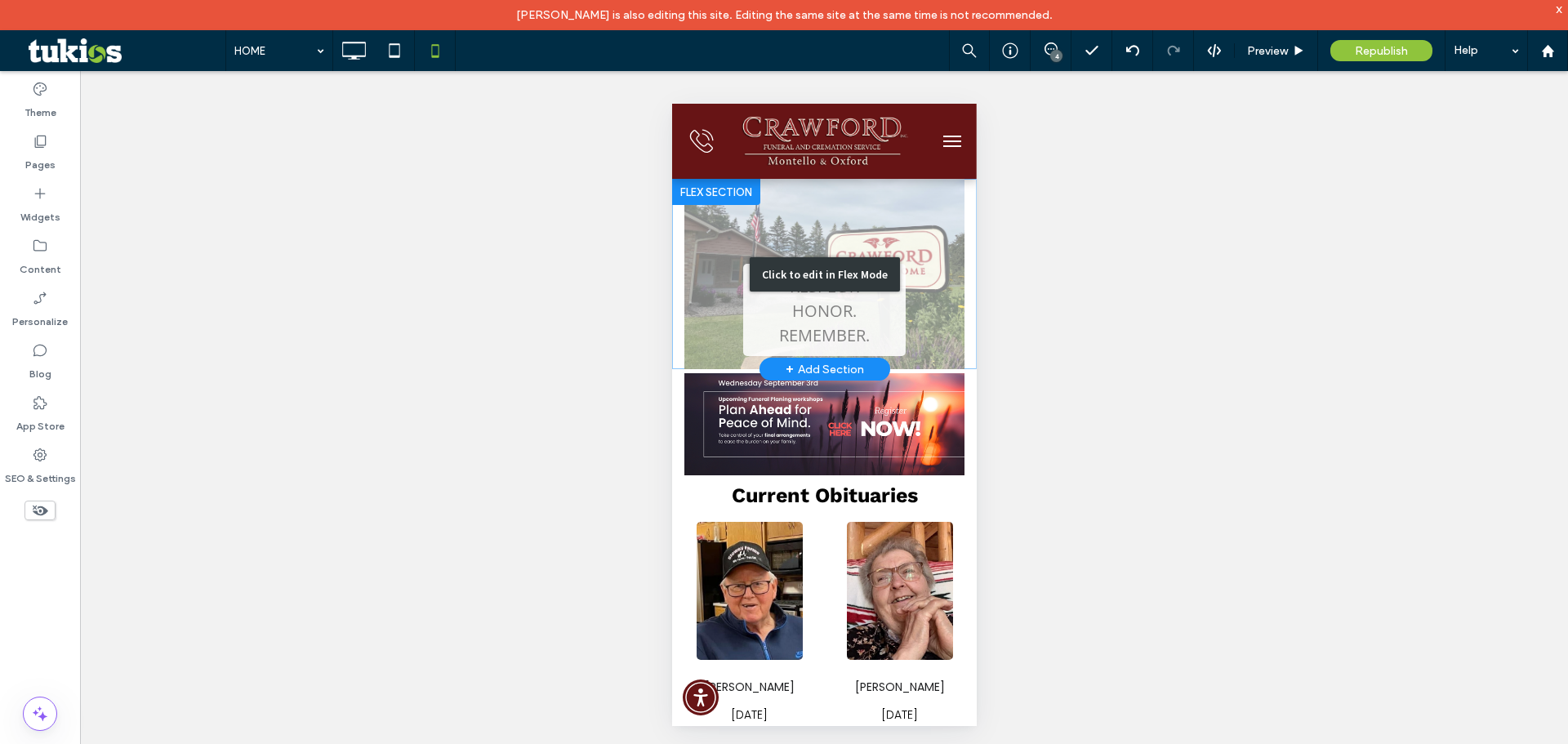
click at [817, 306] on div "Click to edit in Flex Mode" at bounding box center [824, 275] width 304 height 191
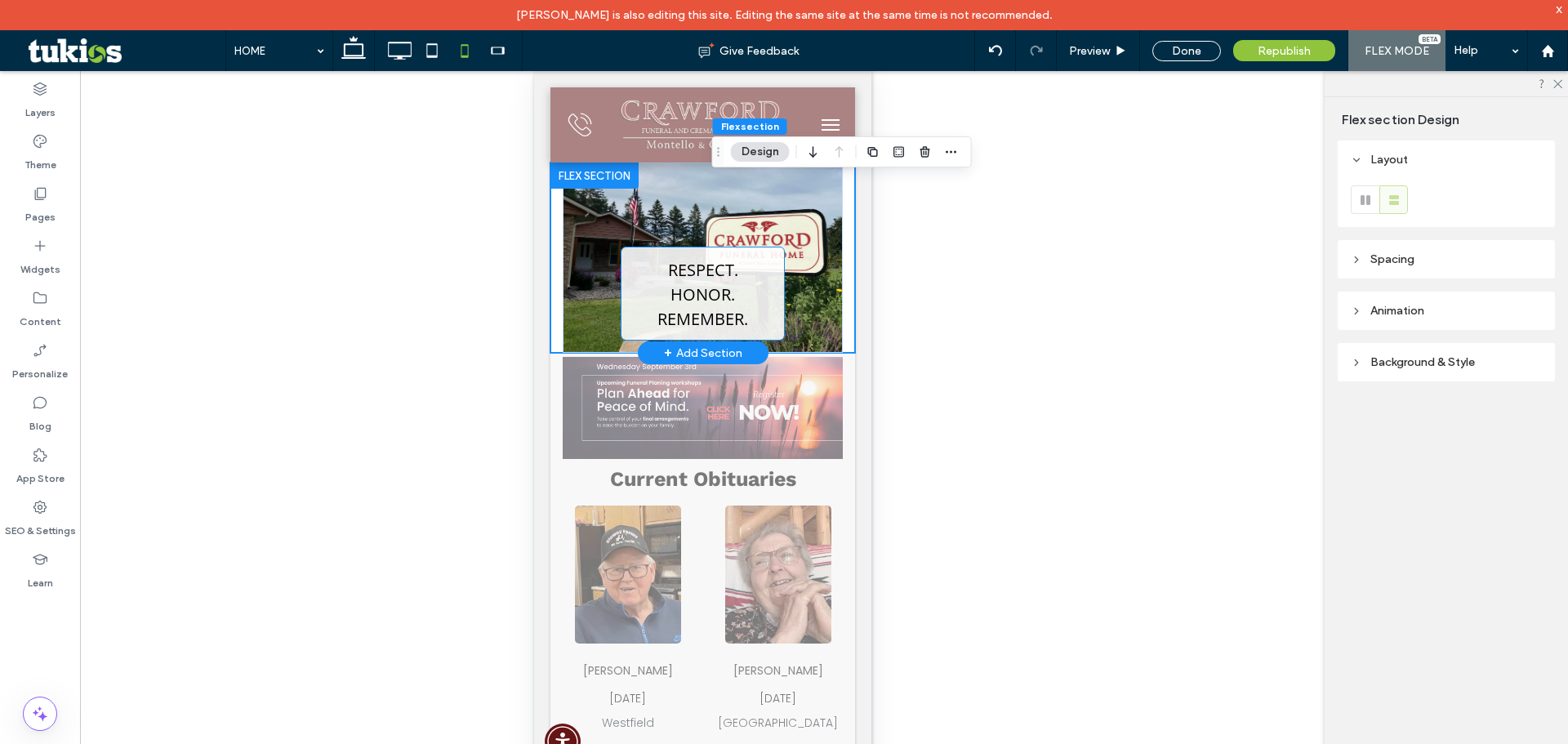
click at [711, 273] on span "Respect." at bounding box center [702, 269] width 70 height 22
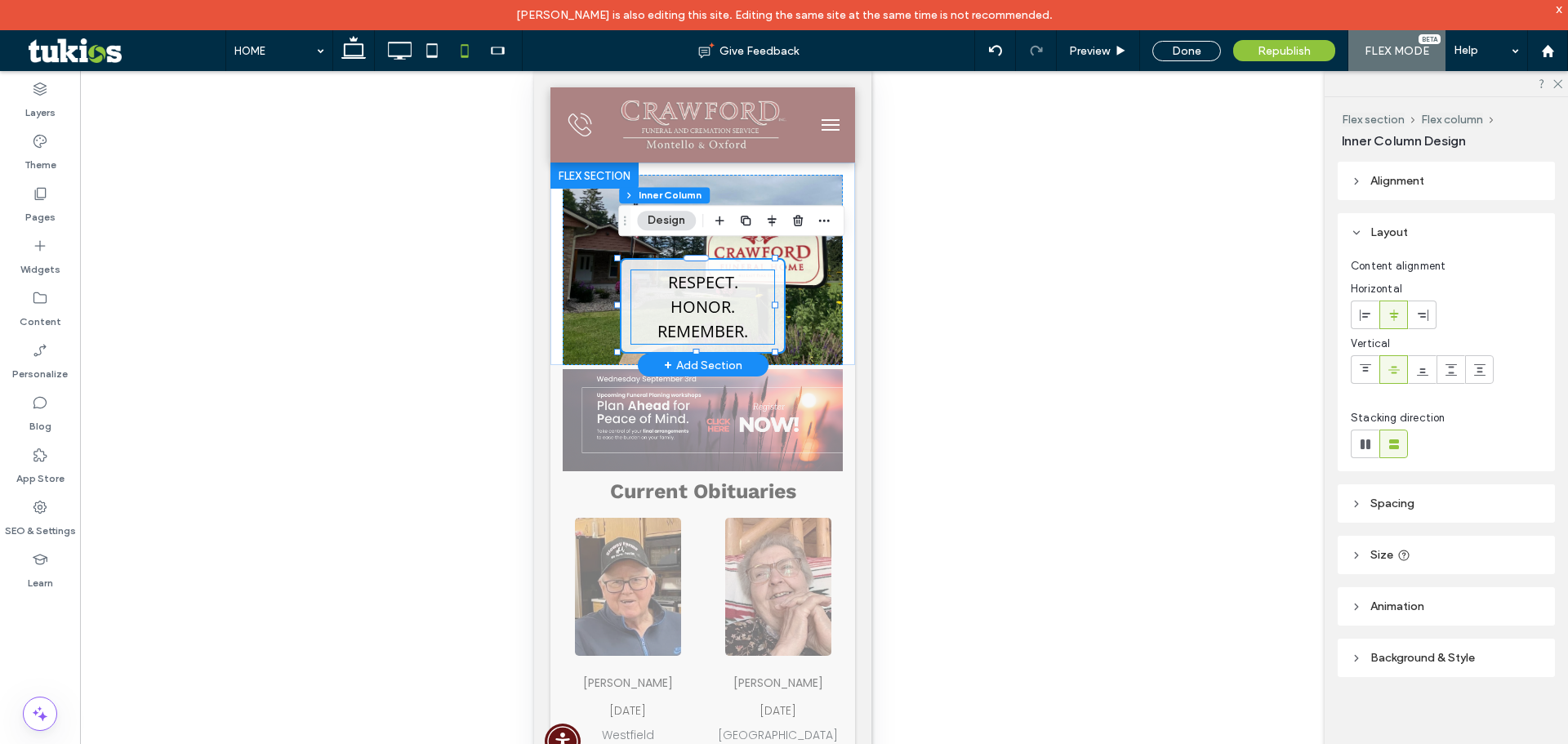
click at [691, 282] on span "Respect." at bounding box center [702, 282] width 70 height 22
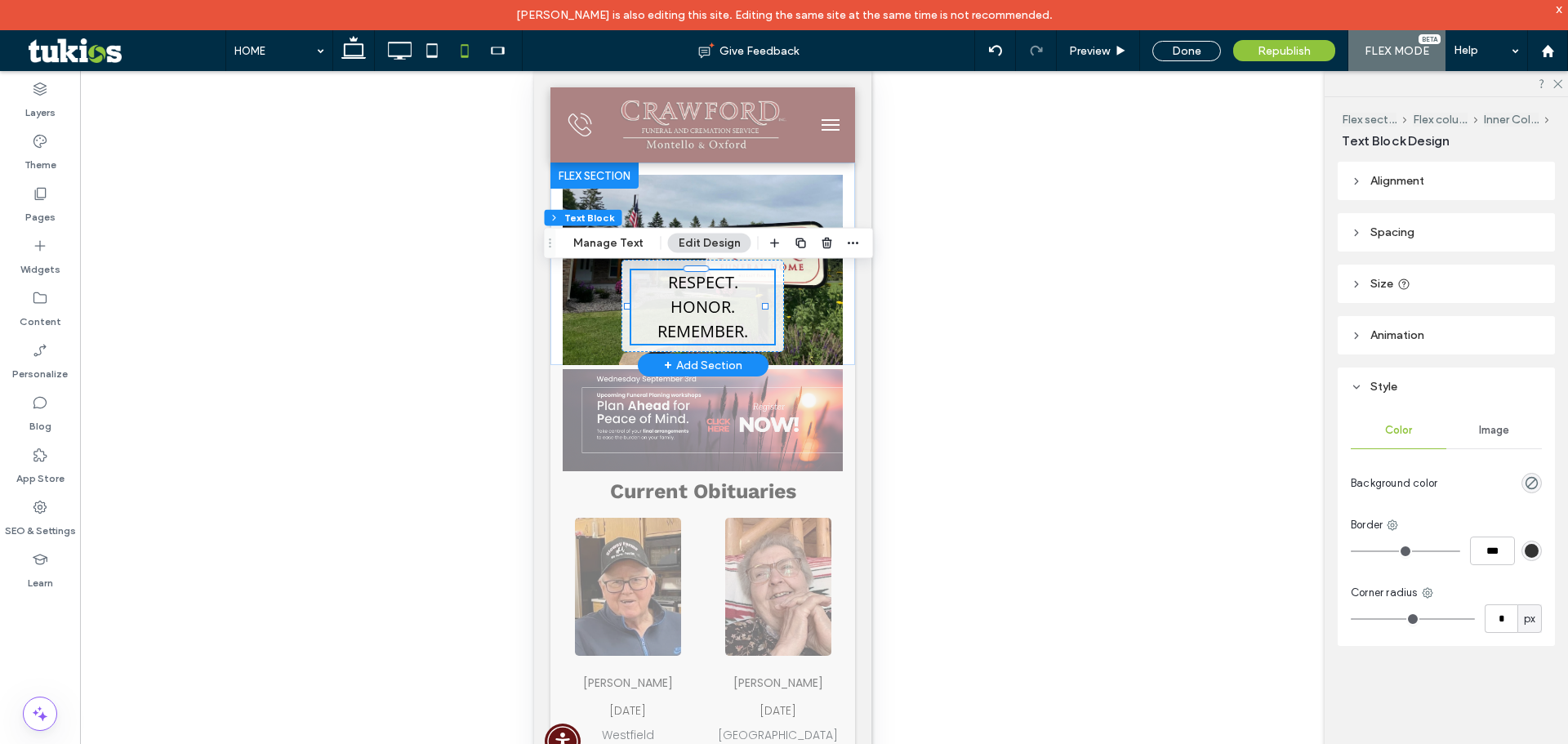
click at [692, 296] on span "Honor." at bounding box center [702, 306] width 65 height 22
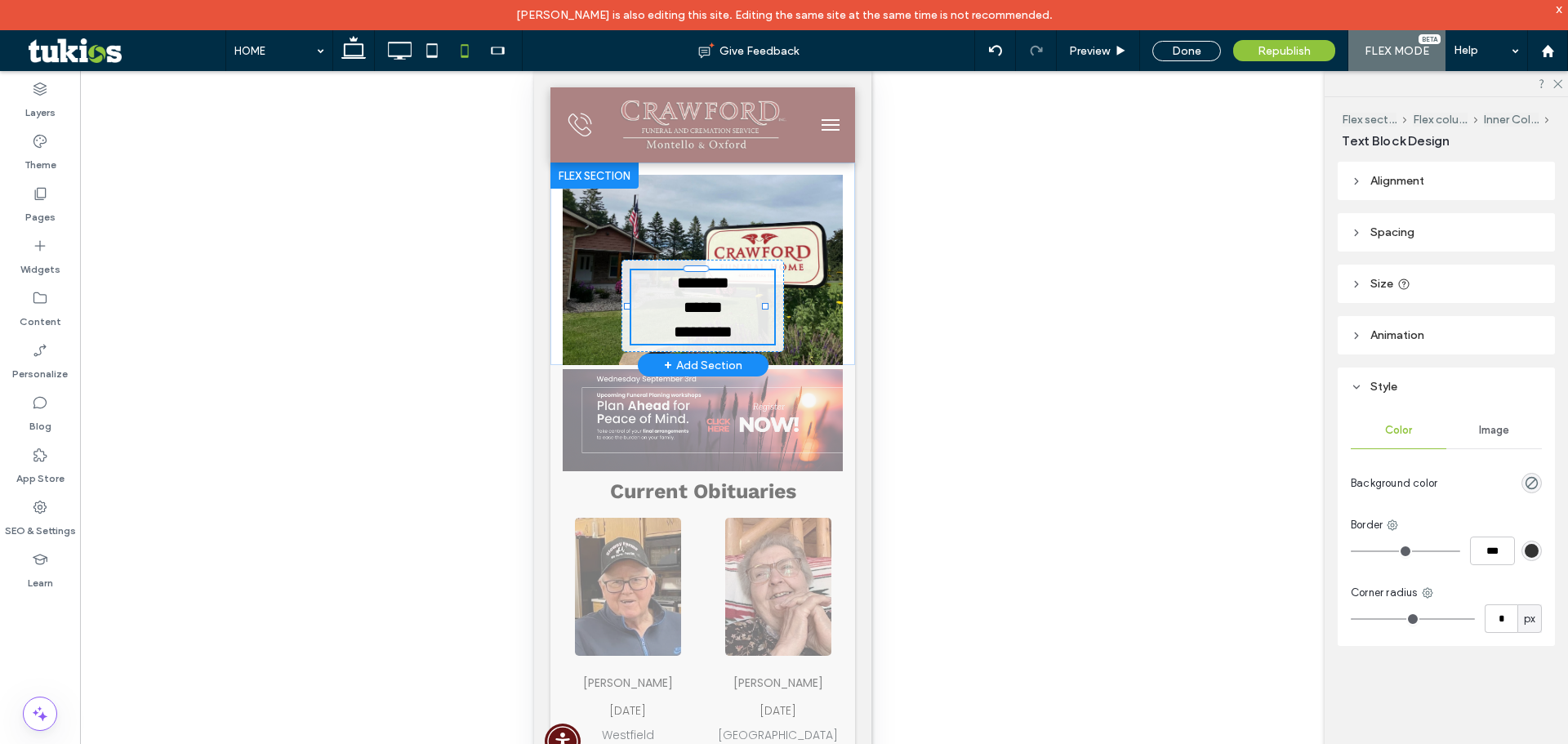
click at [692, 299] on span "******" at bounding box center [702, 307] width 39 height 17
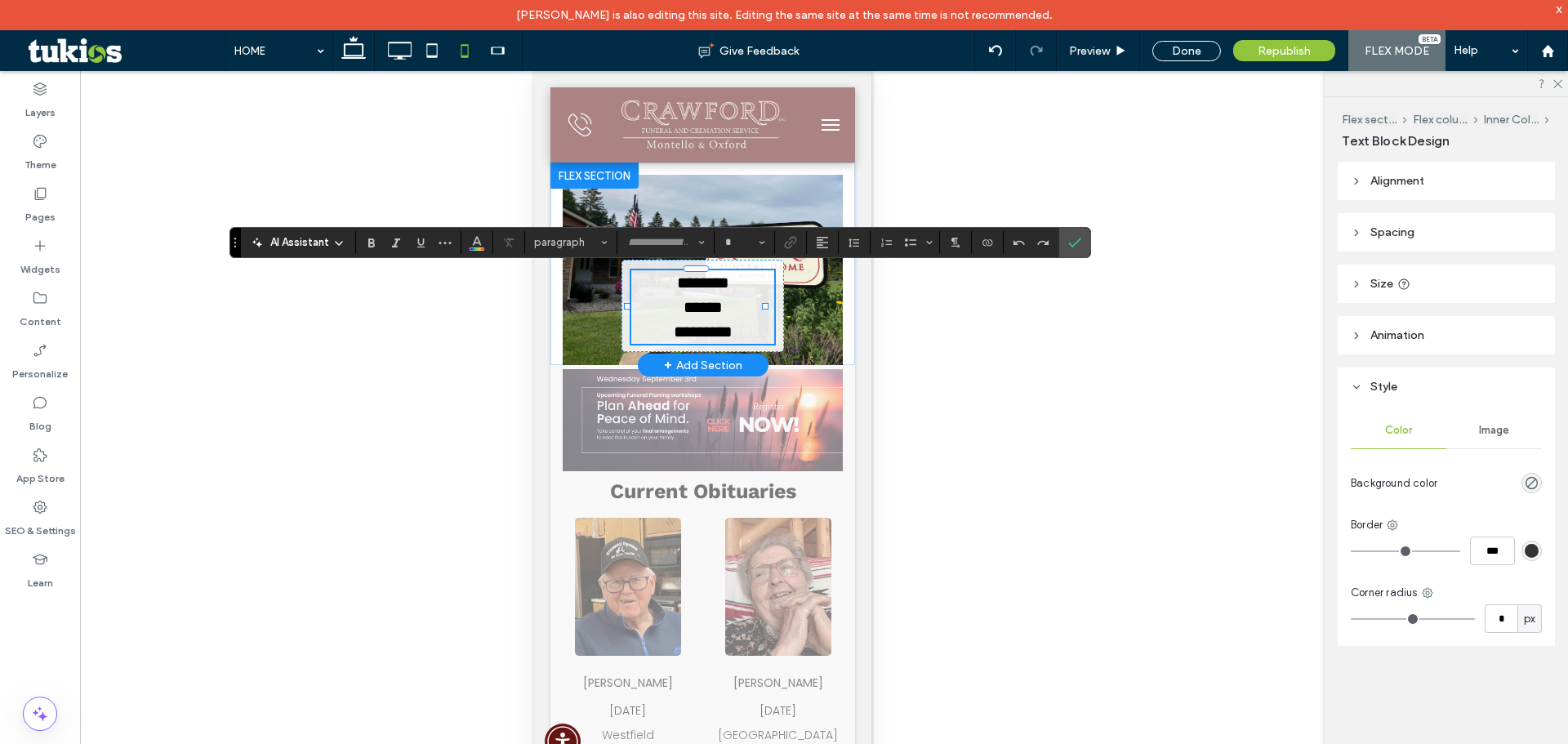
type input "*********"
type input "**"
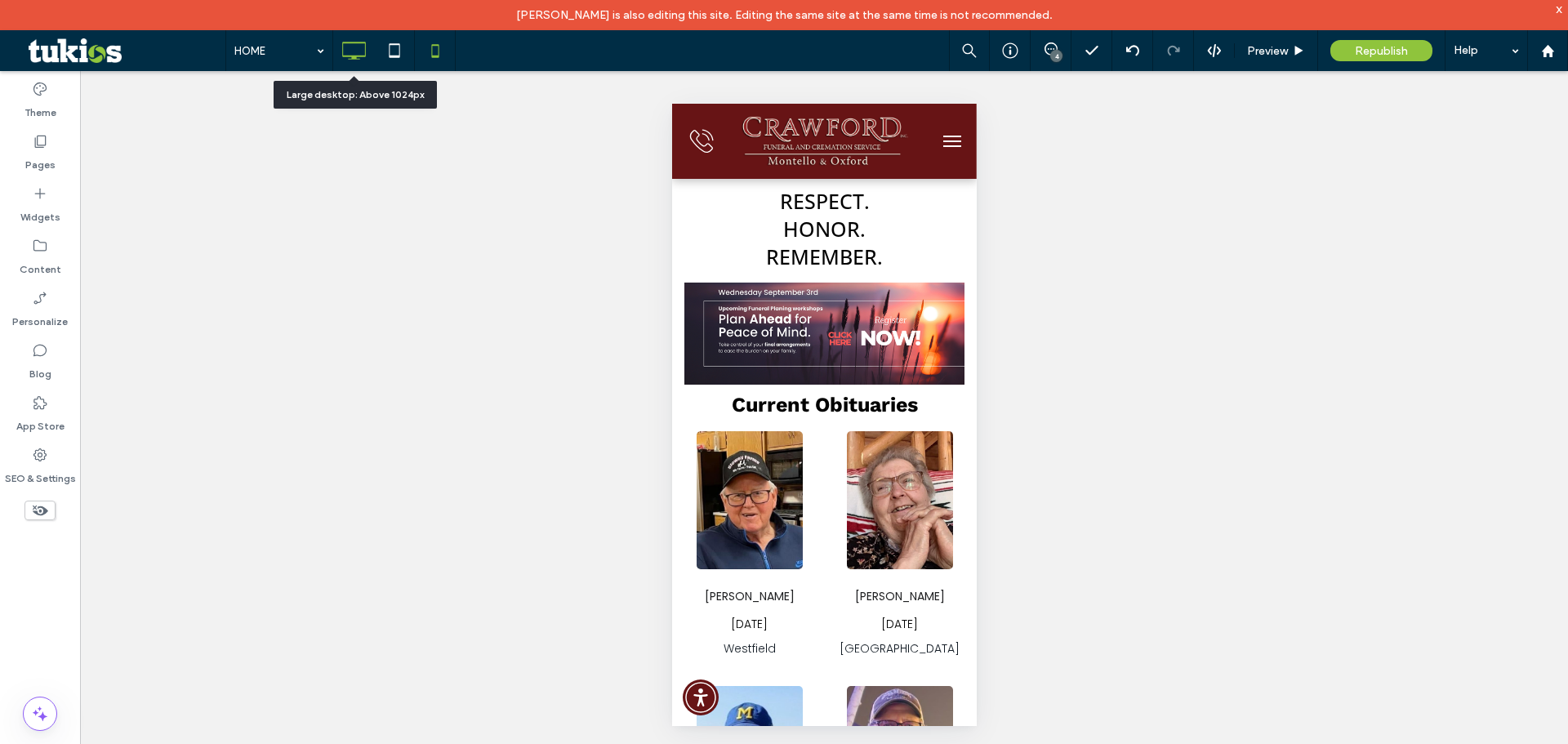
click at [366, 53] on use at bounding box center [354, 51] width 24 height 18
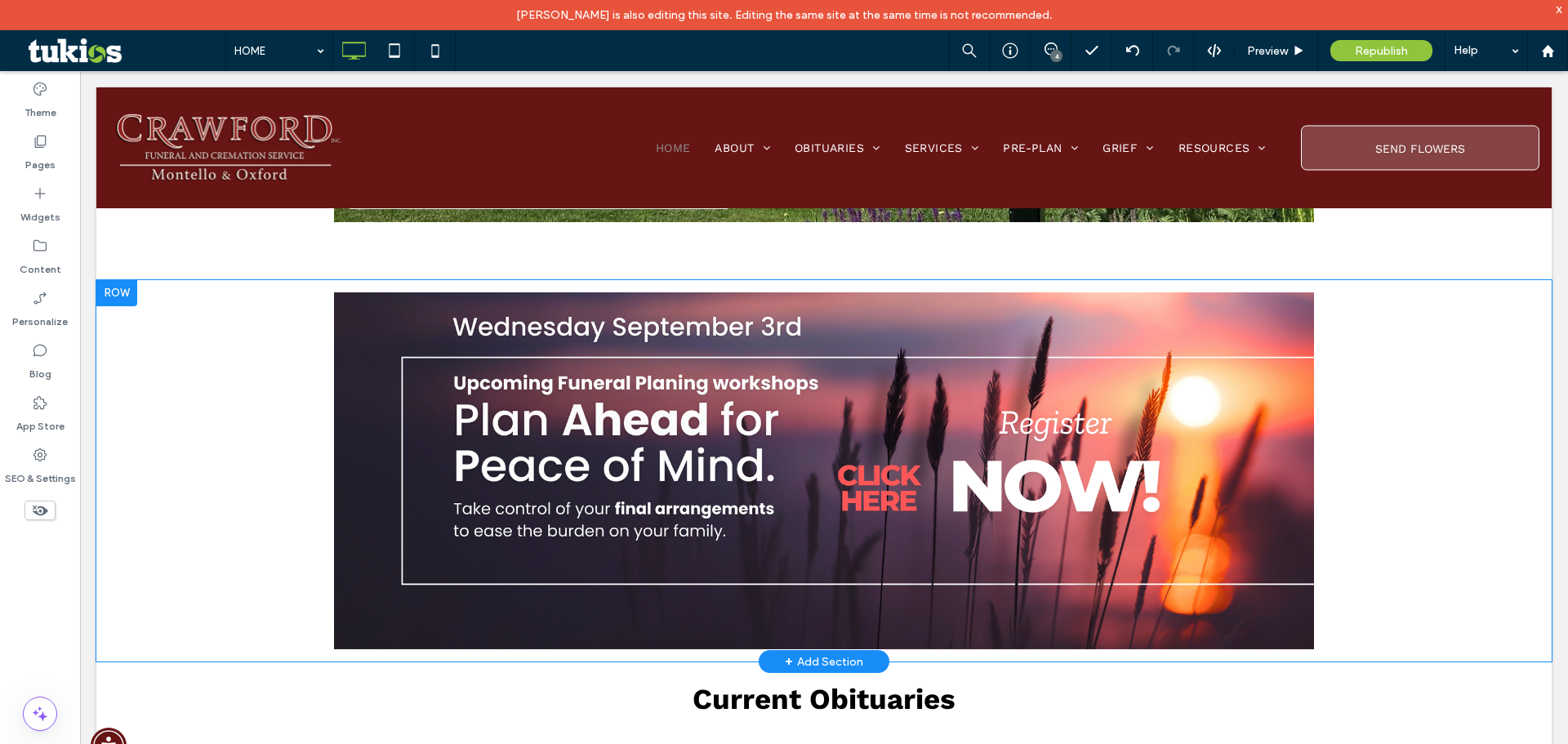
scroll to position [490, 0]
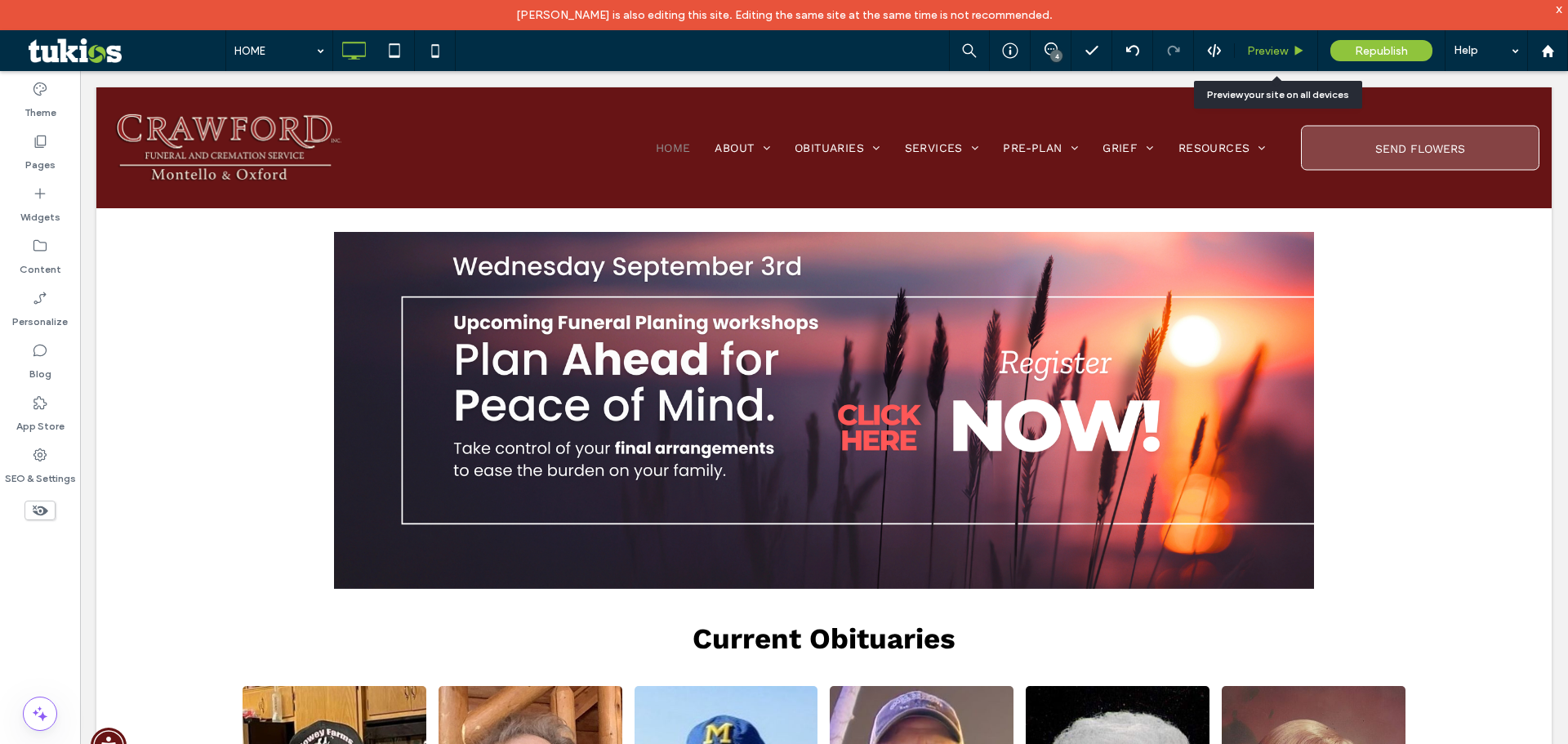
click at [1265, 44] on span "Preview" at bounding box center [1267, 51] width 41 height 14
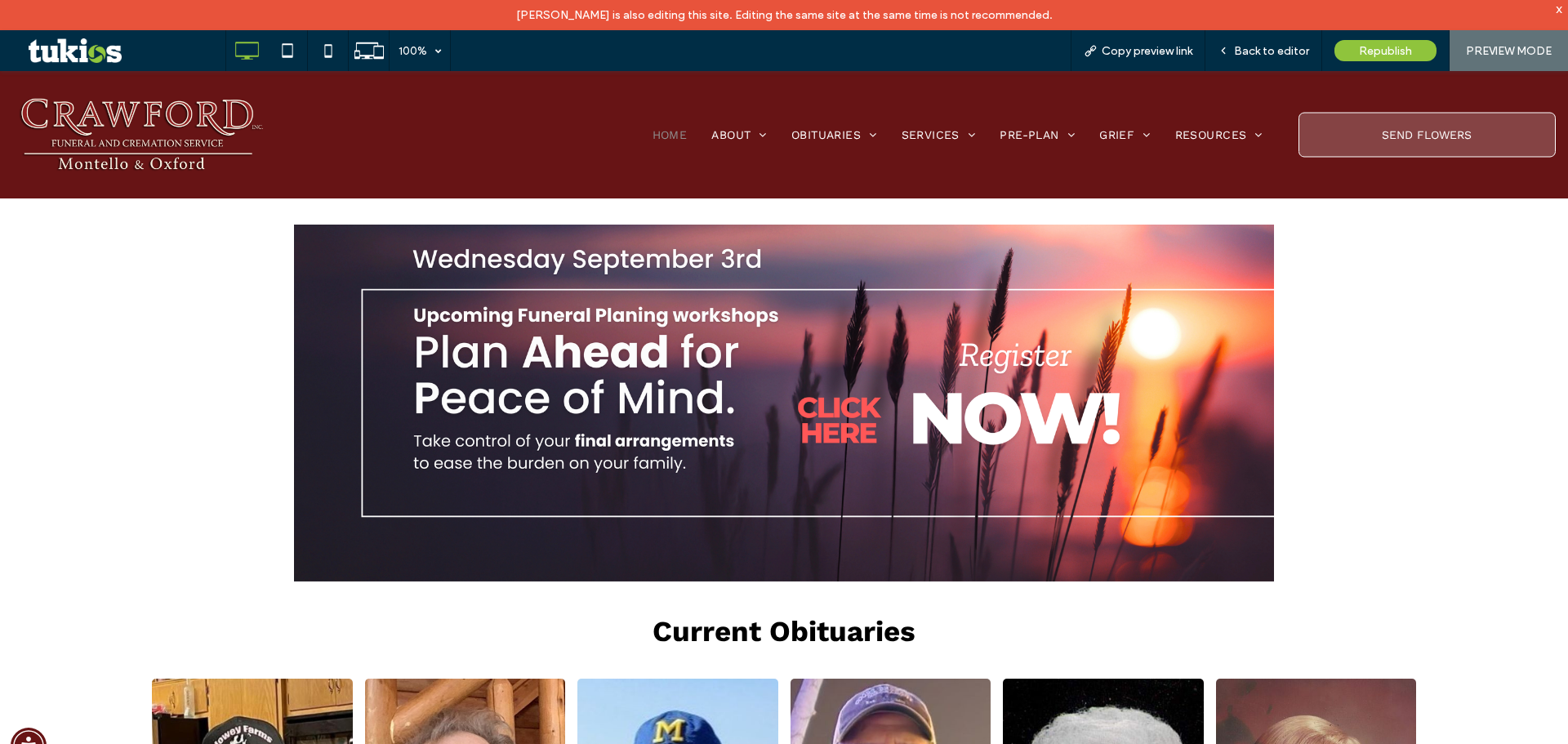
scroll to position [493, 0]
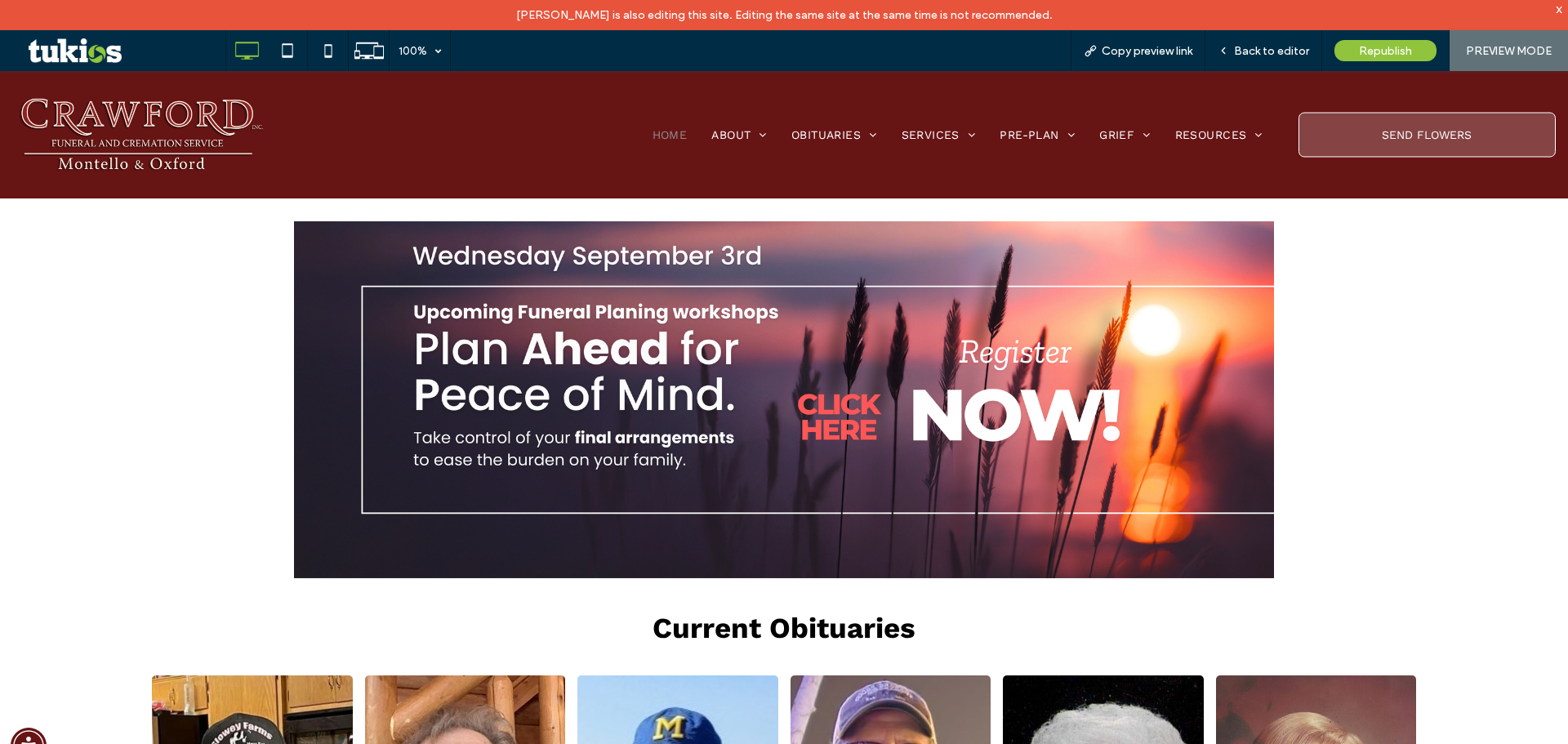
click at [1203, 479] on img at bounding box center [784, 400] width 980 height 358
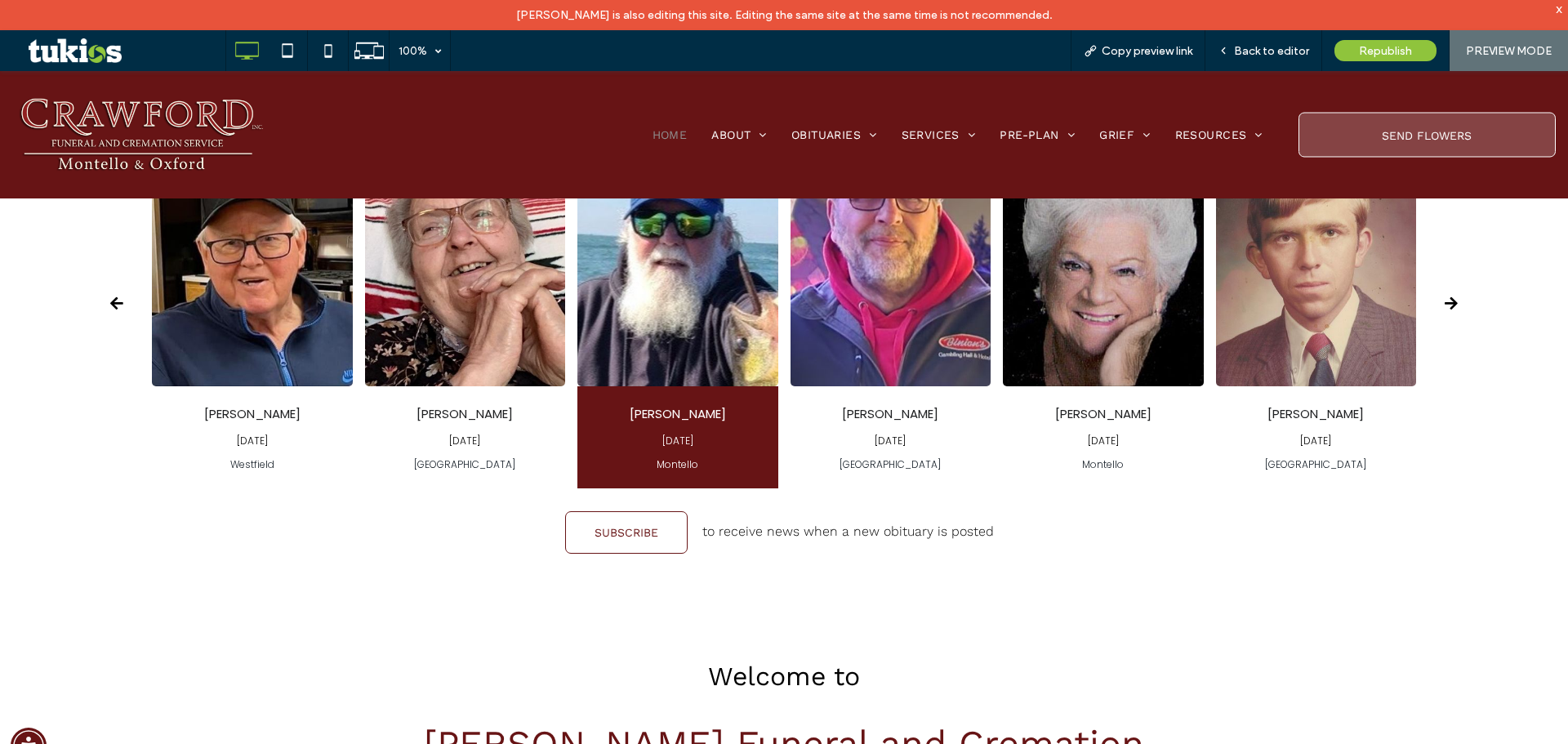
scroll to position [1061, 0]
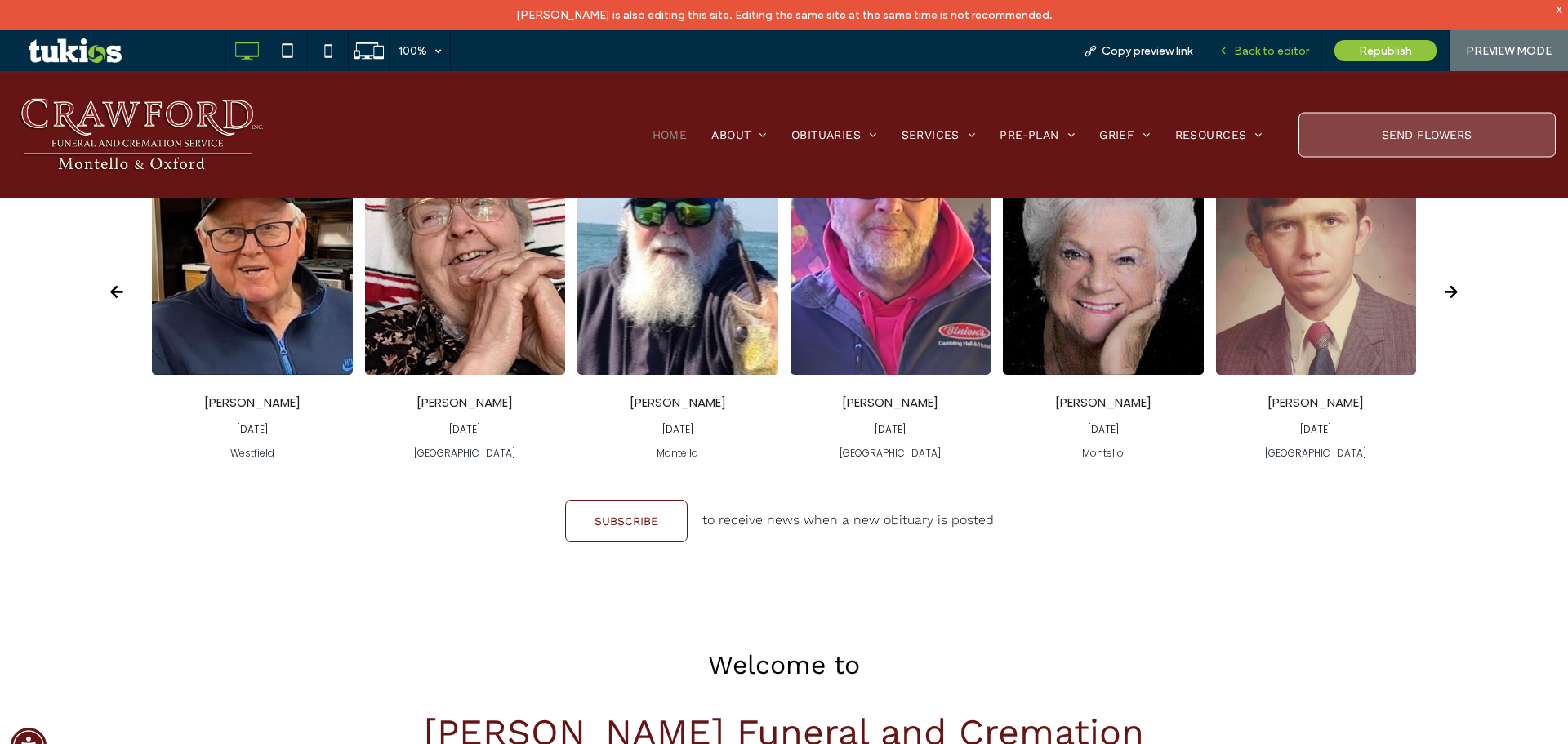
click at [1284, 45] on span "Back to editor" at bounding box center [1272, 51] width 75 height 14
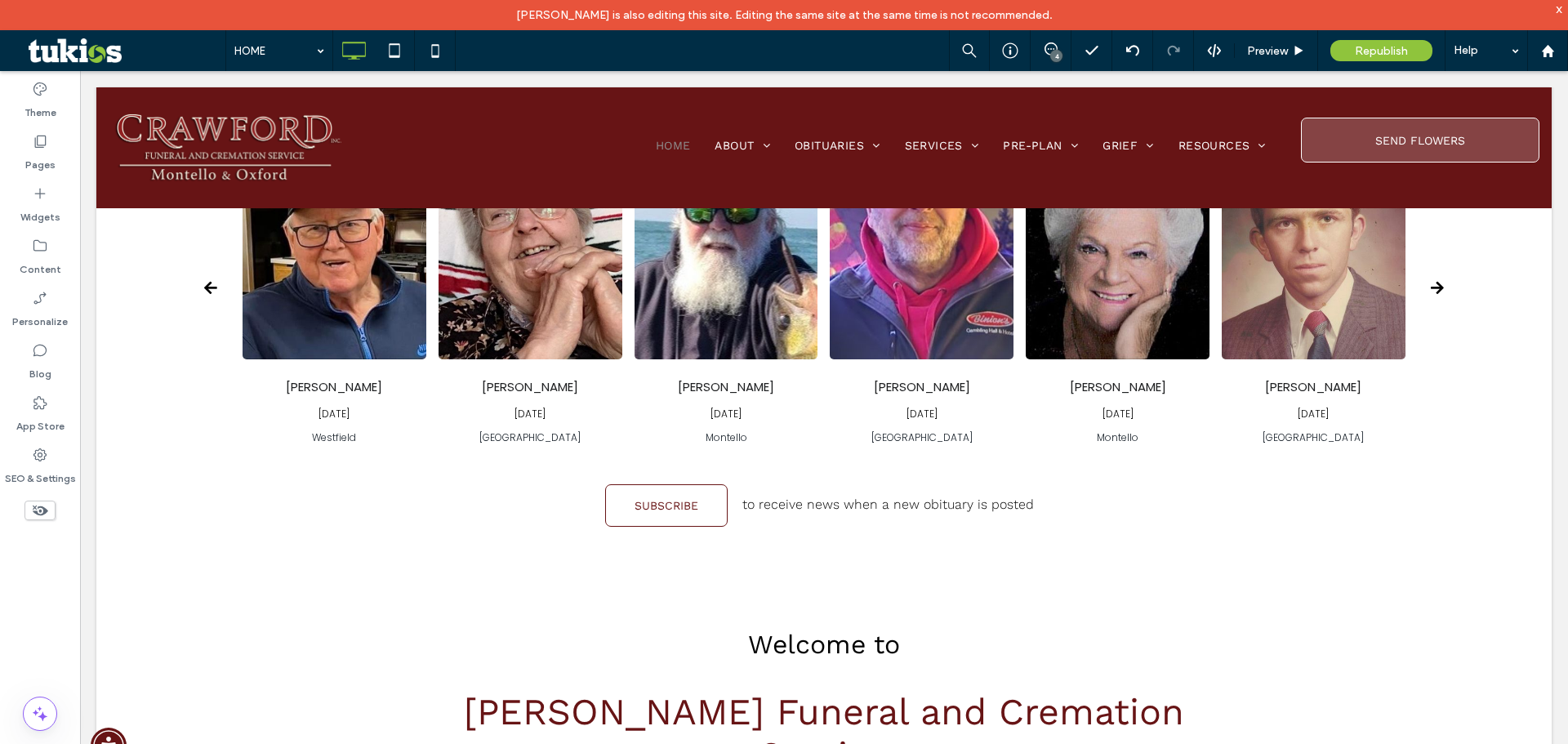
scroll to position [1055, 0]
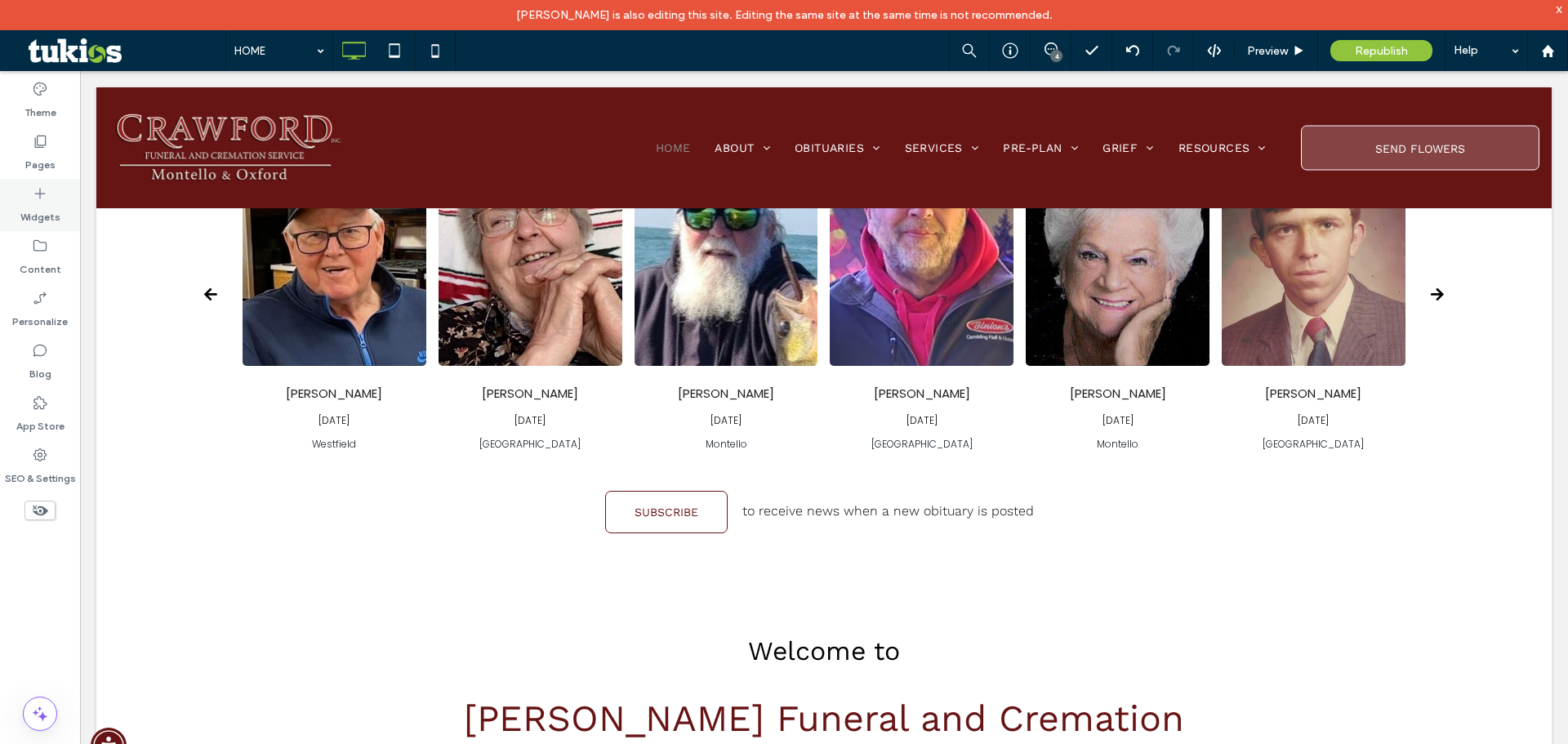
click at [42, 203] on label "Widgets" at bounding box center [40, 213] width 40 height 23
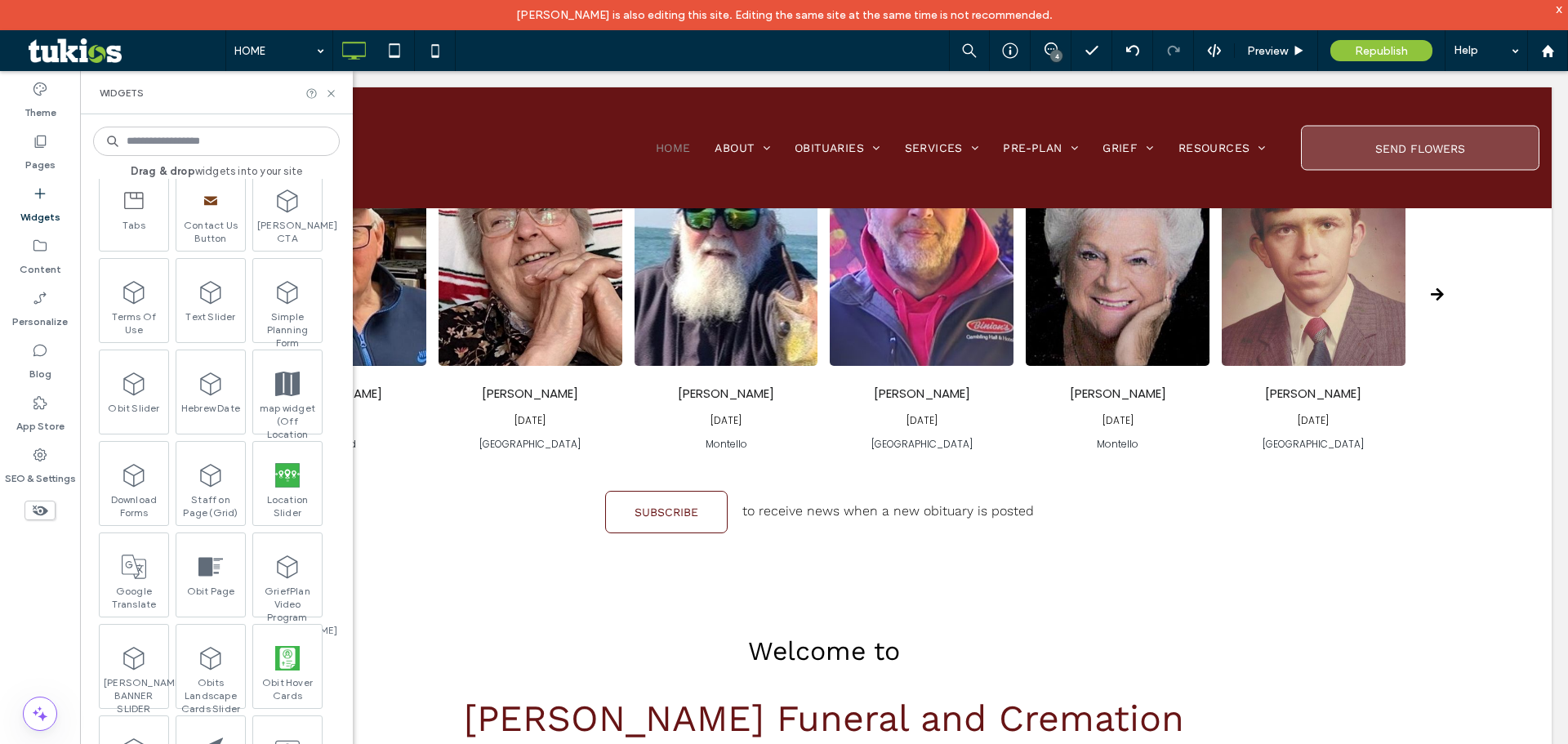
scroll to position [1878, 0]
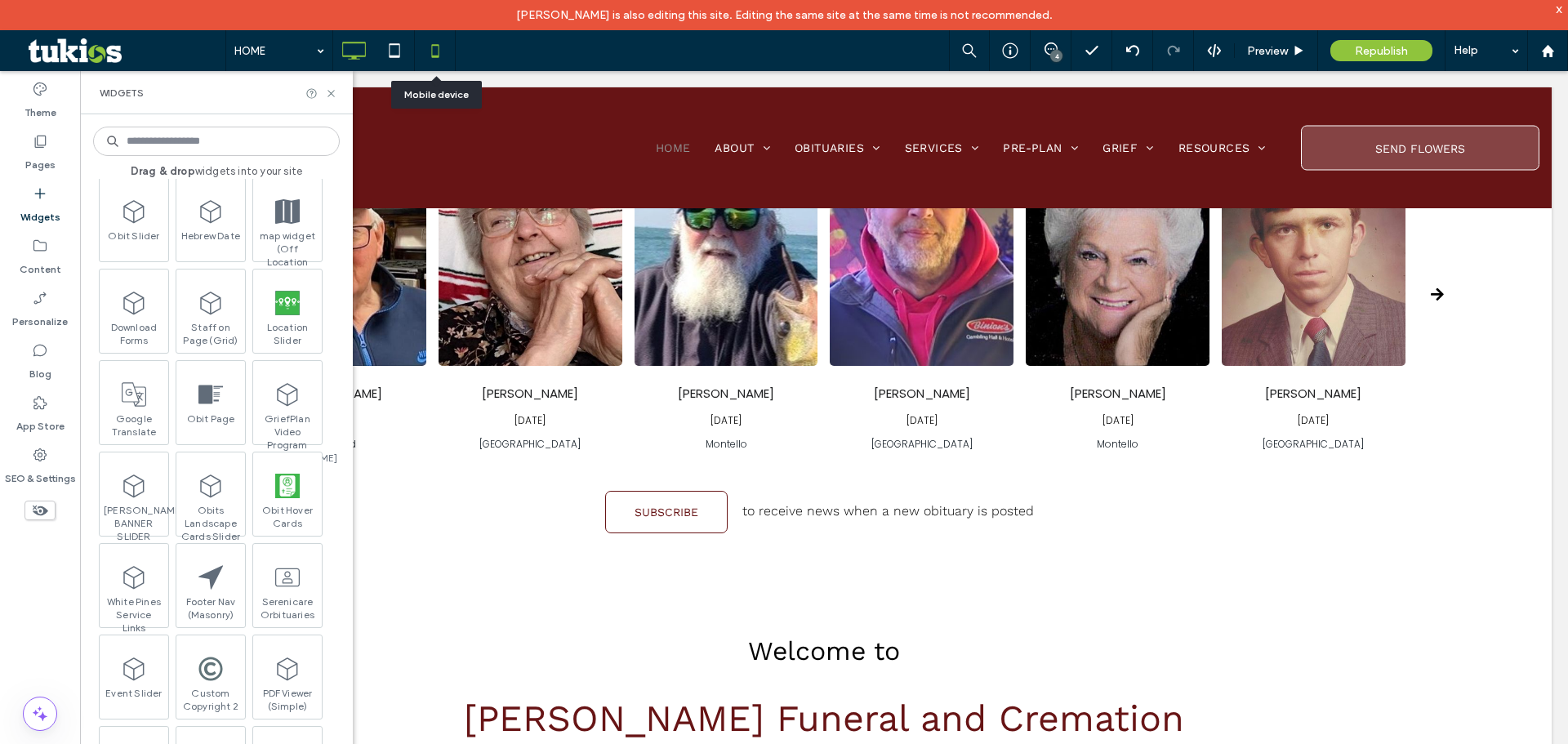
click at [439, 51] on use at bounding box center [435, 50] width 7 height 13
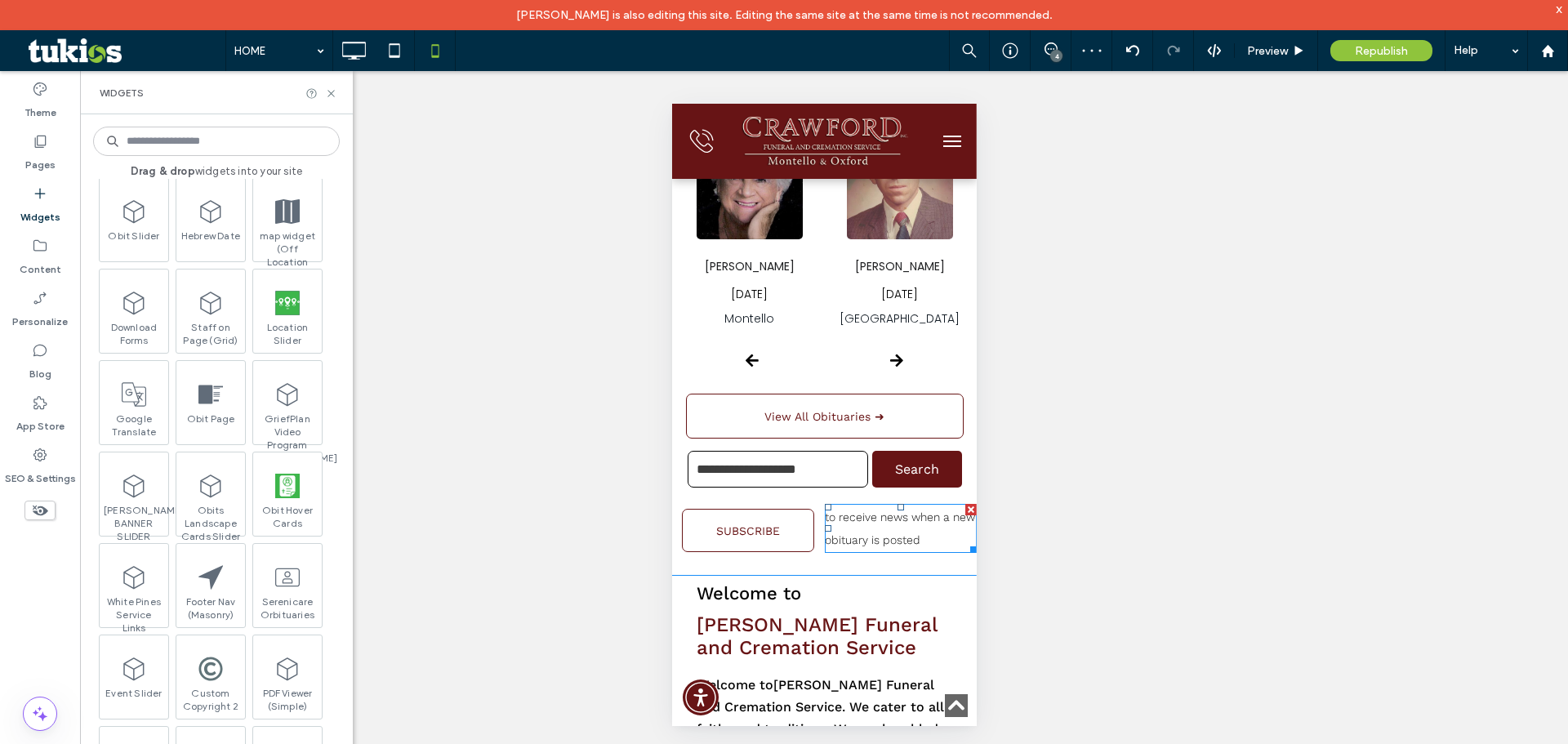
scroll to position [735, 0]
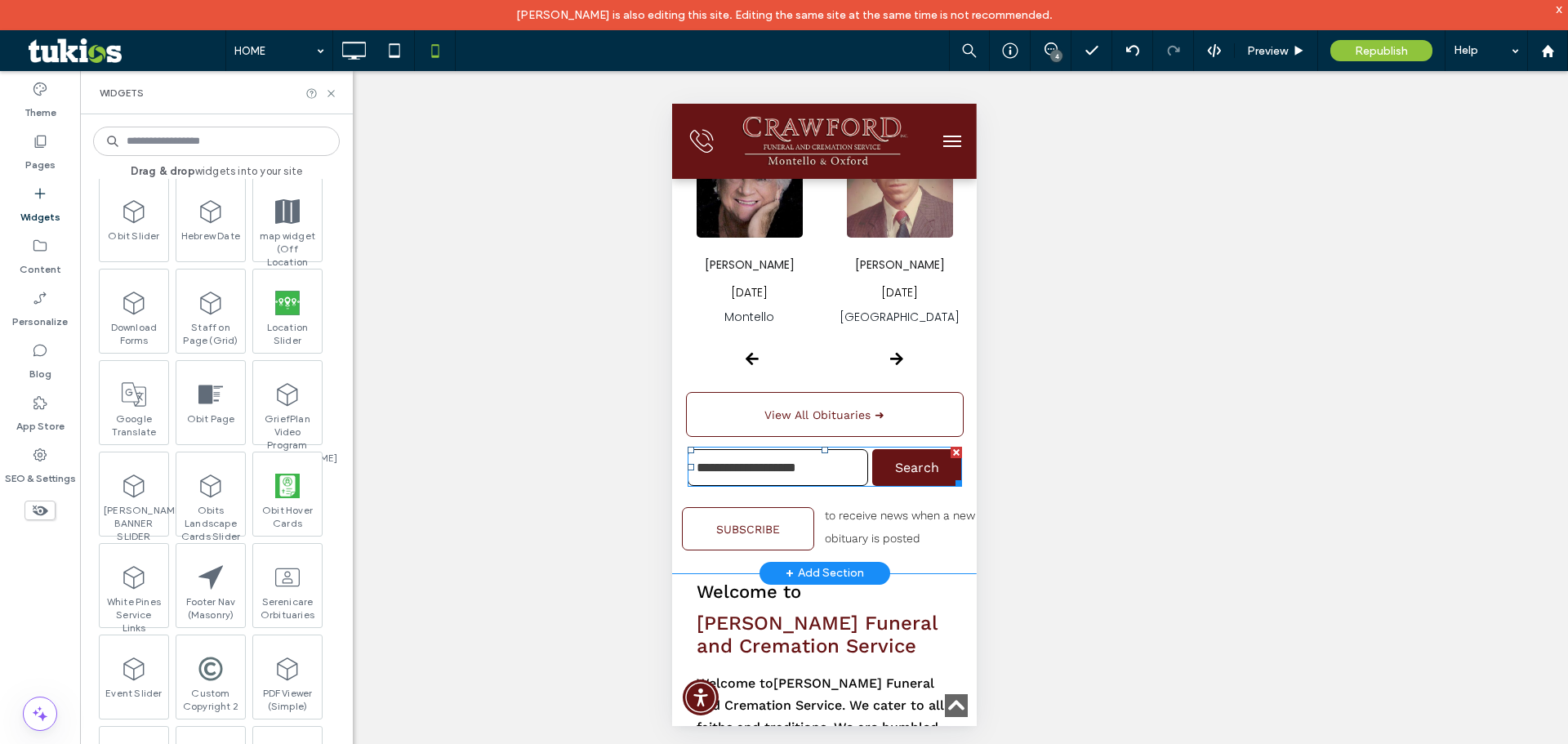
click at [765, 487] on span at bounding box center [825, 467] width 275 height 40
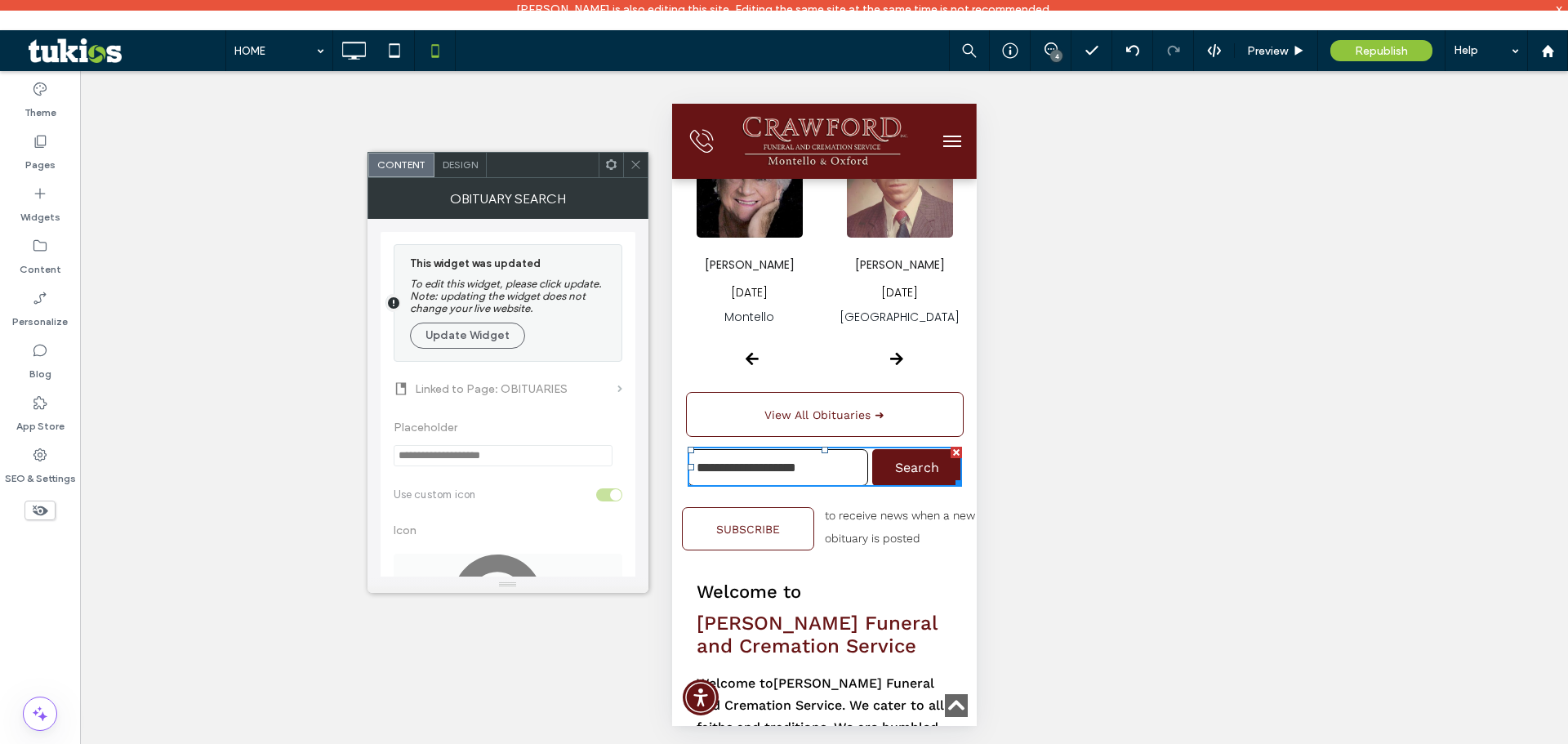
click at [633, 166] on icon at bounding box center [636, 164] width 12 height 12
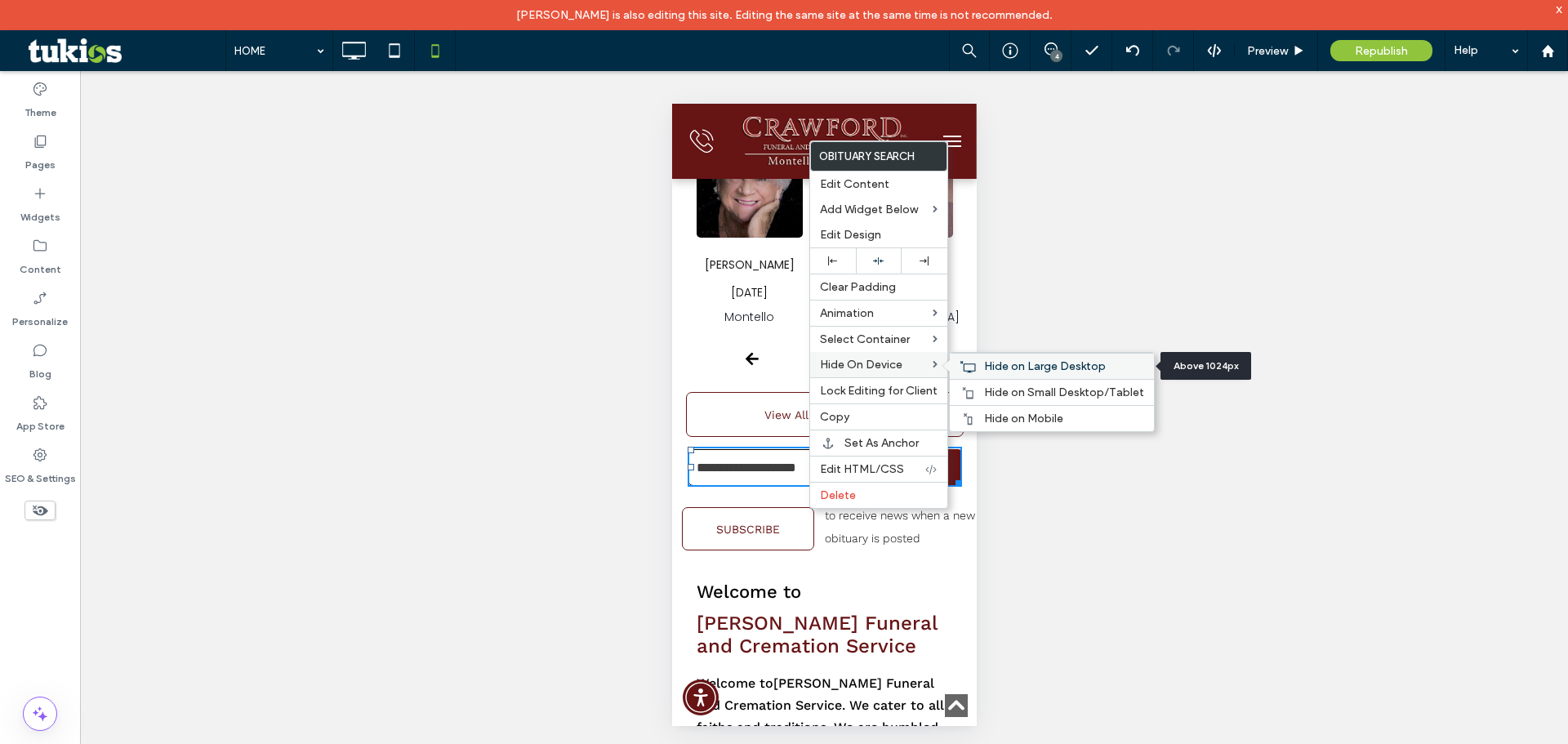
click at [1015, 371] on span "Hide on Large Desktop" at bounding box center [1045, 366] width 122 height 14
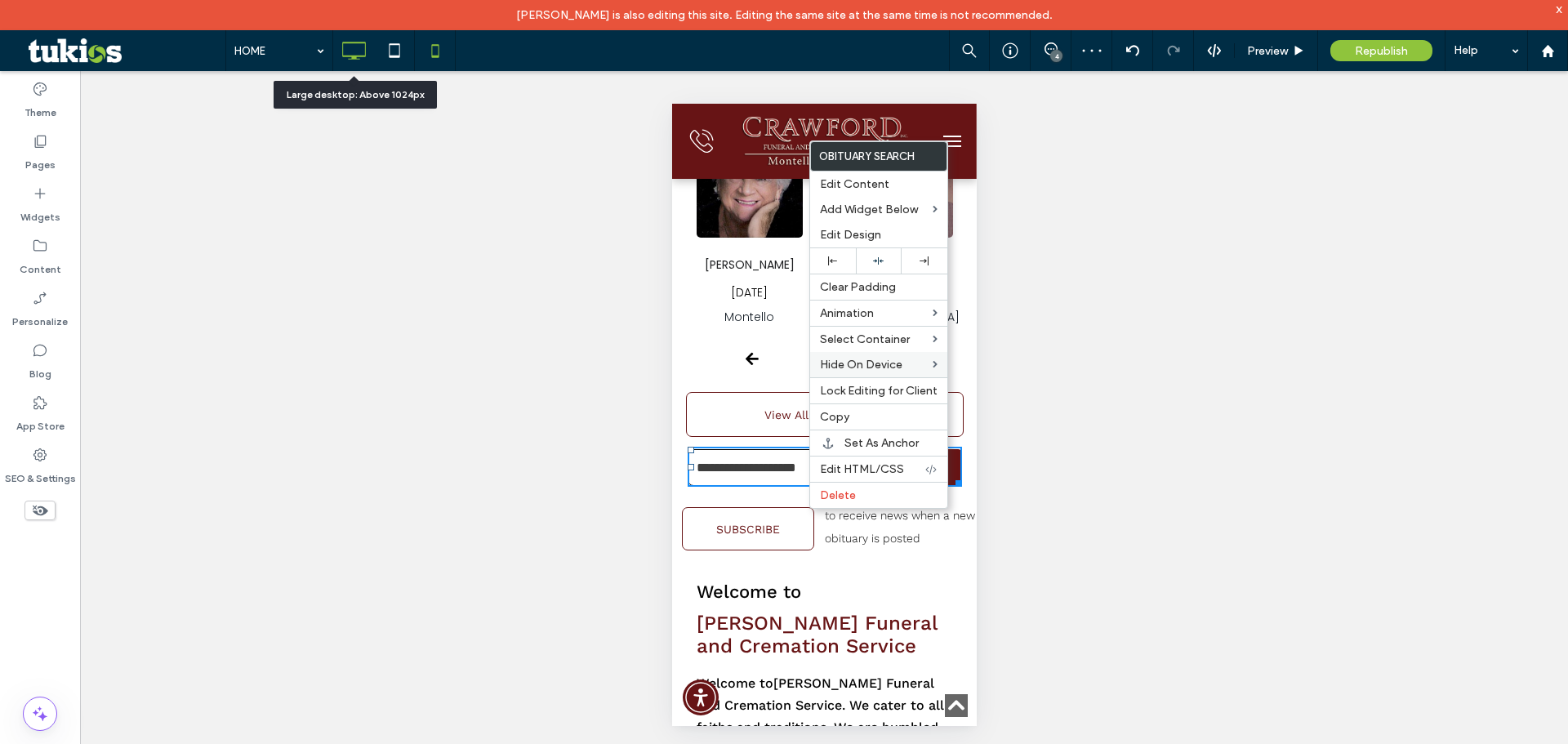
click at [354, 48] on icon at bounding box center [353, 50] width 32 height 32
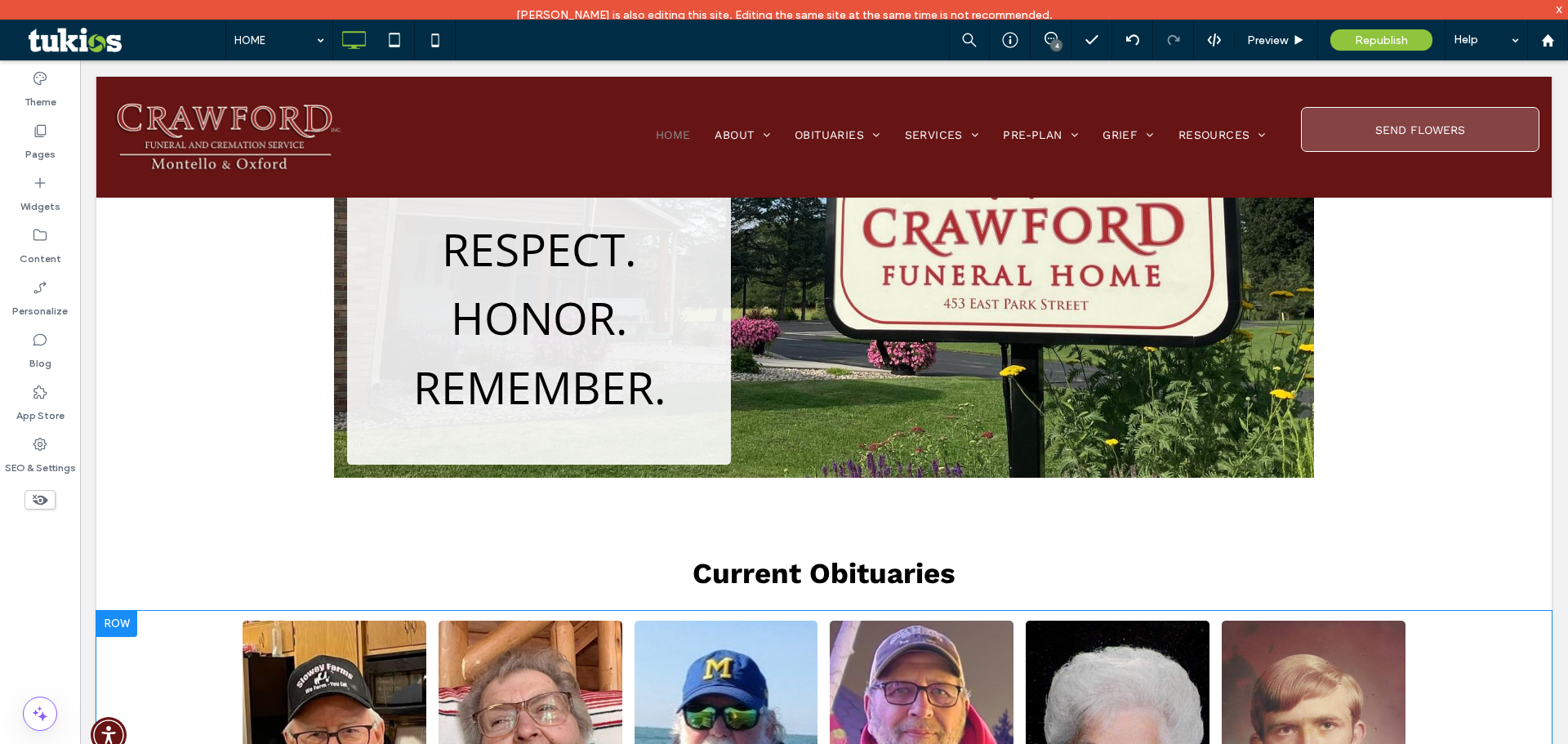
scroll to position [0, 0]
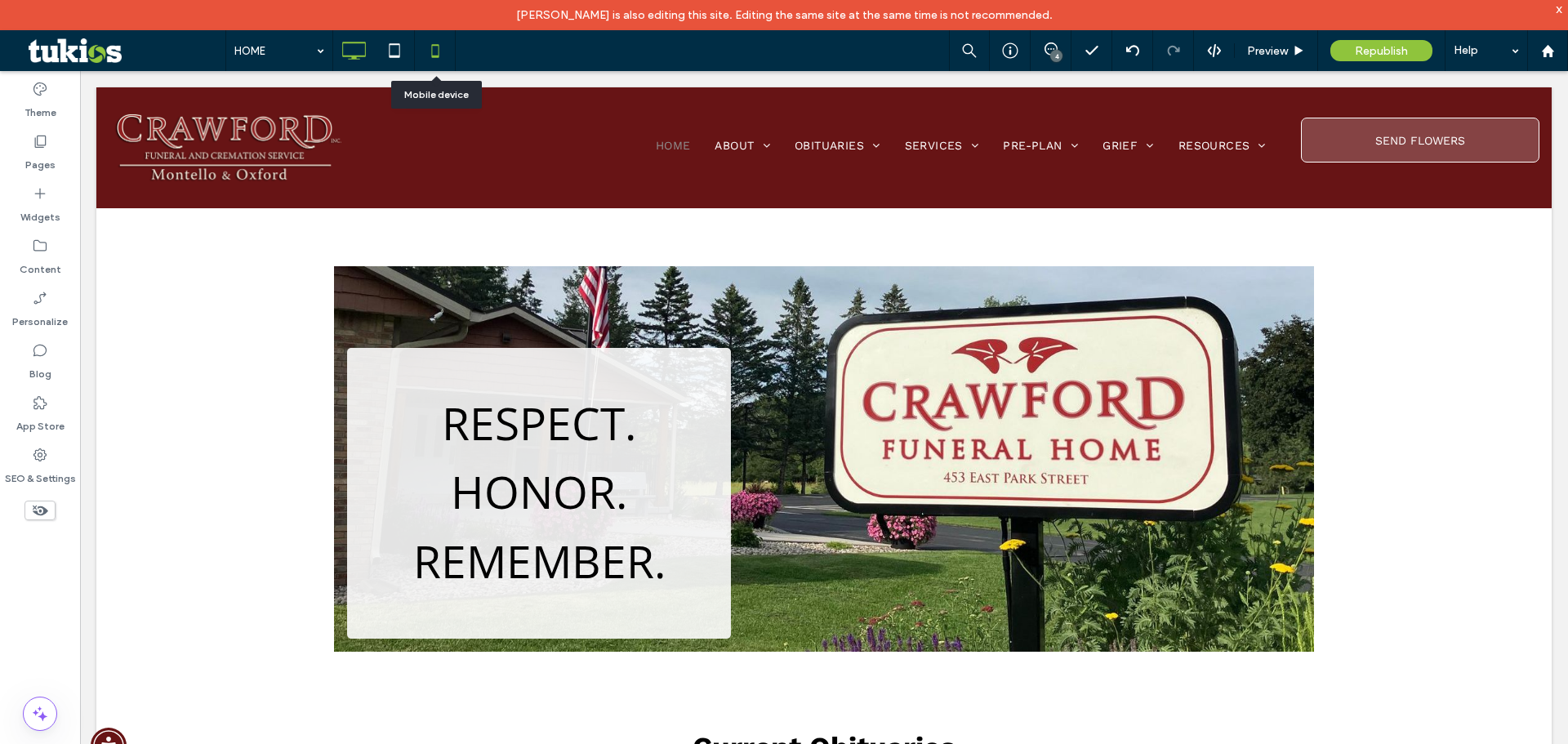
click at [440, 44] on icon at bounding box center [435, 50] width 32 height 32
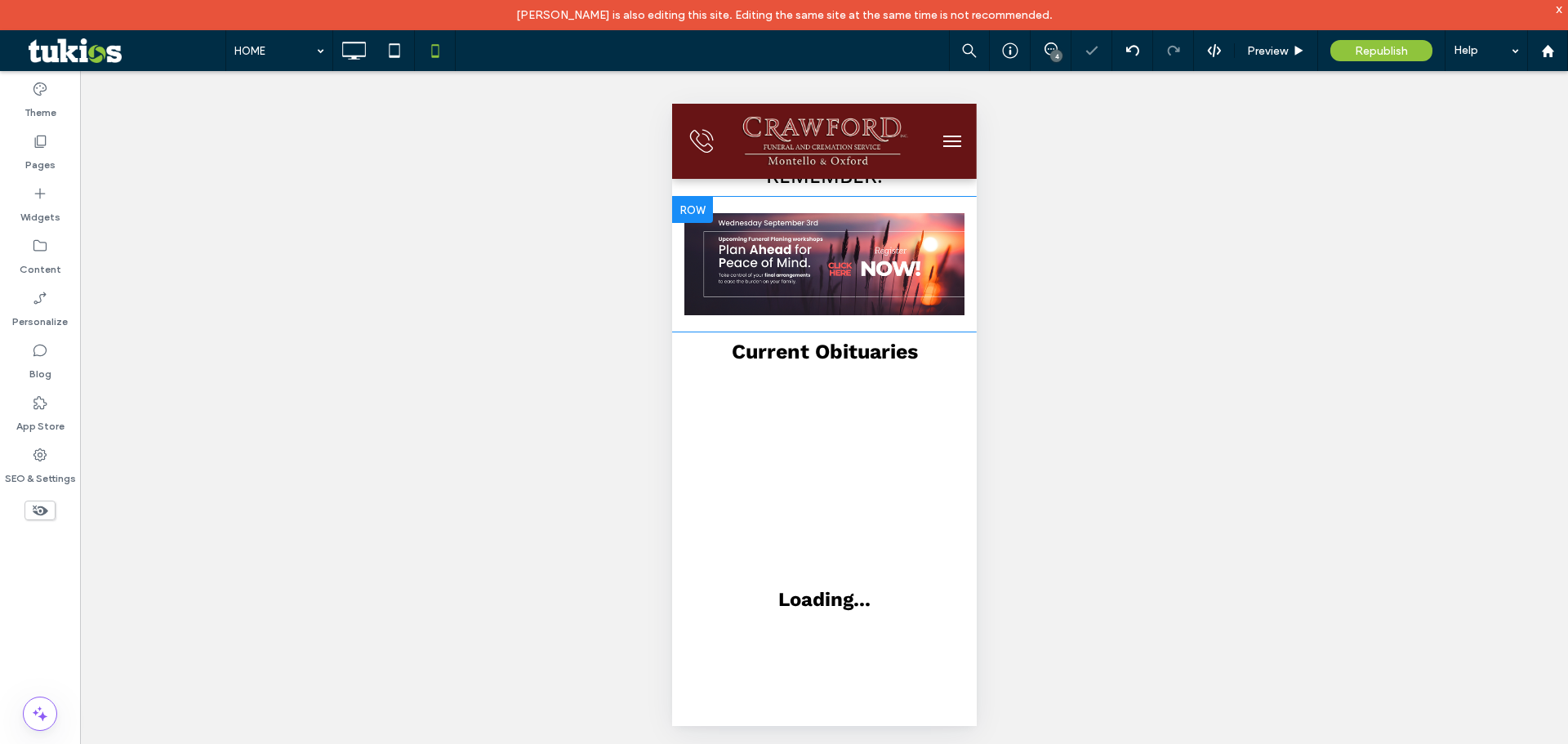
scroll to position [81, 0]
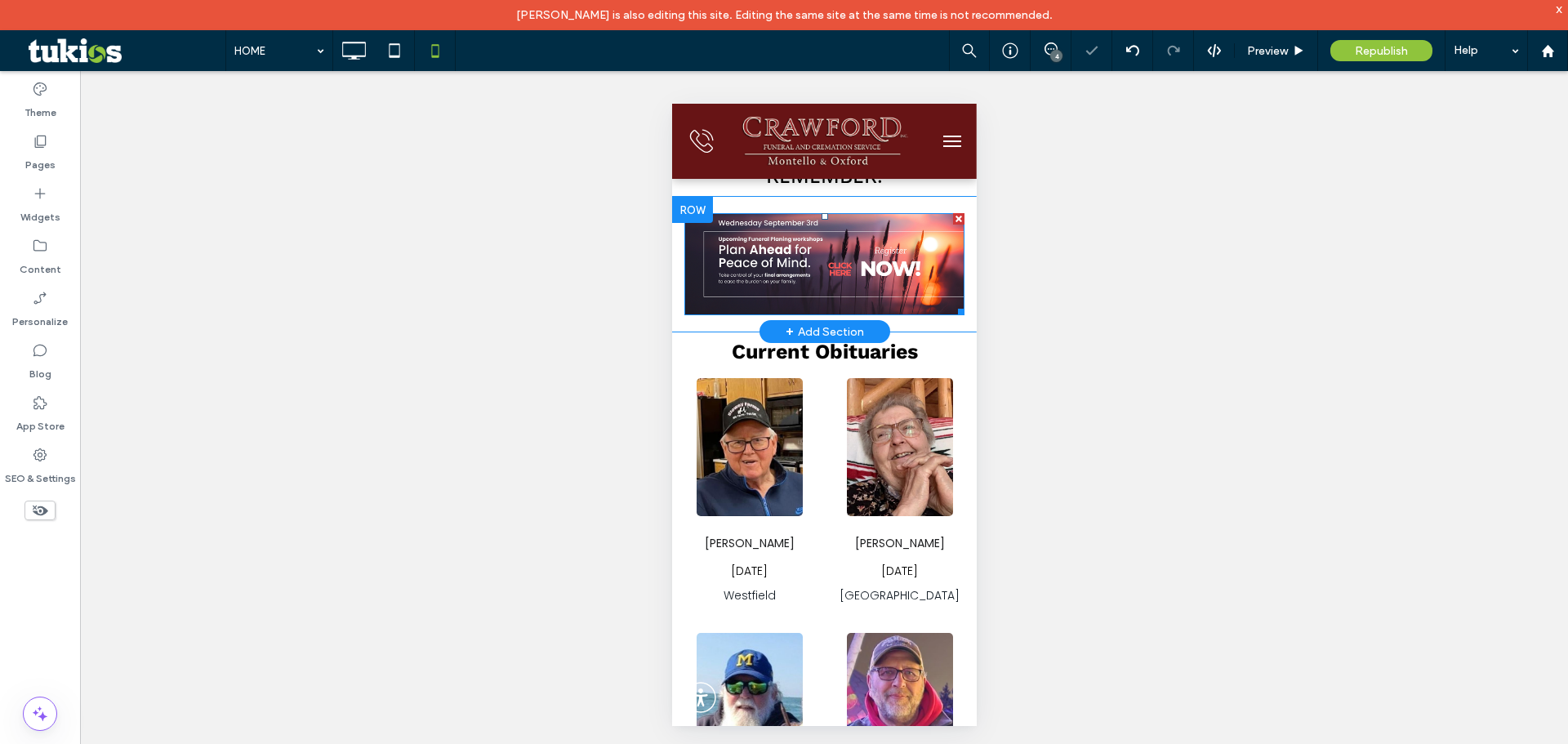
click at [805, 256] on img at bounding box center [824, 264] width 280 height 102
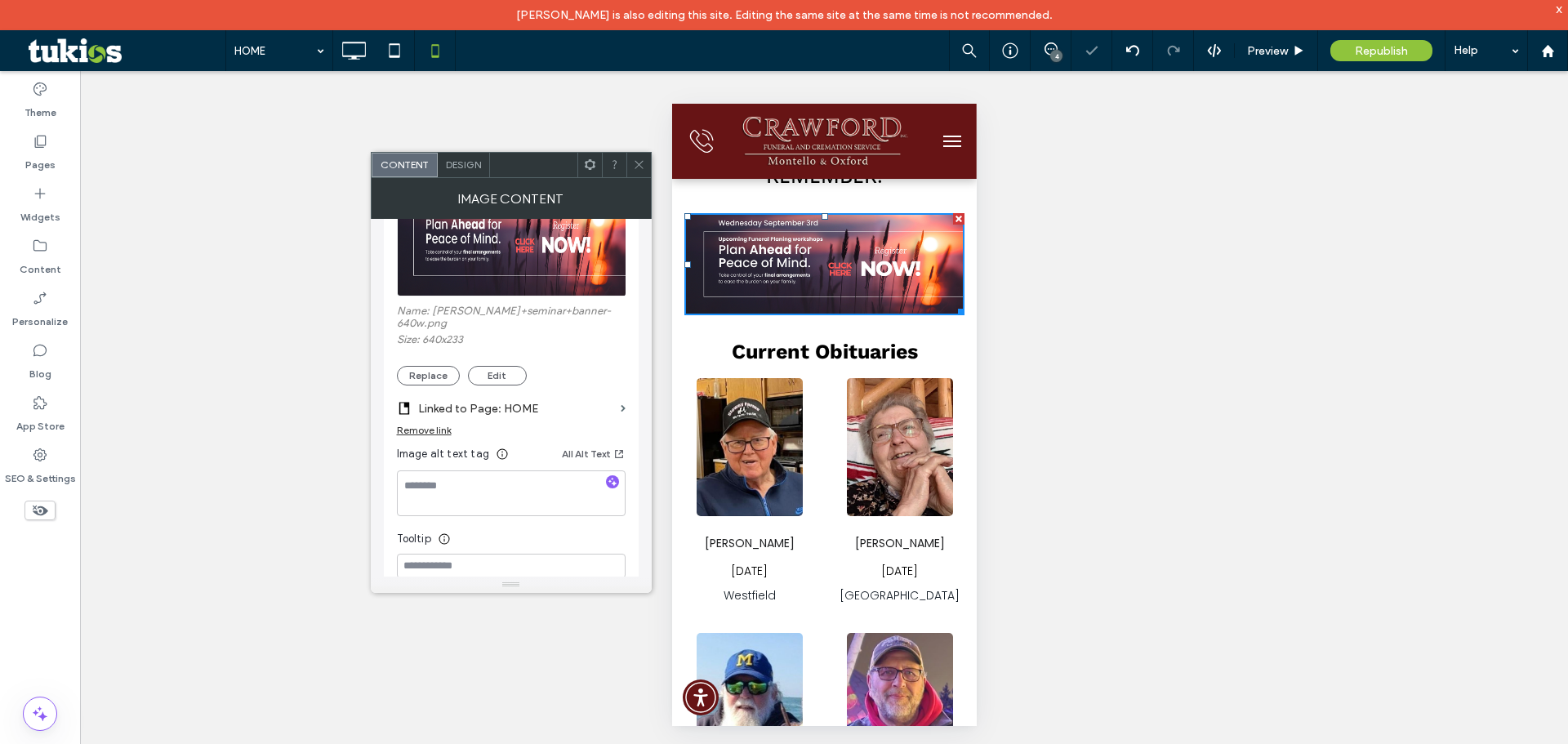
scroll to position [245, 0]
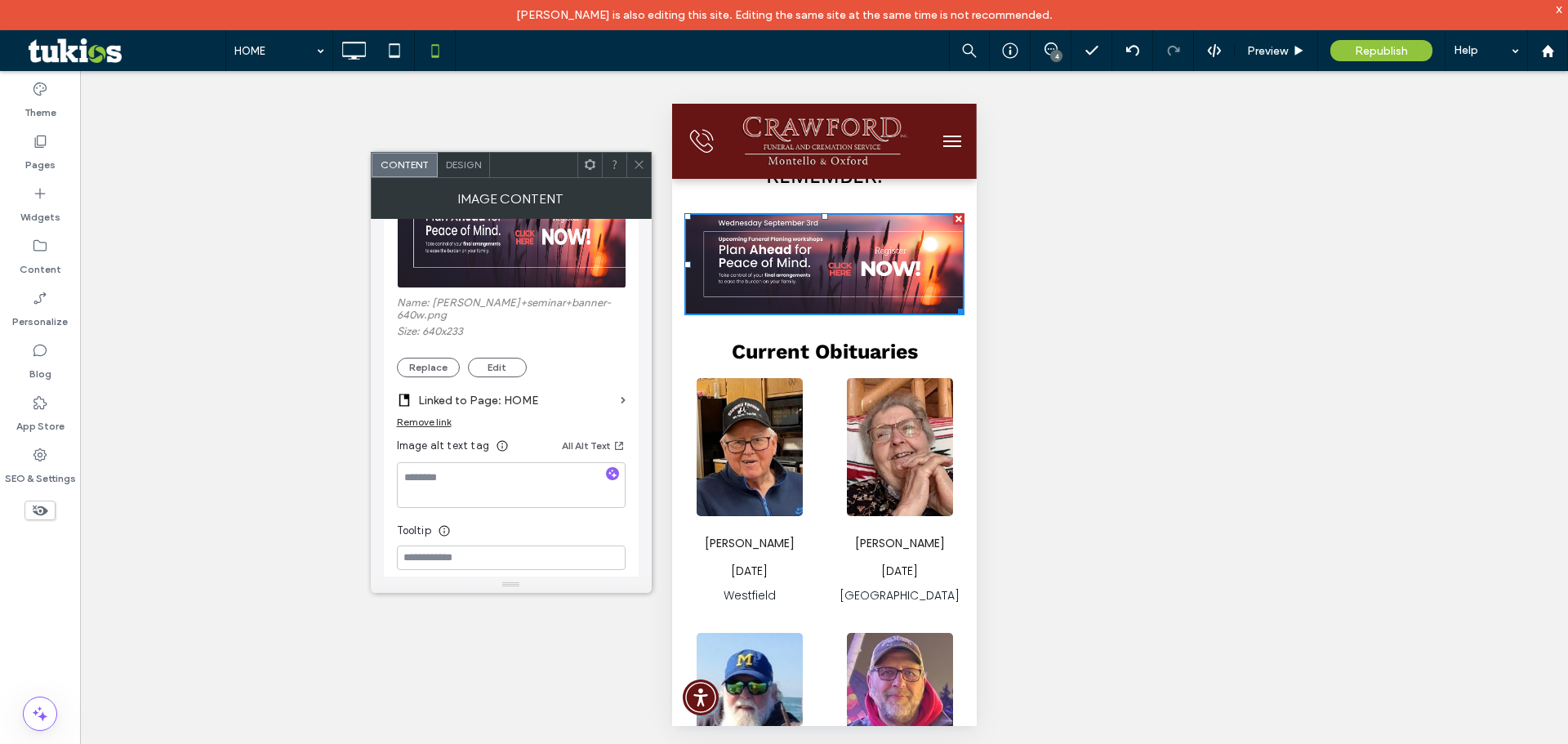
click at [505, 393] on label "Linked to Page: HOME" at bounding box center [516, 400] width 196 height 31
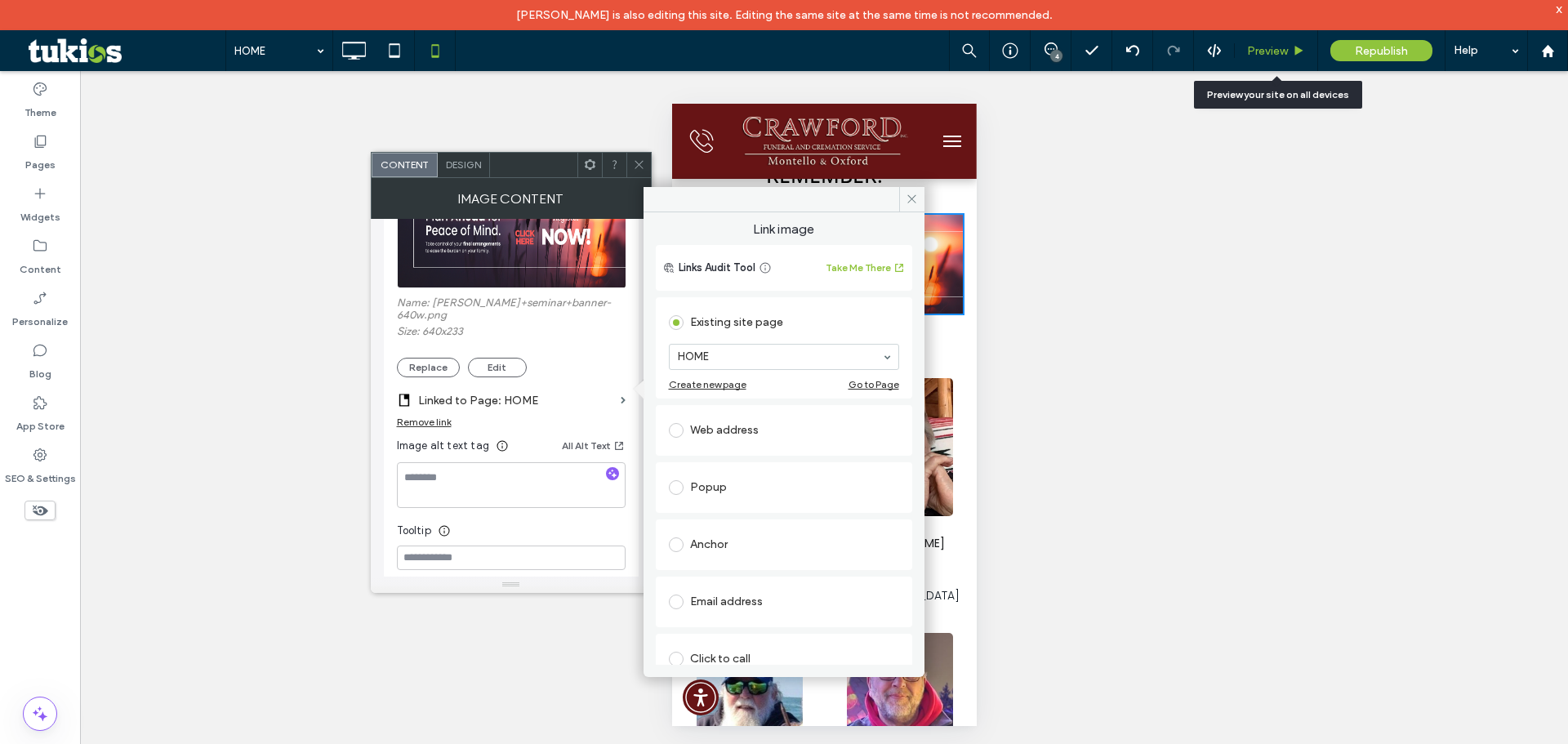
click at [1258, 47] on span "Preview" at bounding box center [1267, 51] width 41 height 14
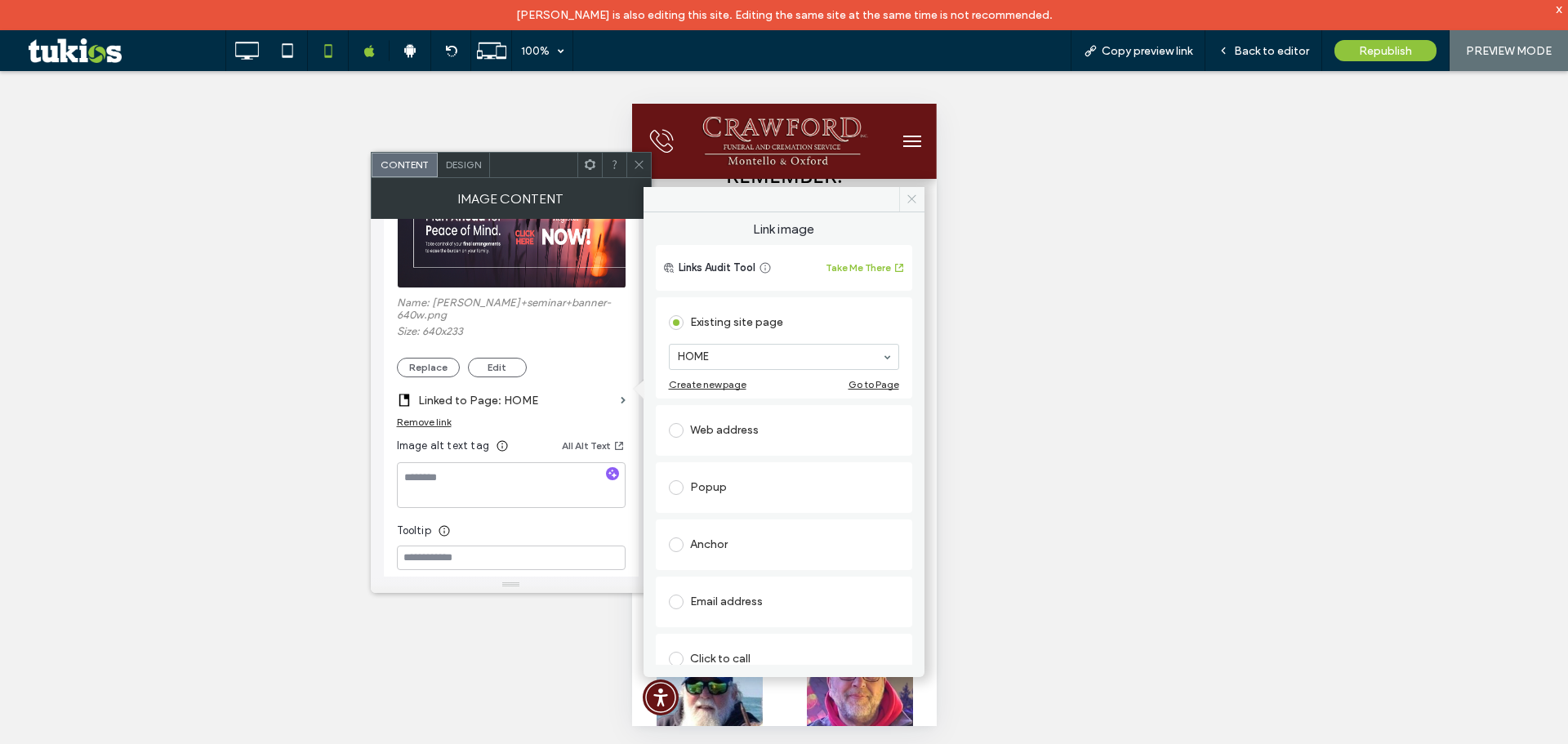
drag, startPoint x: 910, startPoint y: 203, endPoint x: 248, endPoint y: 99, distance: 670.1
click at [910, 203] on icon at bounding box center [912, 198] width 12 height 12
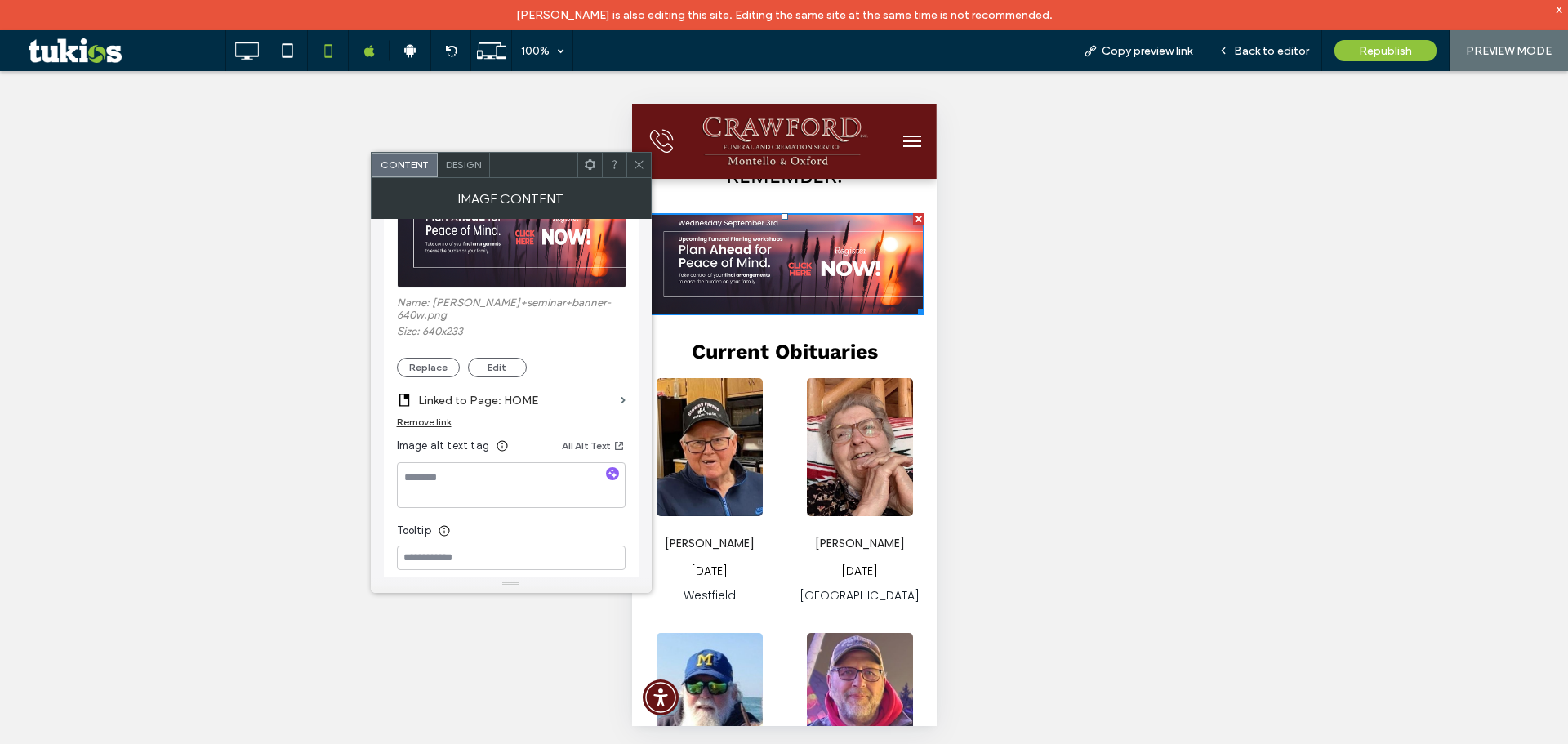
click at [789, 256] on img at bounding box center [784, 264] width 280 height 102
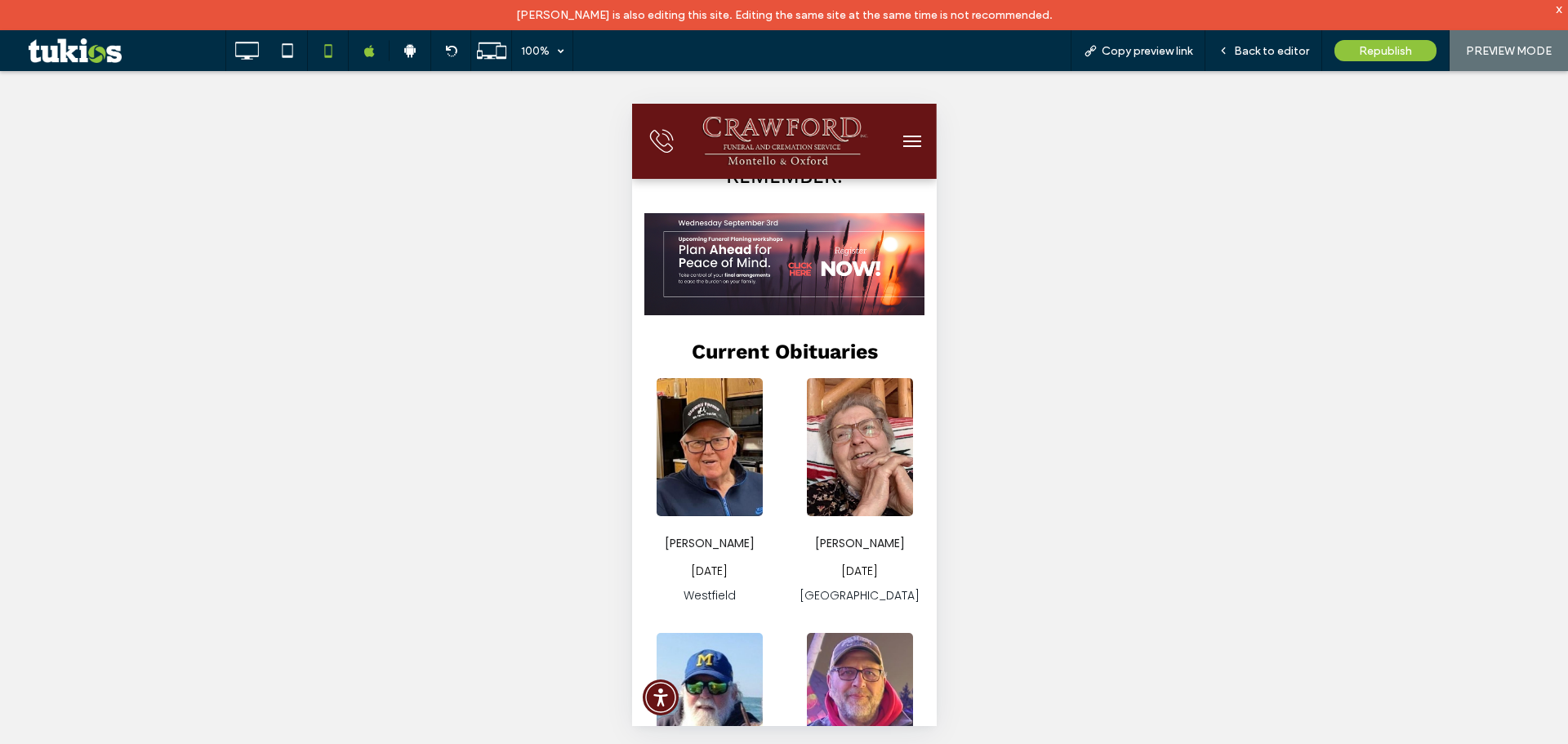
click at [786, 267] on div at bounding box center [784, 372] width 1568 height 744
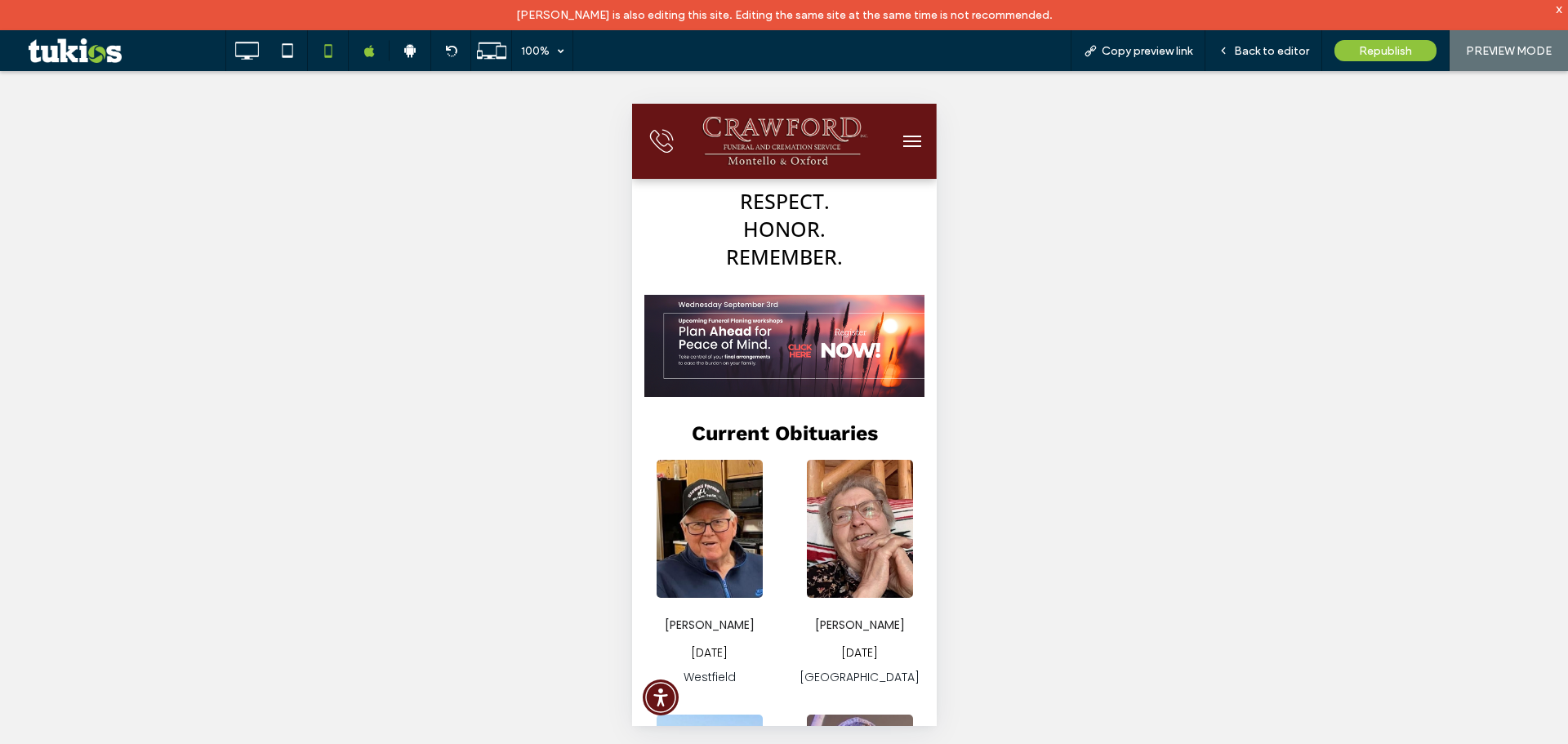
click at [791, 355] on img at bounding box center [784, 345] width 280 height 102
click at [327, 52] on icon at bounding box center [328, 50] width 32 height 32
click at [795, 338] on img at bounding box center [784, 345] width 280 height 102
click at [780, 329] on img at bounding box center [784, 345] width 280 height 102
click at [1245, 55] on span "Back to editor" at bounding box center [1272, 51] width 75 height 14
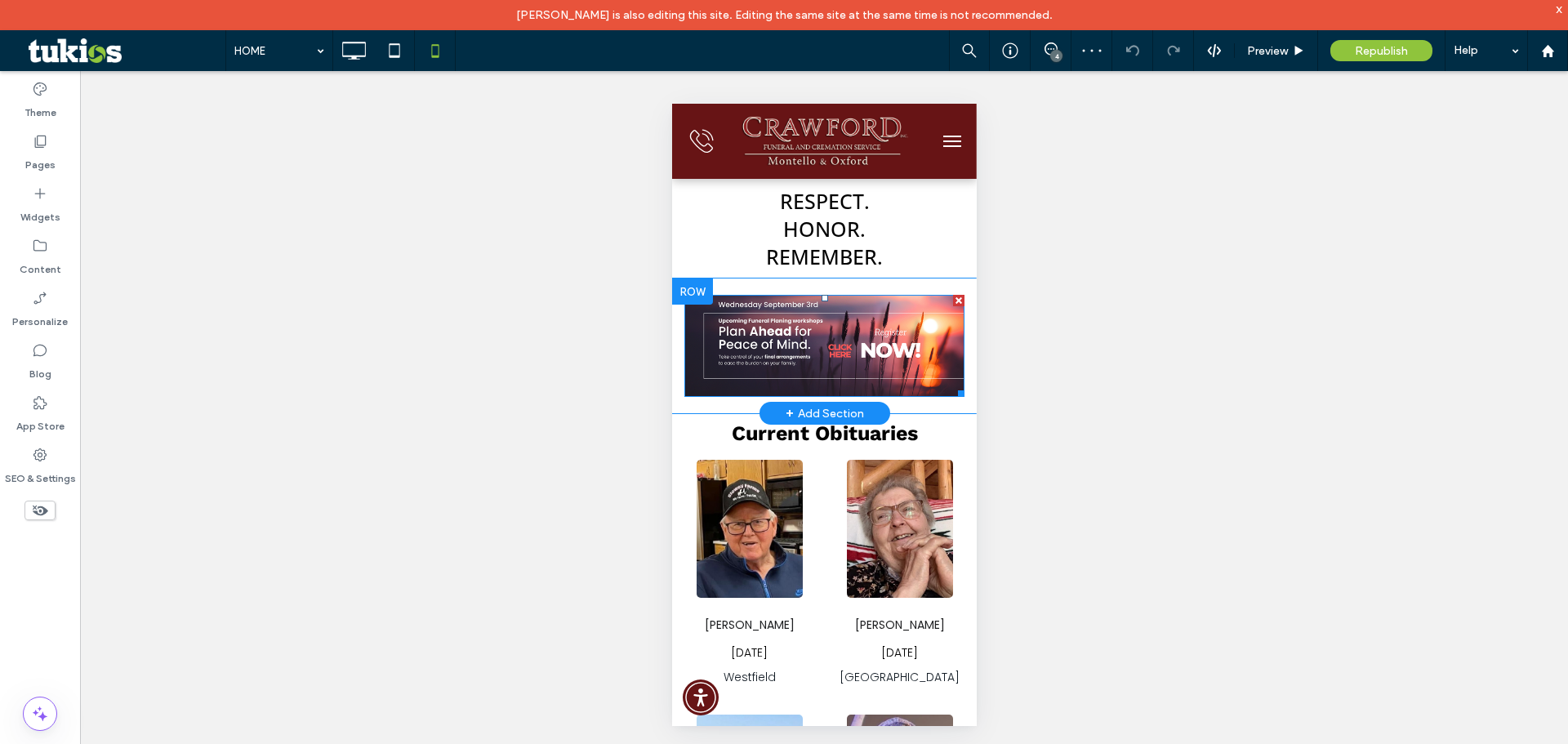
click at [794, 335] on img at bounding box center [824, 345] width 280 height 102
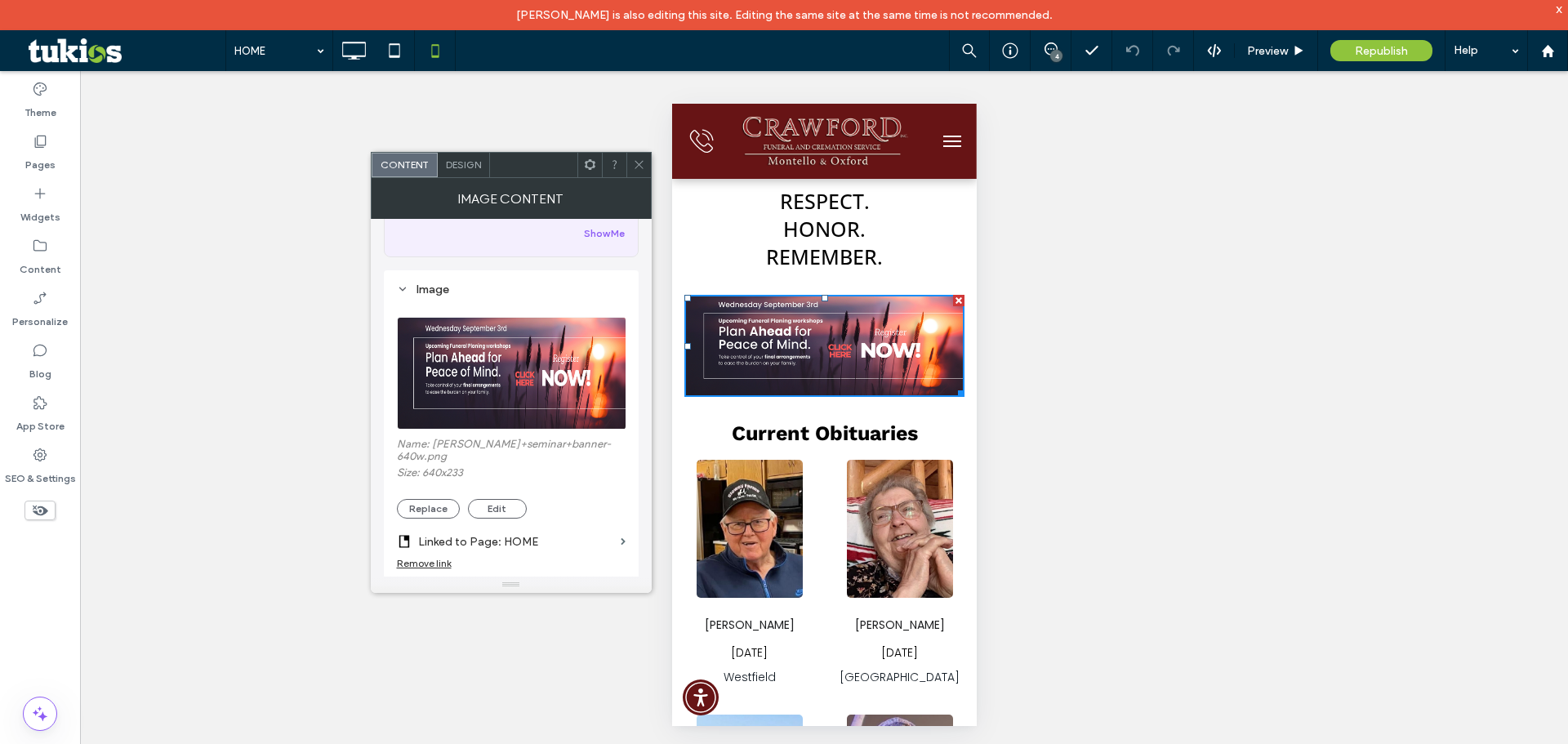
scroll to position [245, 0]
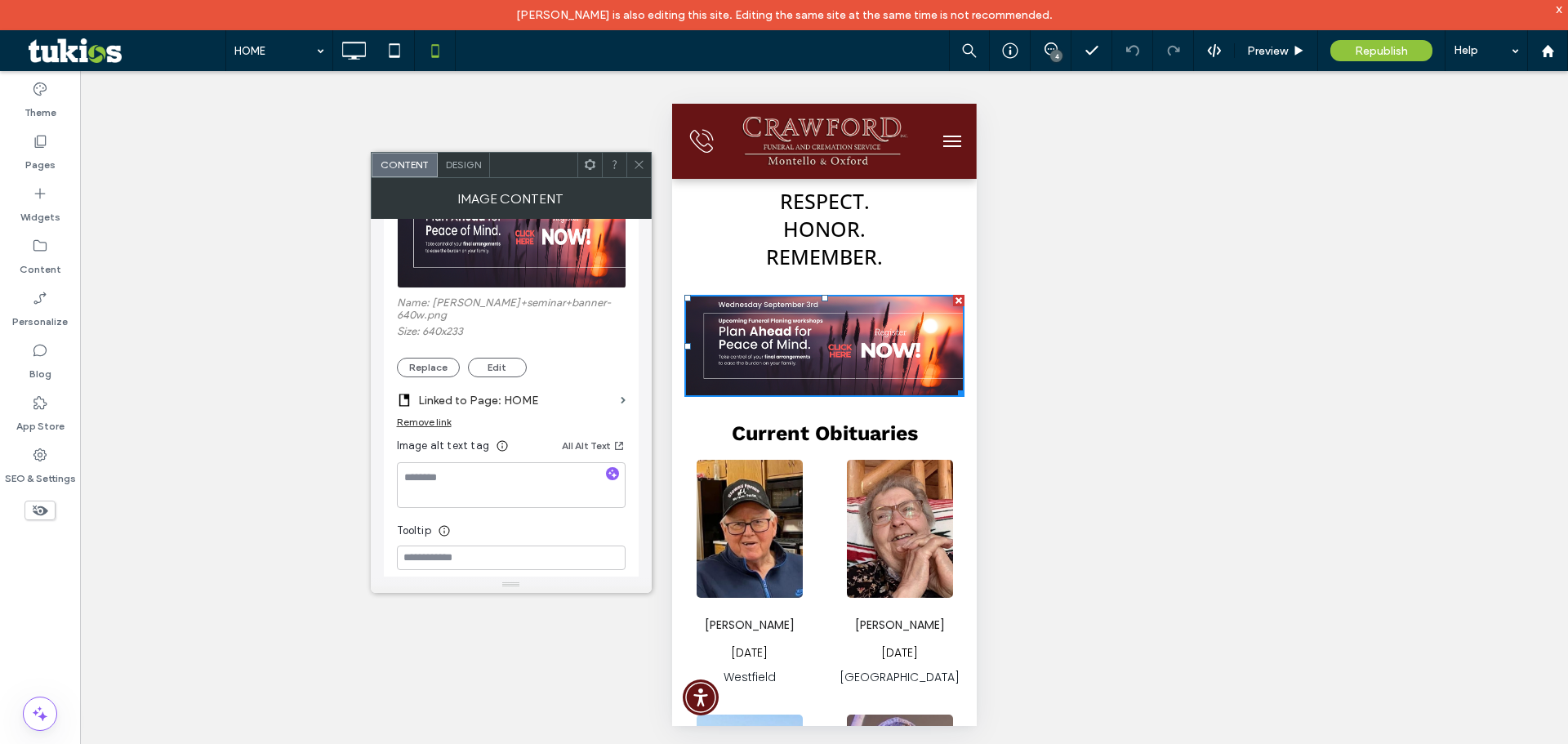
click at [496, 386] on label "Linked to Page: HOME" at bounding box center [516, 400] width 196 height 31
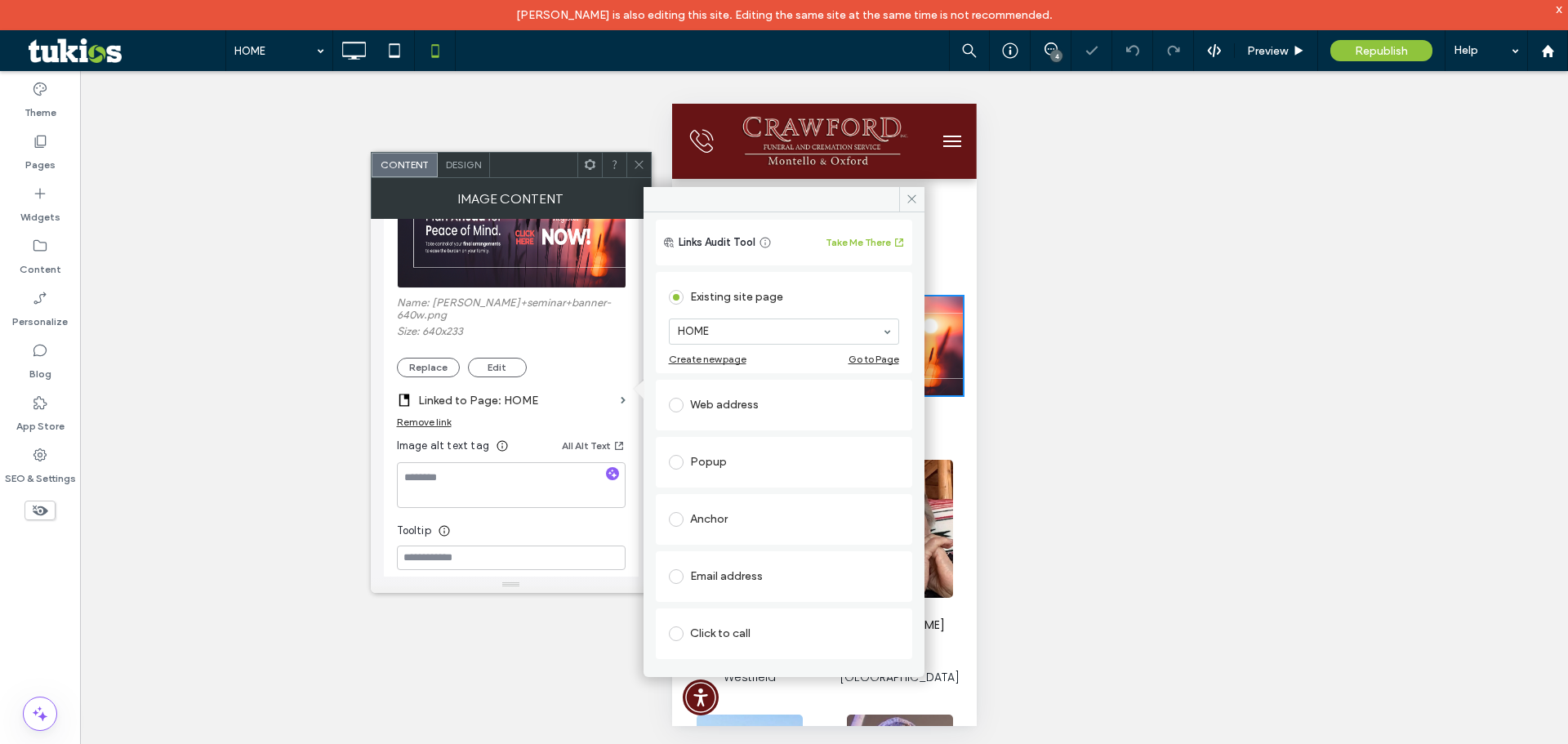
scroll to position [24, 0]
click at [909, 199] on icon at bounding box center [912, 198] width 12 height 12
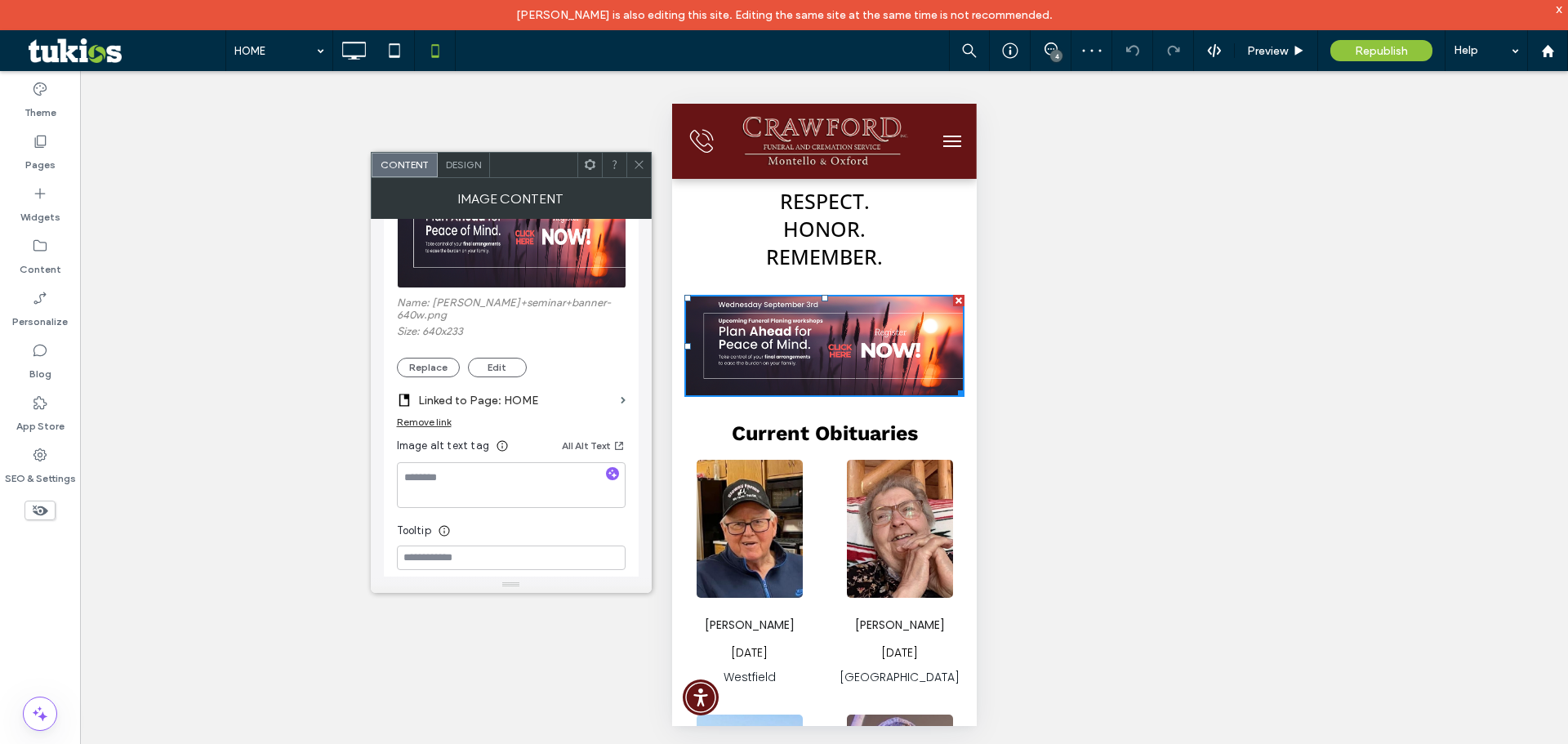
click at [834, 347] on img at bounding box center [824, 345] width 280 height 102
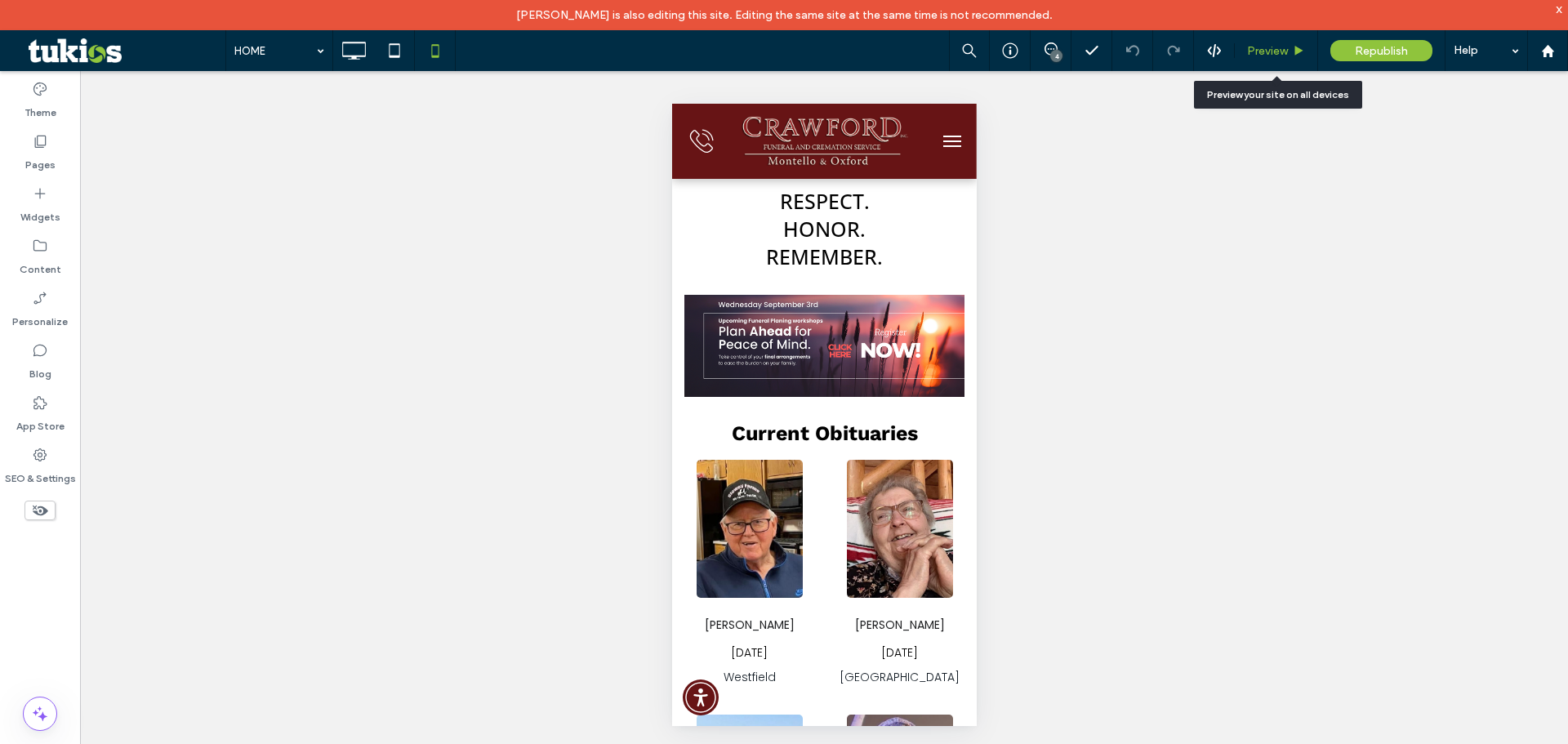
click at [1272, 47] on span "Preview" at bounding box center [1267, 51] width 41 height 14
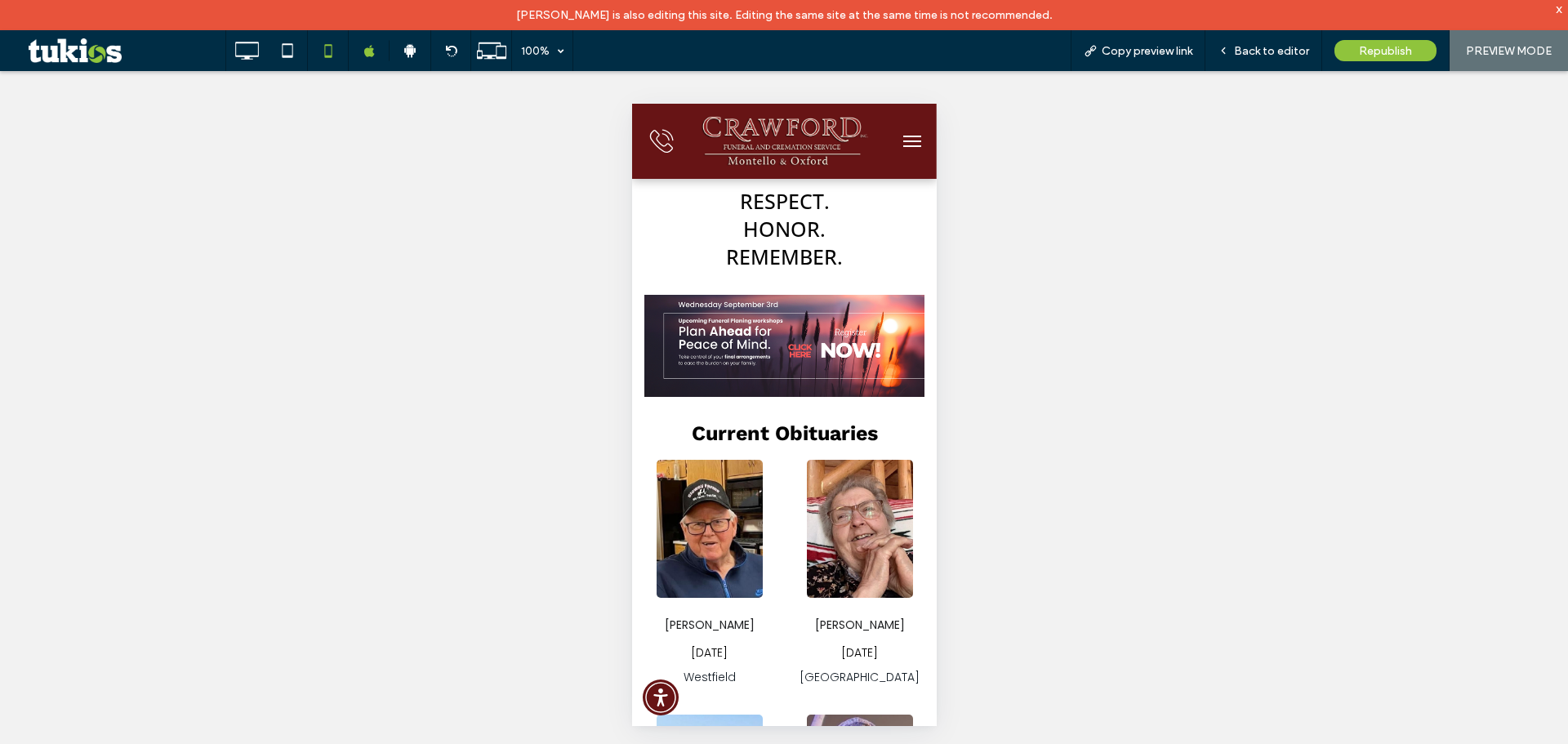
click at [804, 344] on img at bounding box center [784, 345] width 280 height 102
click at [1281, 42] on div "Back to editor" at bounding box center [1265, 51] width 117 height 41
click at [1251, 49] on span "Back to editor" at bounding box center [1272, 51] width 75 height 14
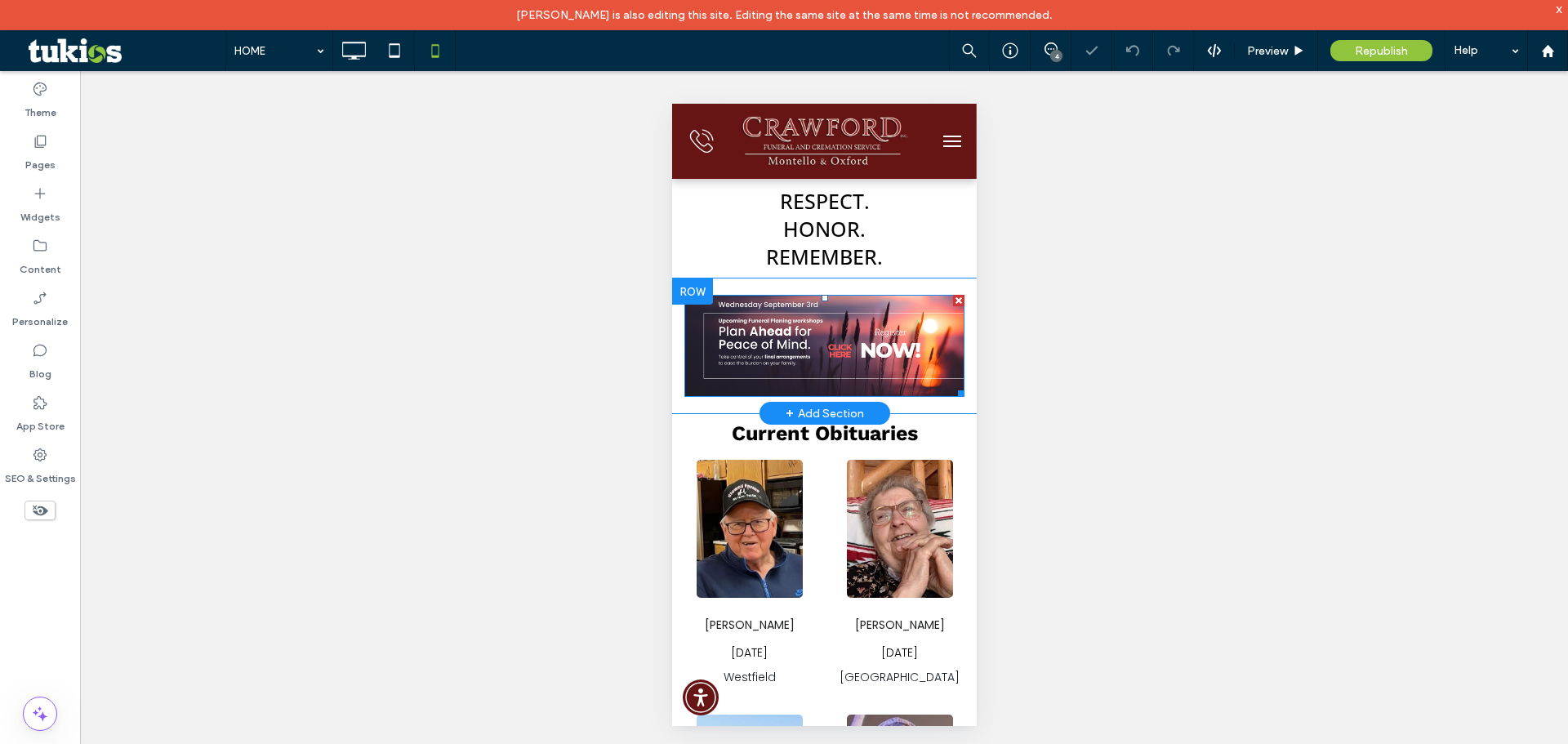
click at [836, 323] on img at bounding box center [824, 345] width 280 height 102
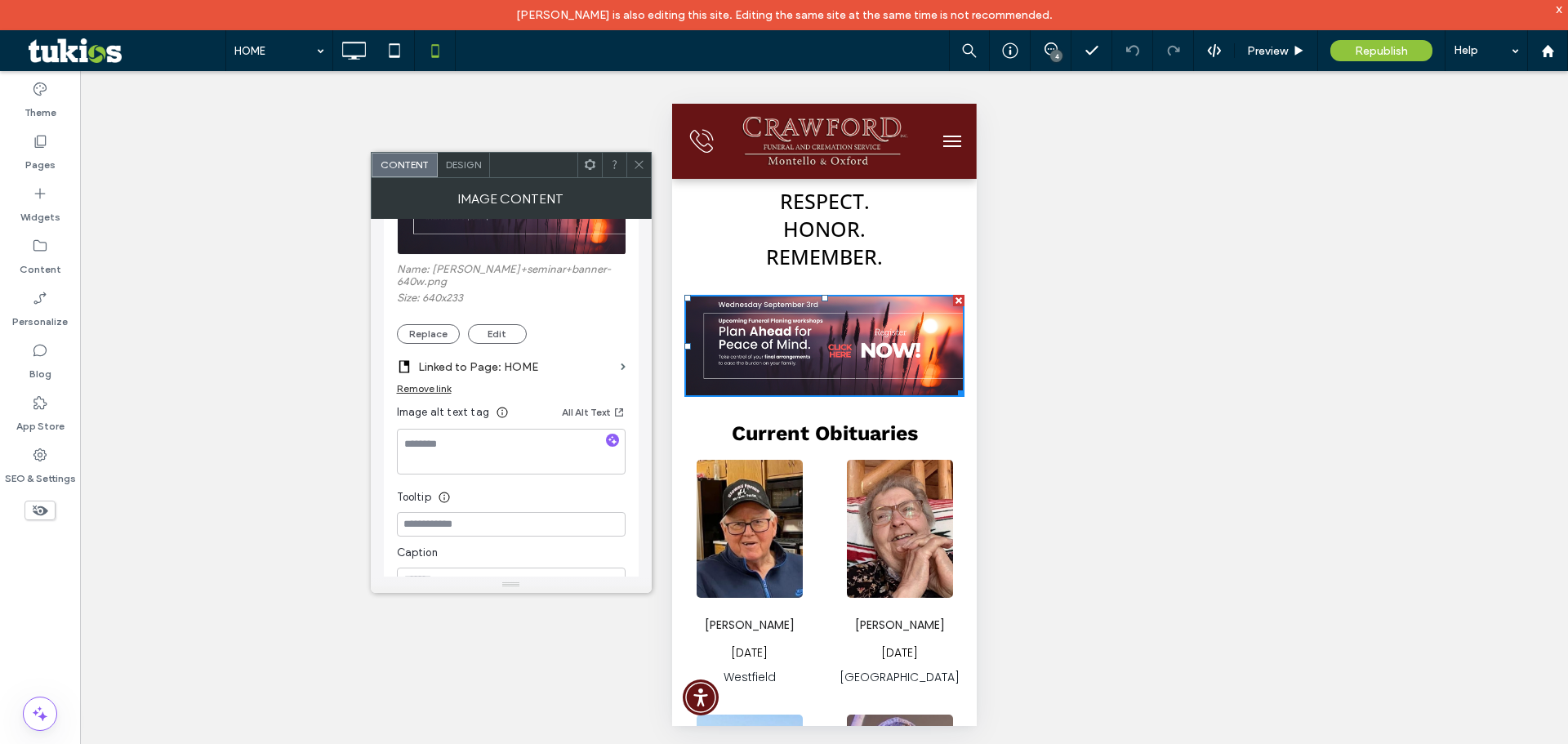
scroll to position [136, 0]
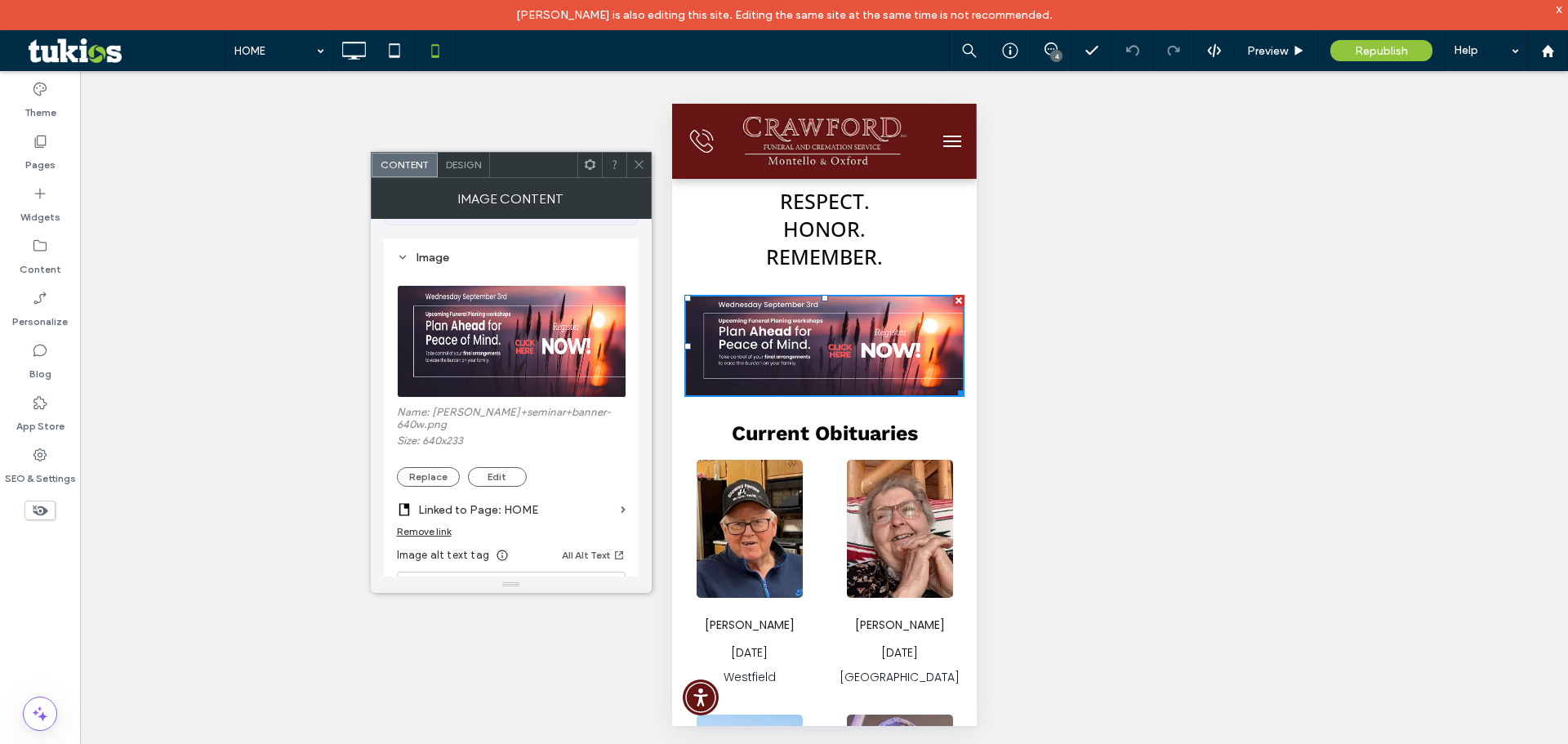
click at [540, 495] on label "Linked to Page: HOME" at bounding box center [516, 510] width 196 height 31
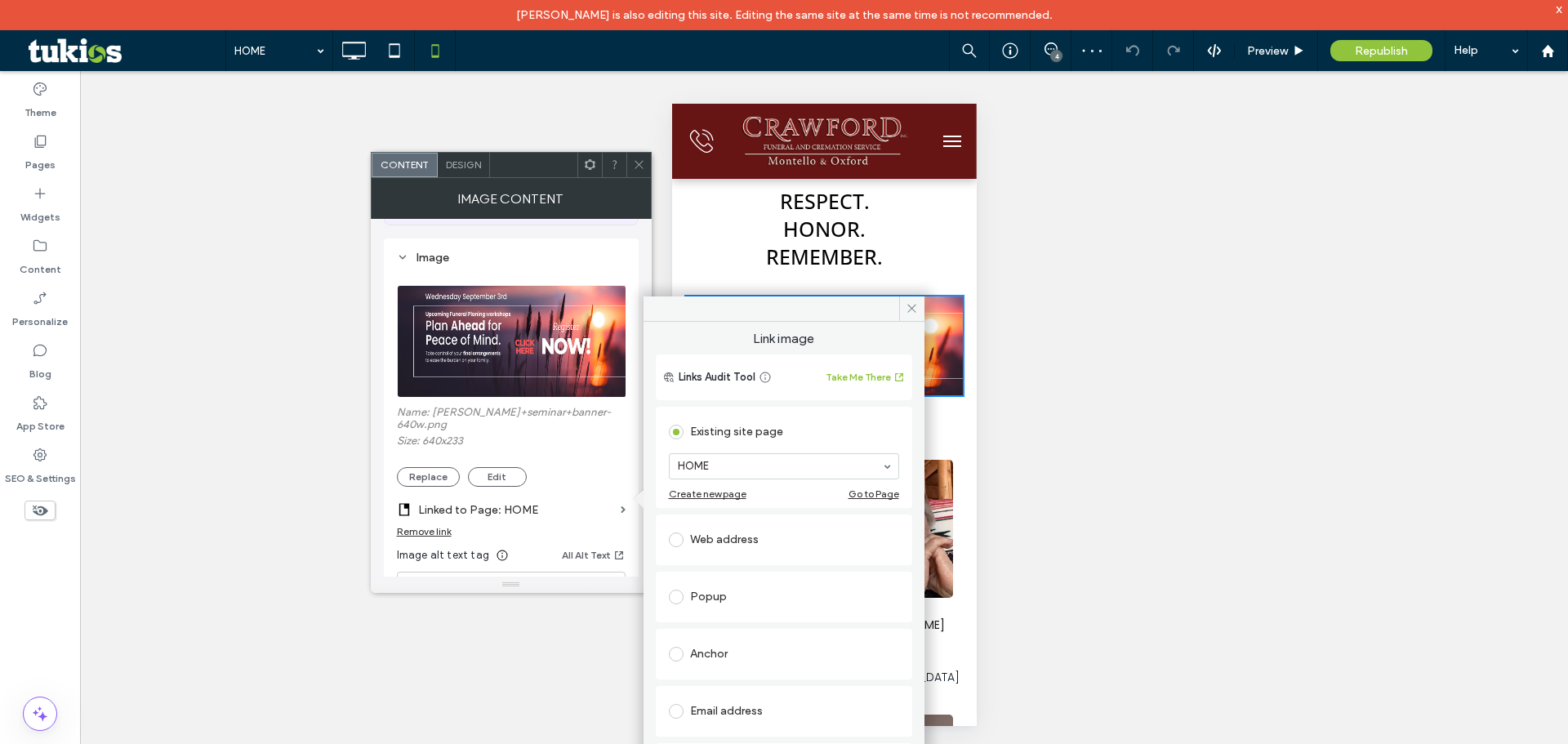
scroll to position [106, 0]
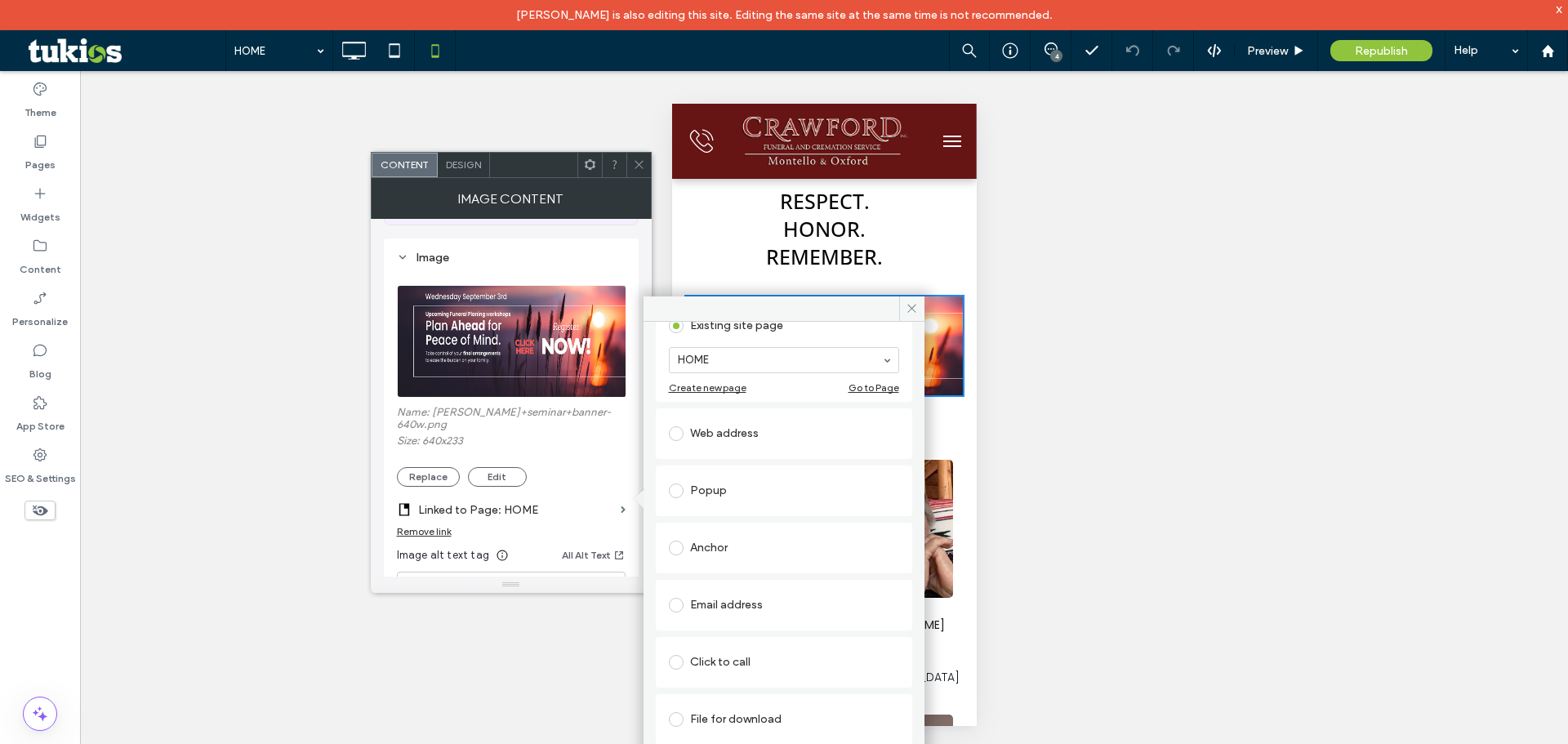
click at [728, 437] on div "Web address" at bounding box center [784, 434] width 230 height 26
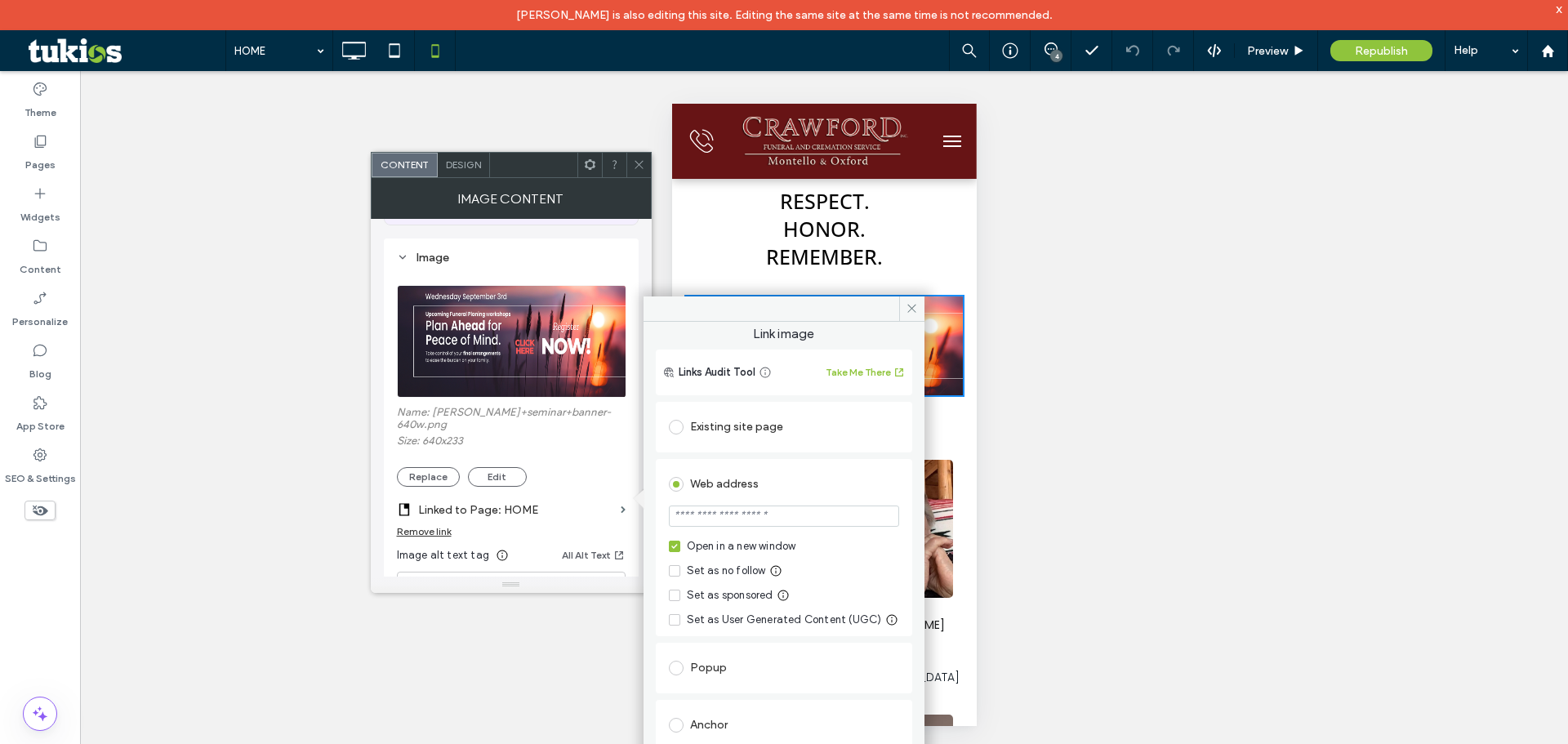
scroll to position [0, 0]
click at [790, 525] on input "url" at bounding box center [784, 521] width 230 height 21
type input "*******"
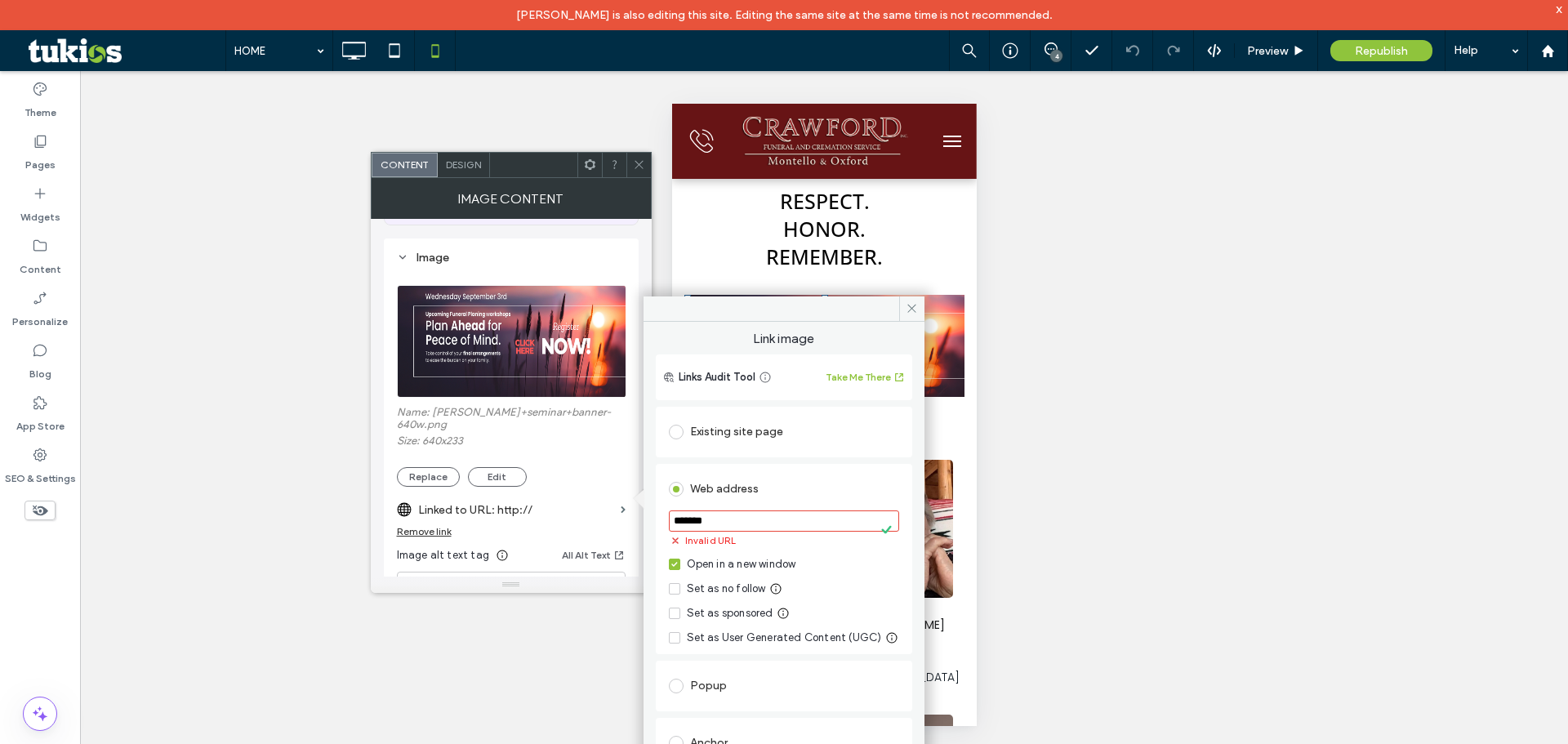
click at [1416, 228] on div "Unhide? Yes Unhide? Yes Unhide? Yes Unhide? Yes Unhide? Yes Unhide? Yes Unhide?…" at bounding box center [825, 422] width 1488 height 703
click at [913, 305] on icon at bounding box center [912, 309] width 12 height 12
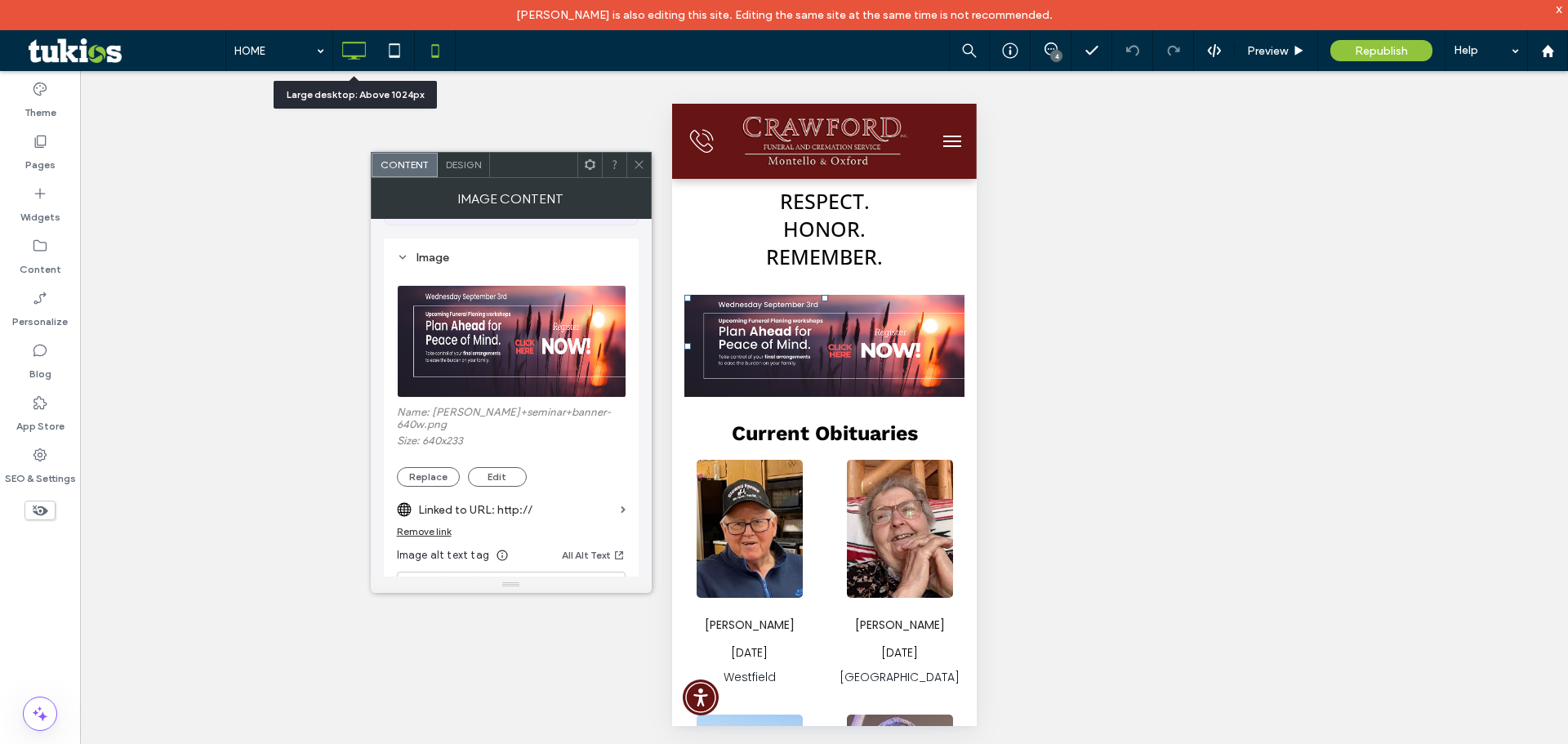
click at [360, 59] on use at bounding box center [354, 51] width 24 height 18
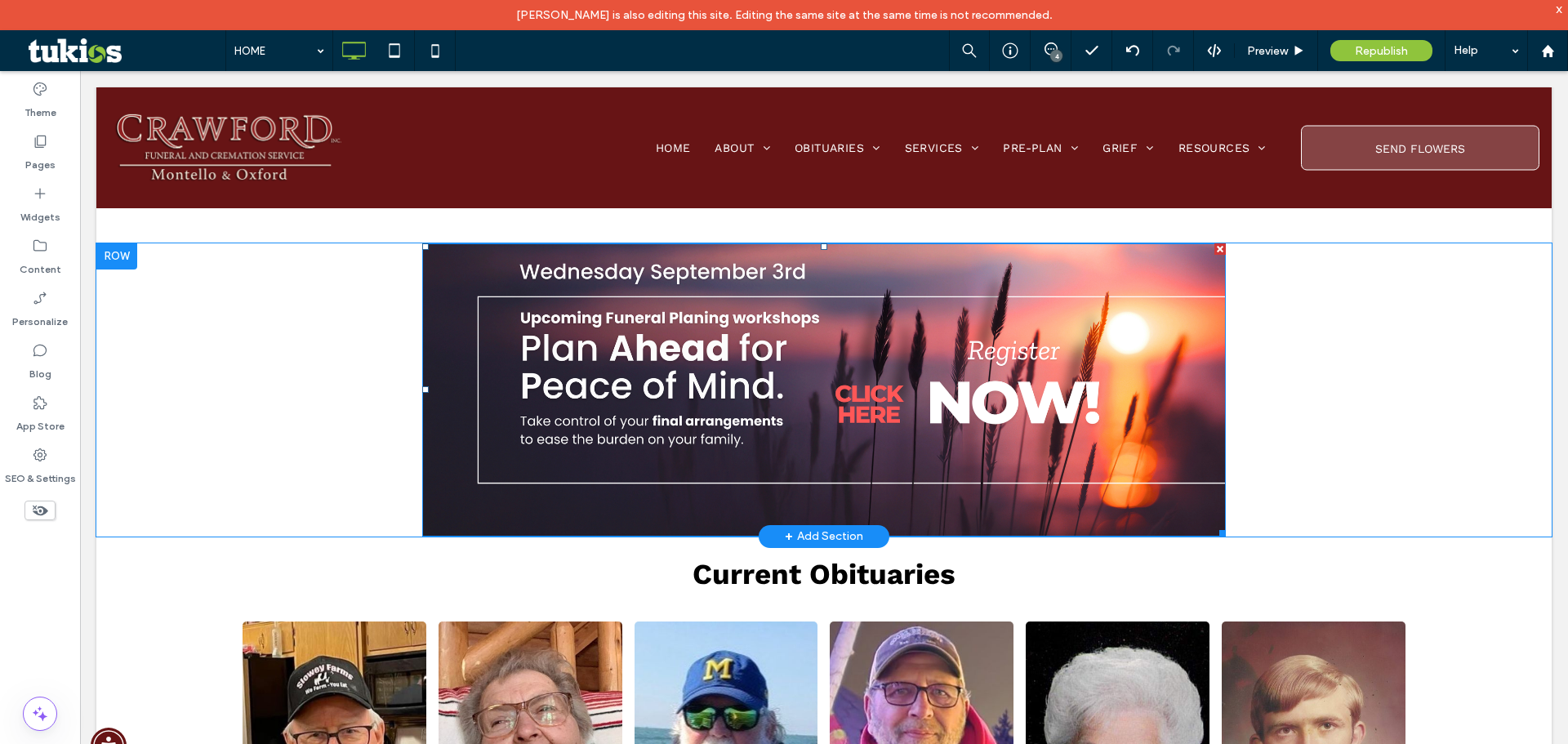
scroll to position [490, 0]
